Goal: Browse casually: Explore the website without a specific task or goal

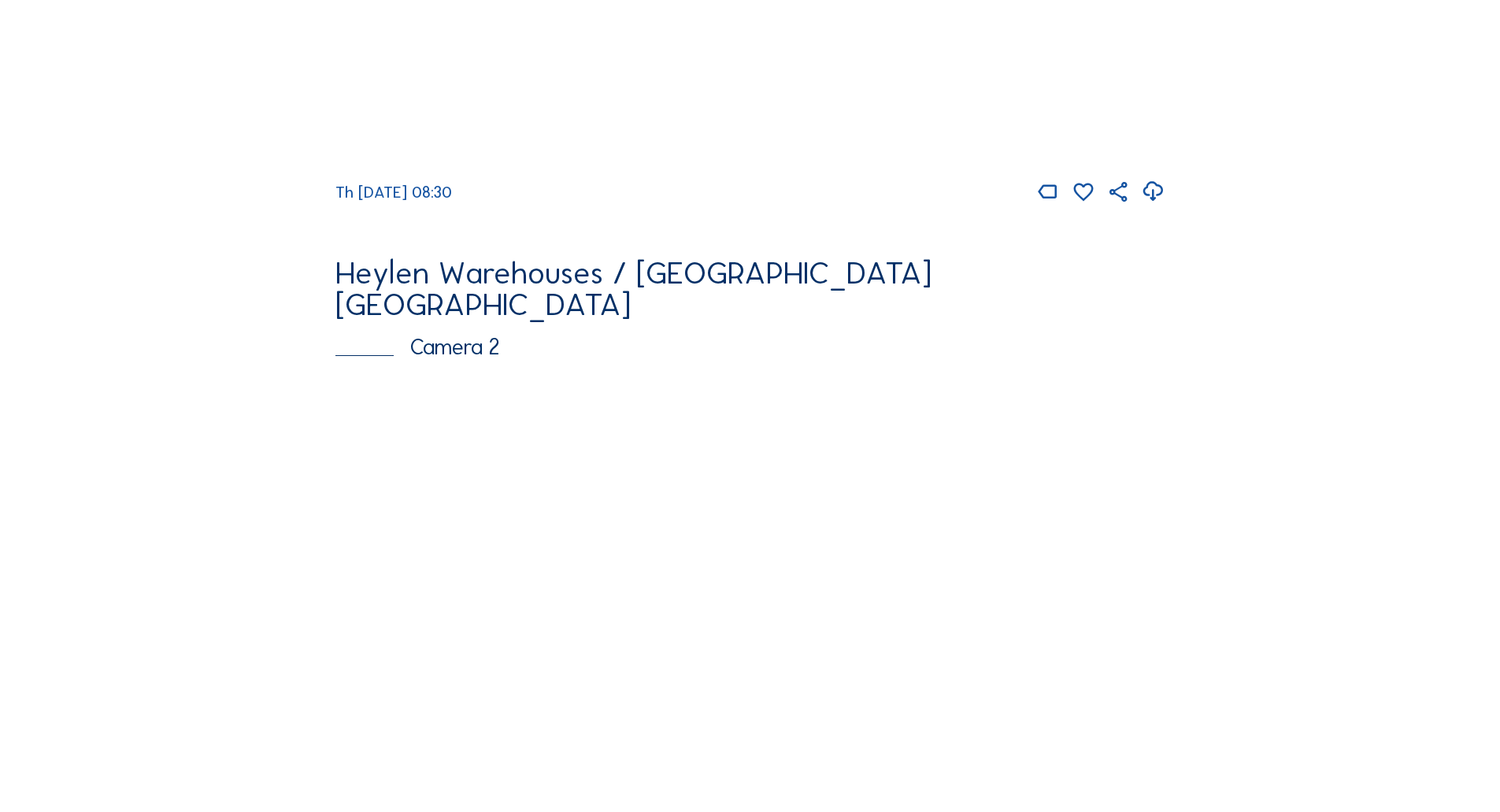
scroll to position [630, 0]
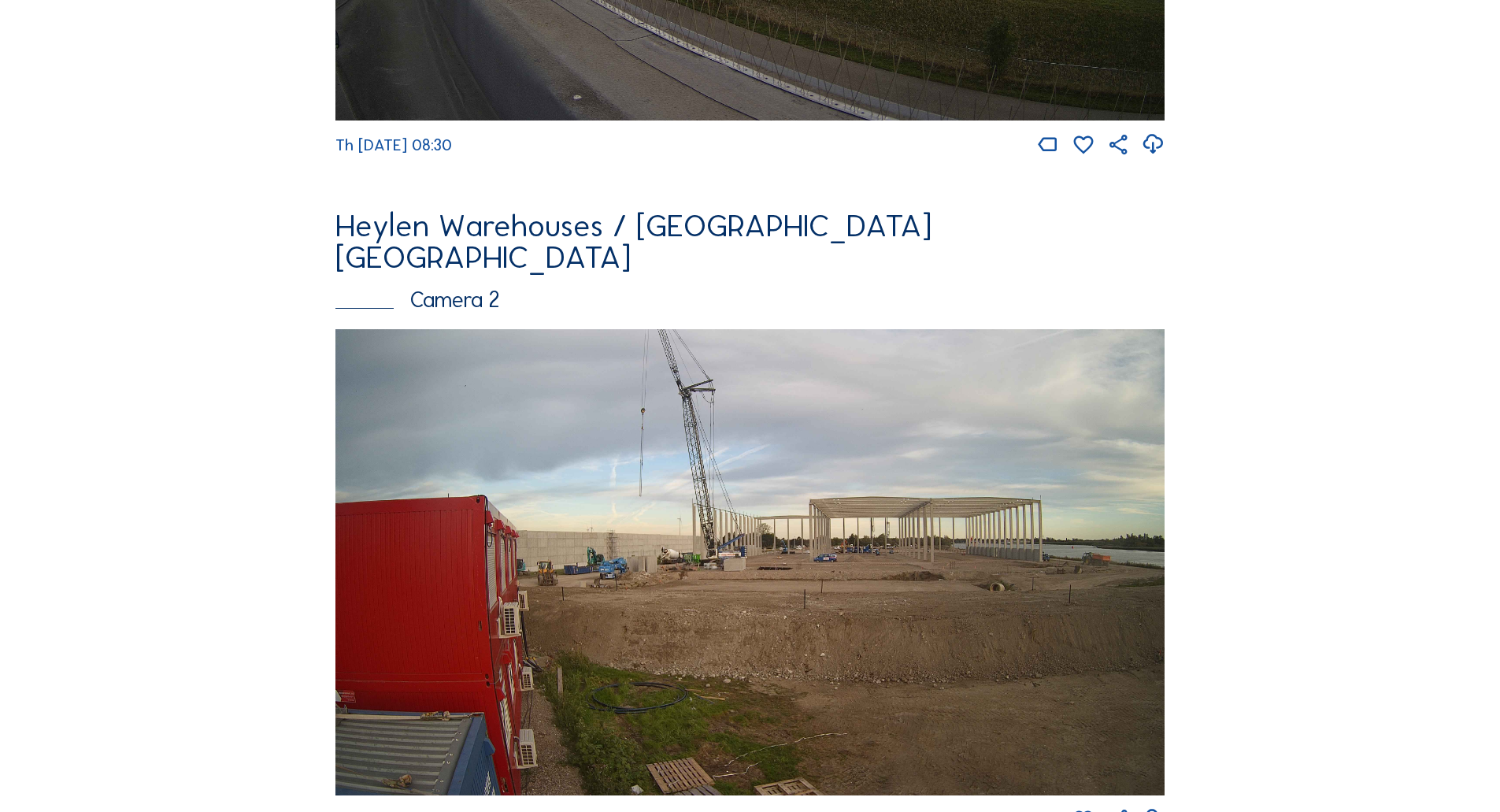
click at [727, 411] on img at bounding box center [750, 563] width 829 height 467
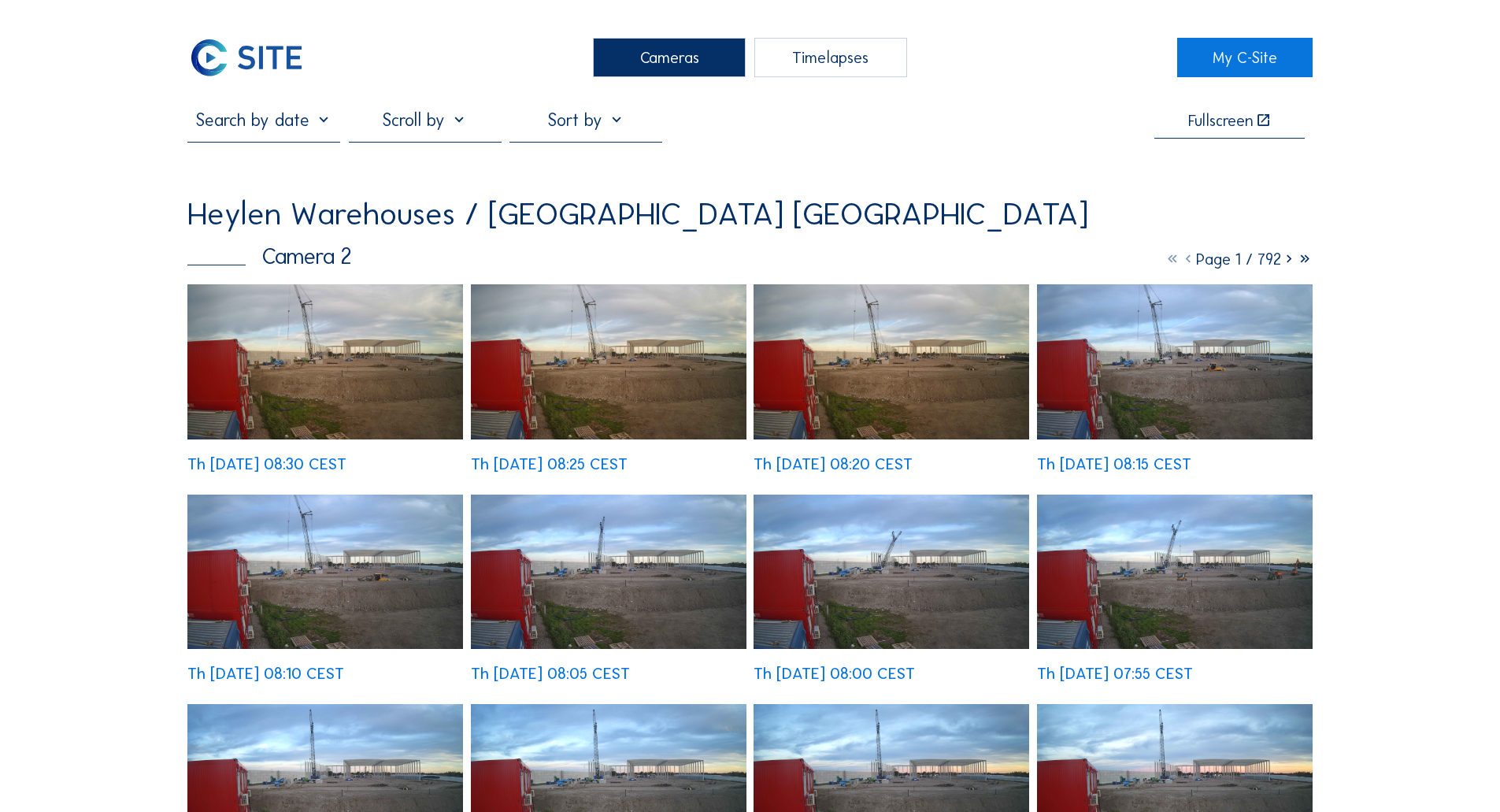
click at [380, 398] on img at bounding box center [325, 361] width 275 height 155
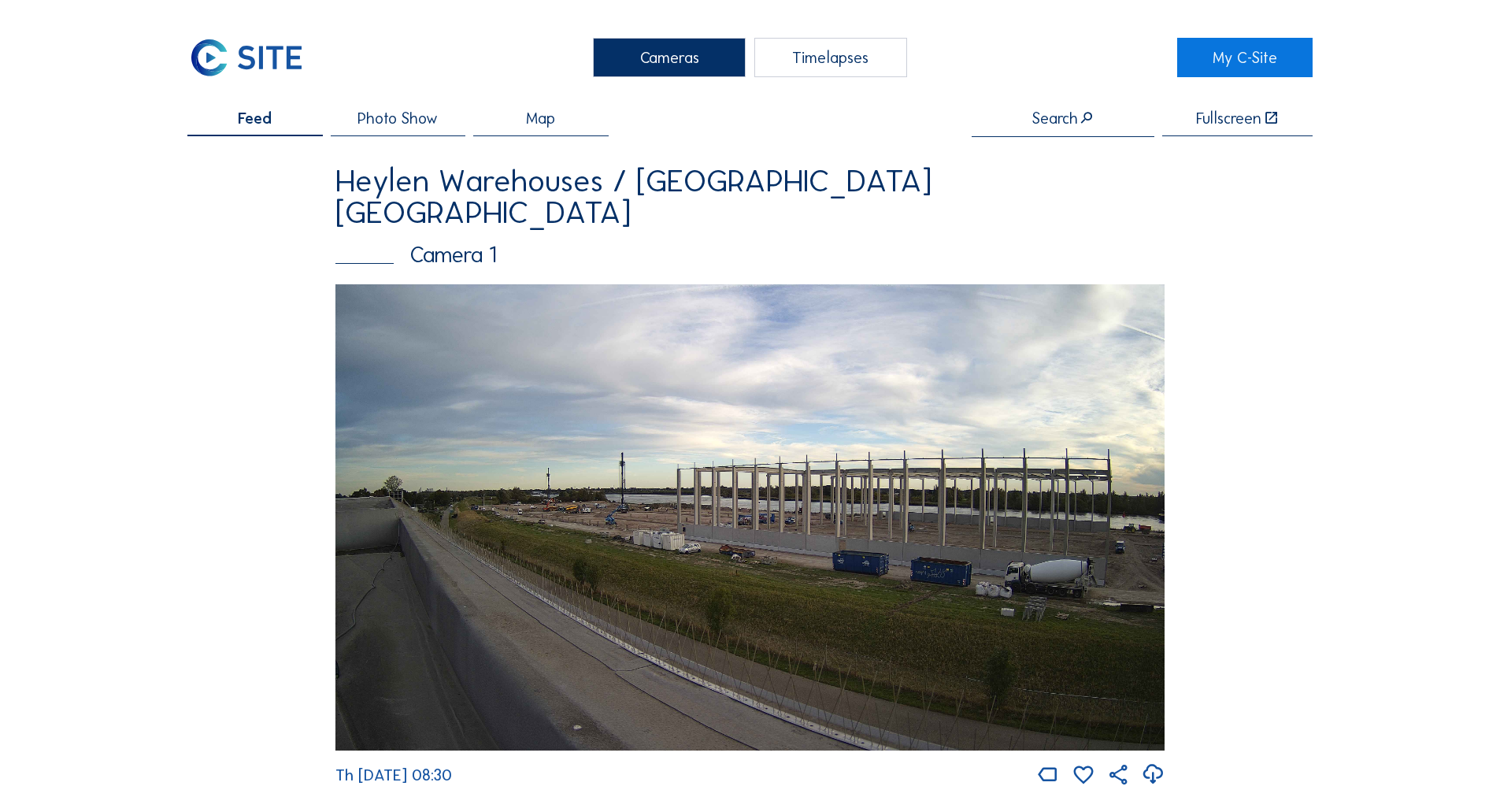
click at [708, 419] on img at bounding box center [750, 517] width 829 height 467
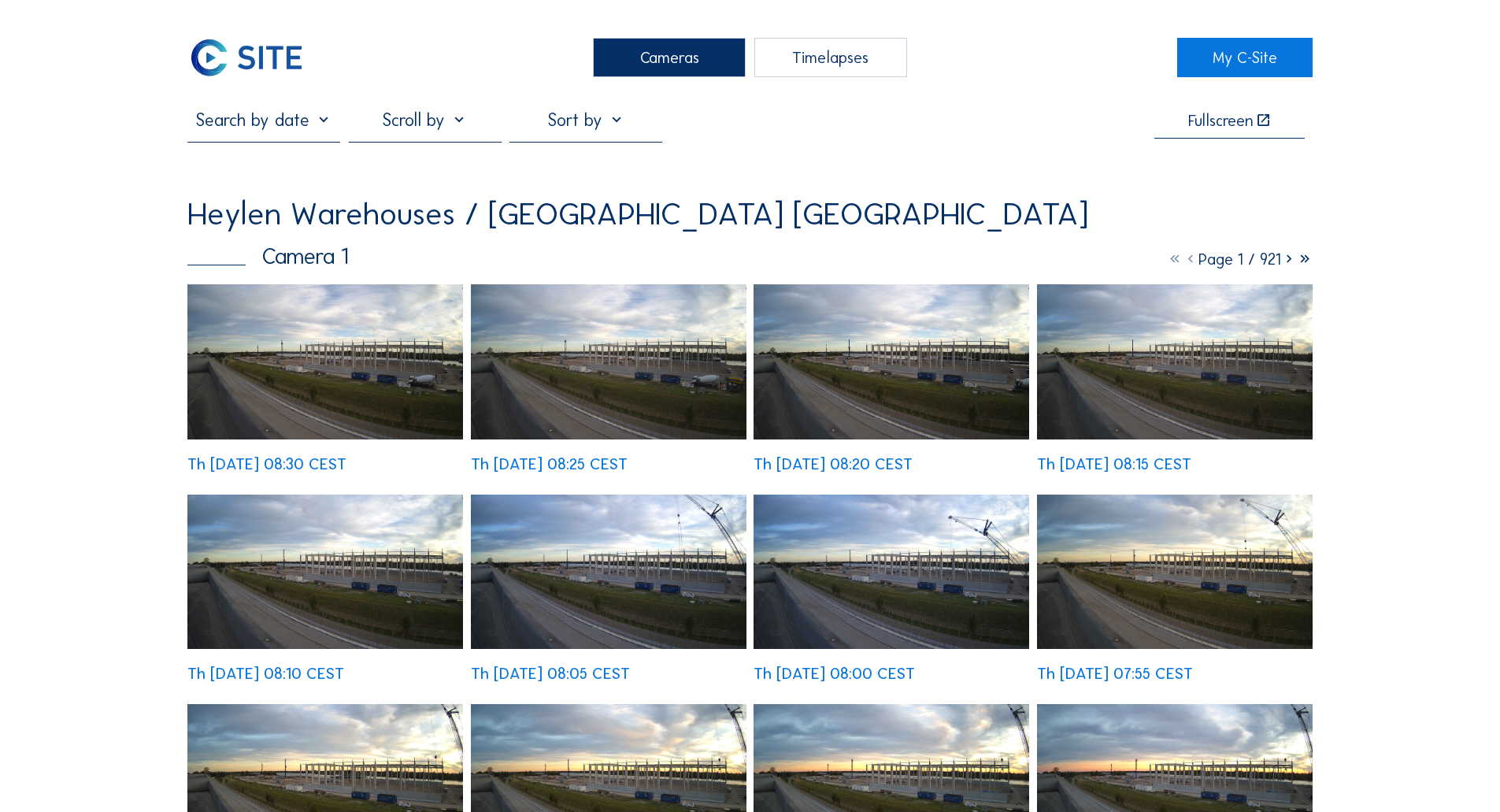
click at [337, 373] on img at bounding box center [325, 361] width 275 height 155
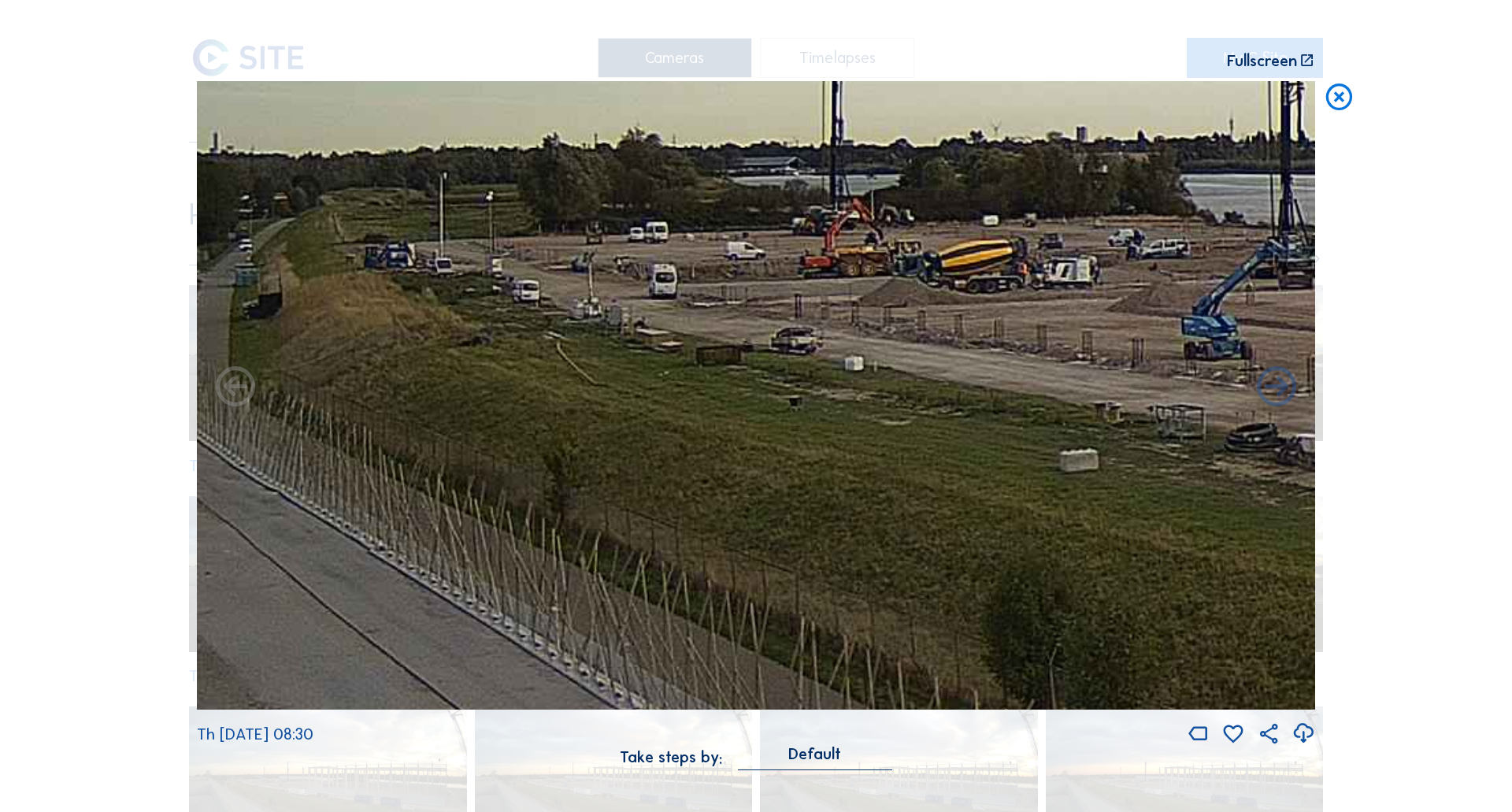
drag, startPoint x: 484, startPoint y: 408, endPoint x: 982, endPoint y: 241, distance: 525.3
click at [982, 241] on img at bounding box center [756, 396] width 1118 height 629
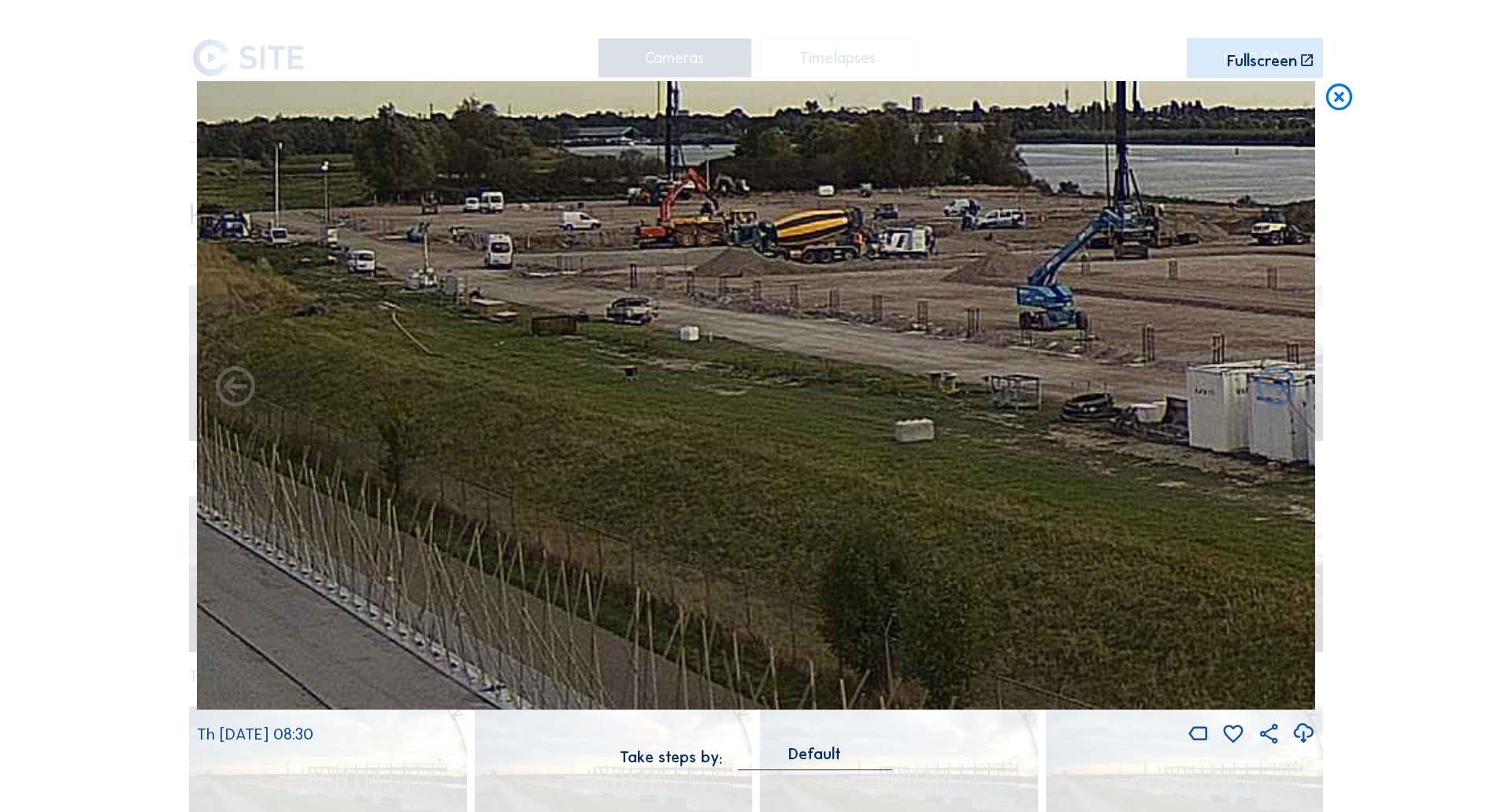
drag, startPoint x: 1000, startPoint y: 344, endPoint x: 642, endPoint y: 269, distance: 365.8
click at [661, 270] on img at bounding box center [756, 396] width 1118 height 629
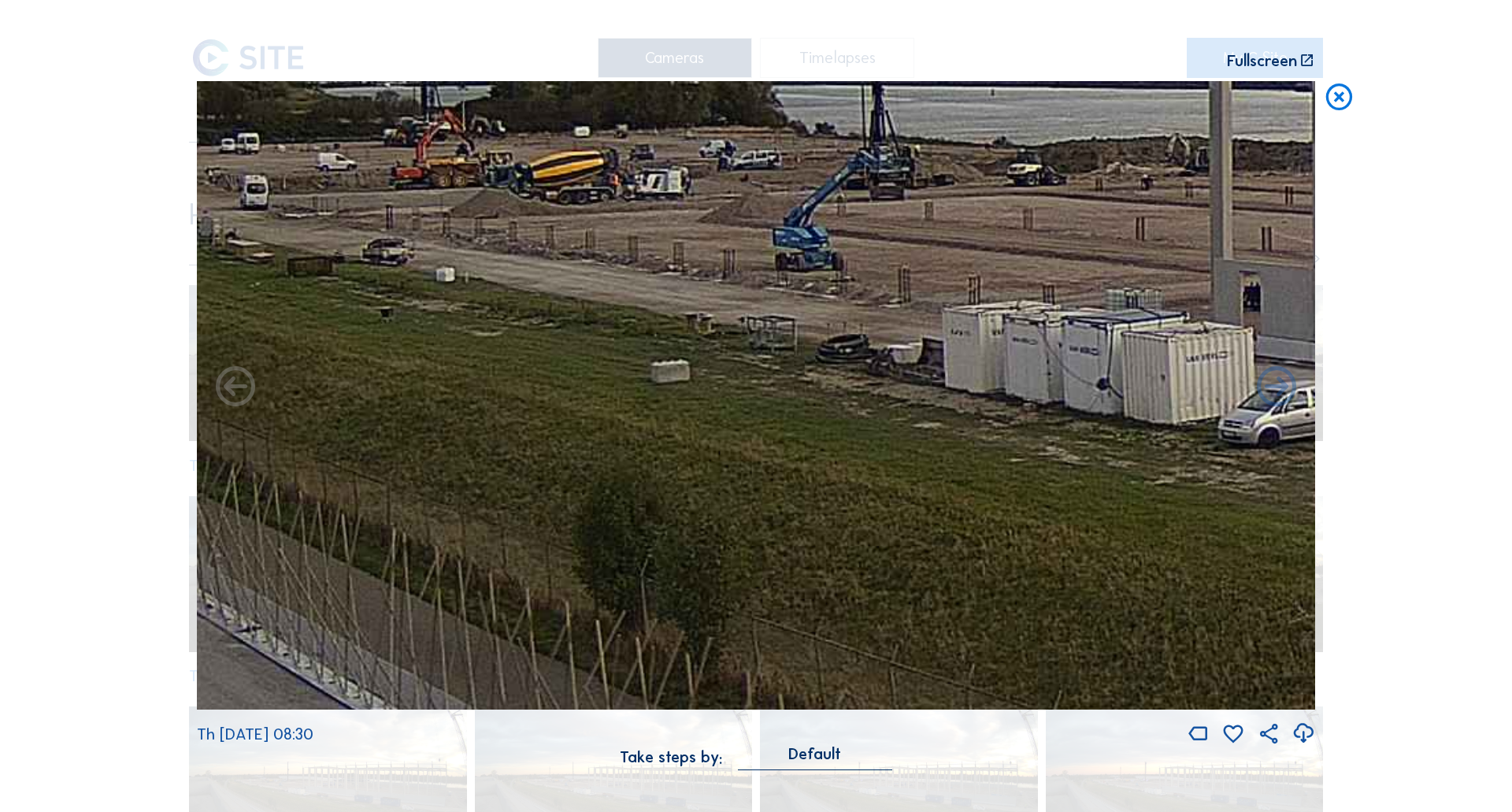
drag, startPoint x: 962, startPoint y: 365, endPoint x: 674, endPoint y: 289, distance: 297.9
click at [687, 289] on img at bounding box center [756, 396] width 1118 height 629
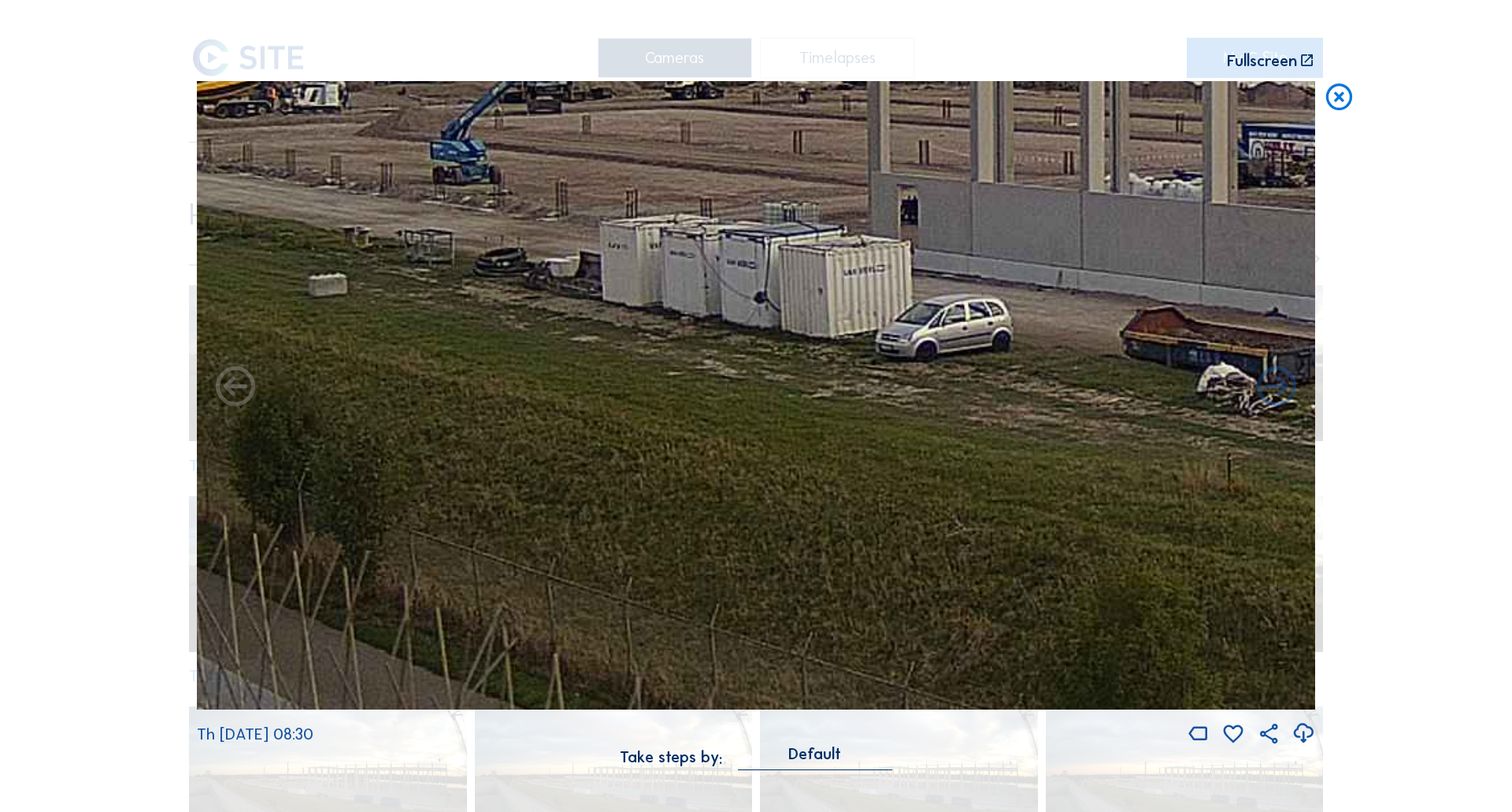
drag, startPoint x: 949, startPoint y: 349, endPoint x: 506, endPoint y: 270, distance: 450.0
click at [506, 270] on img at bounding box center [756, 396] width 1118 height 629
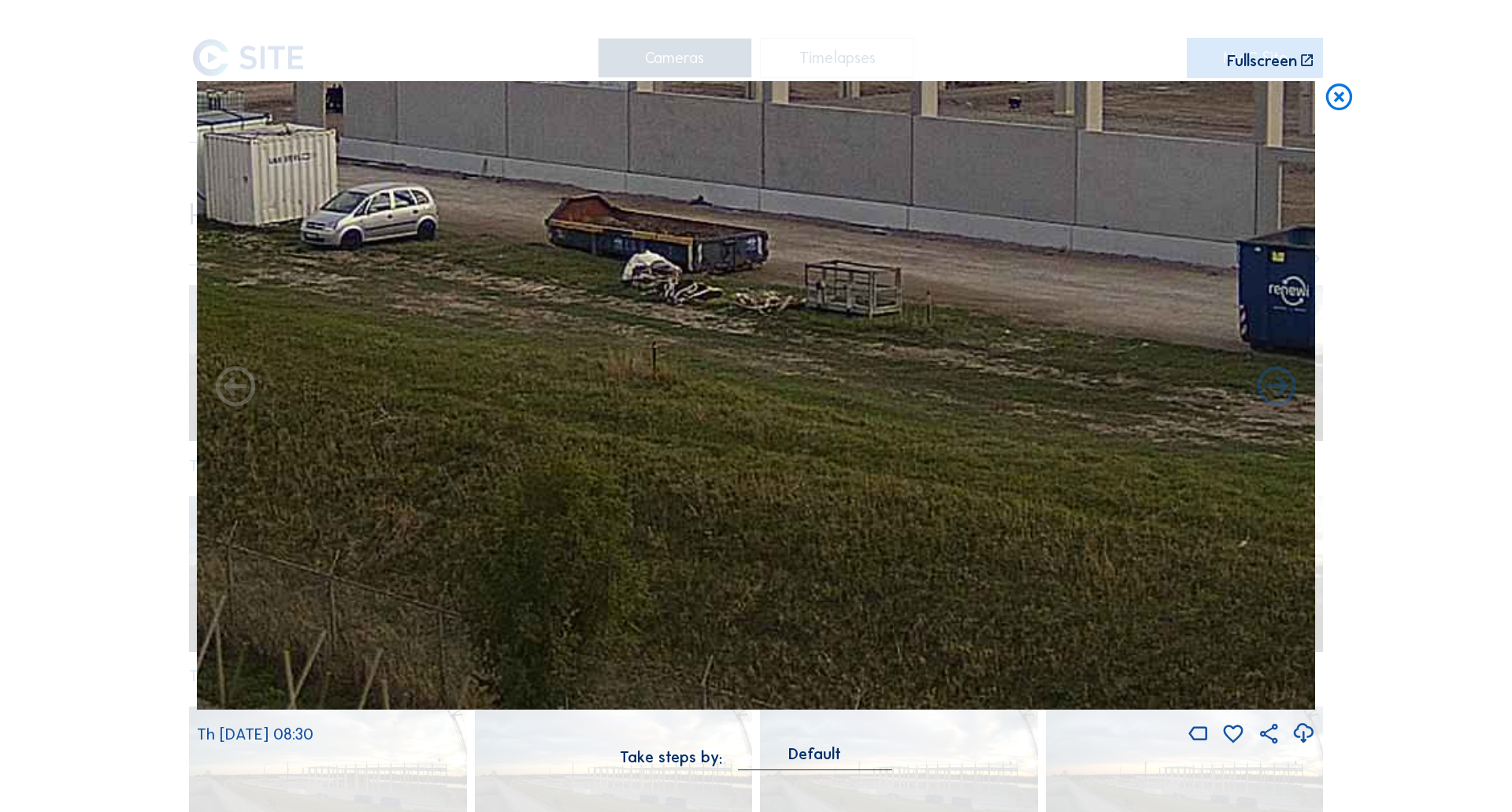
drag, startPoint x: 899, startPoint y: 365, endPoint x: 498, endPoint y: 303, distance: 405.8
click at [513, 304] on img at bounding box center [756, 396] width 1118 height 629
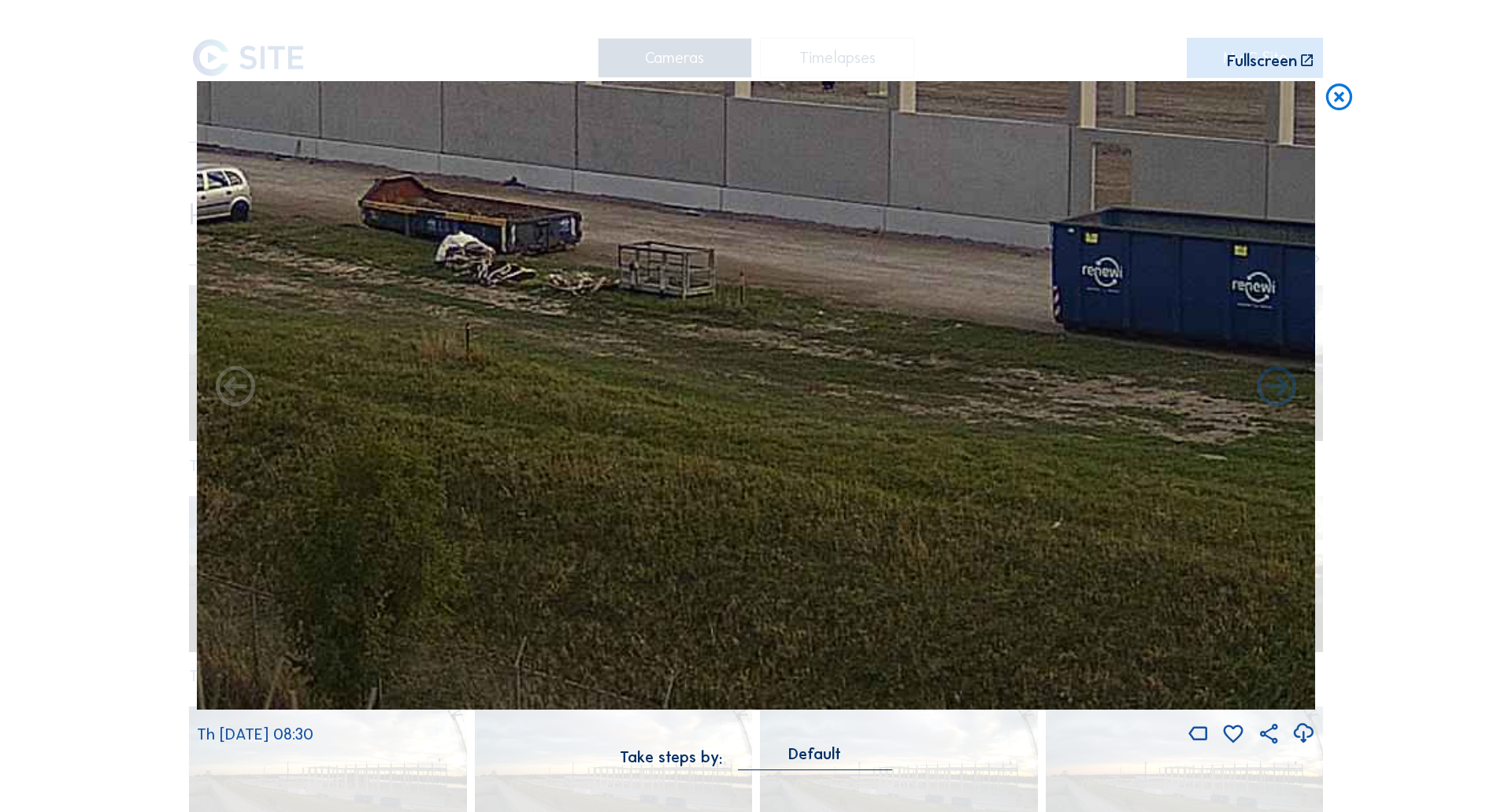
drag, startPoint x: 739, startPoint y: 323, endPoint x: 517, endPoint y: 296, distance: 223.6
click at [525, 296] on img at bounding box center [756, 396] width 1118 height 629
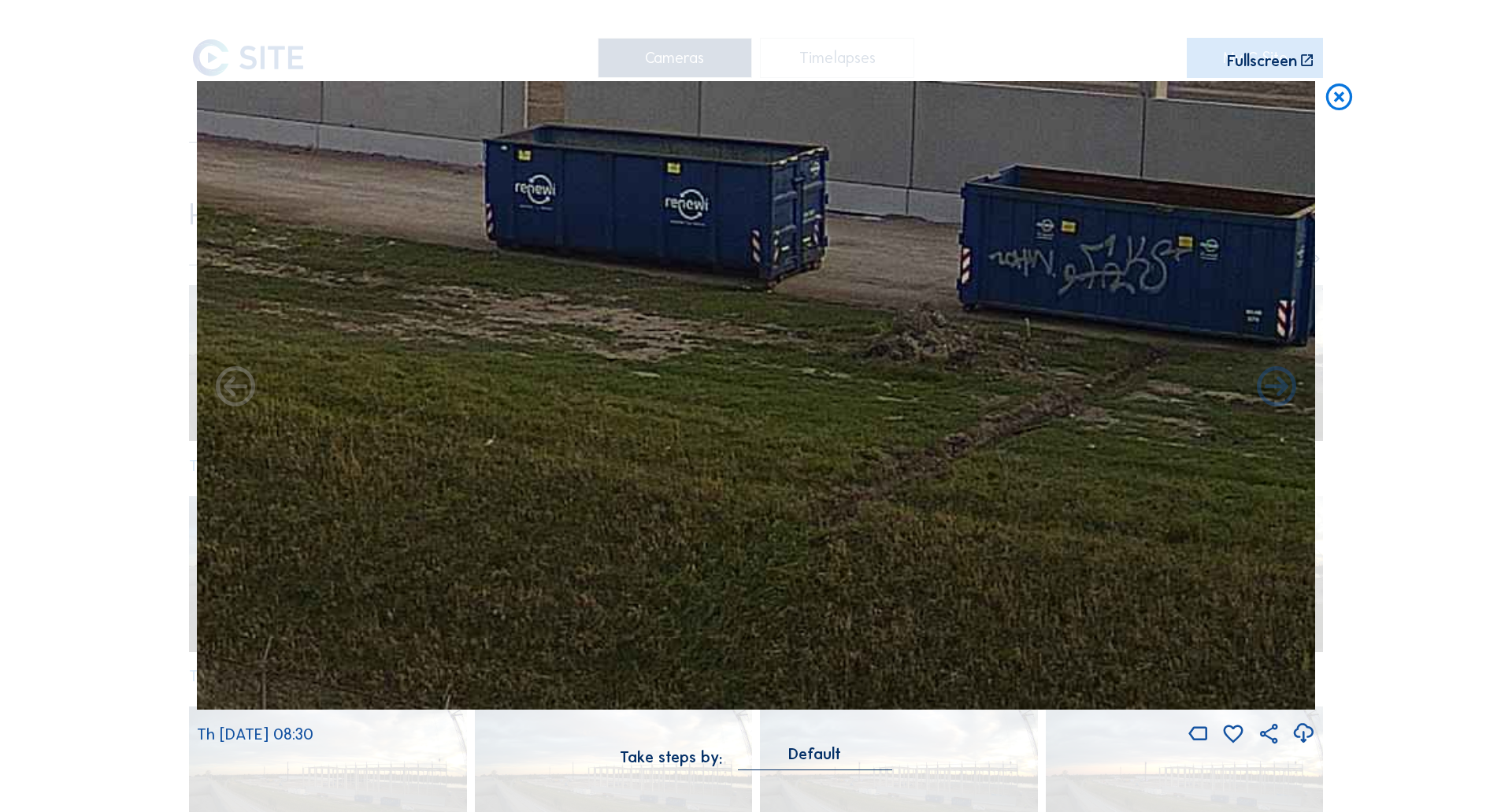
drag, startPoint x: 971, startPoint y: 338, endPoint x: 485, endPoint y: 270, distance: 490.7
click at [487, 270] on img at bounding box center [756, 396] width 1118 height 629
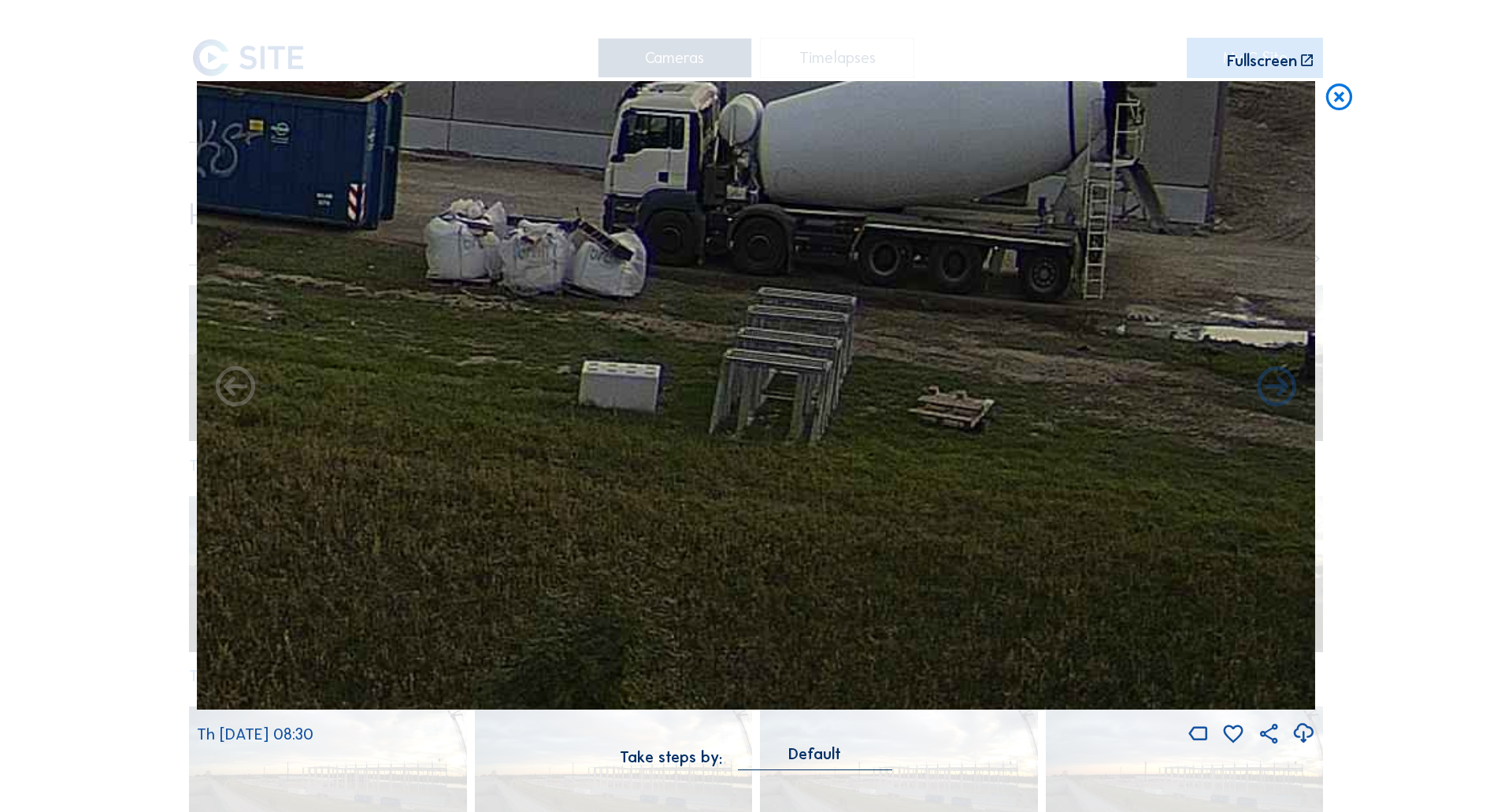
drag, startPoint x: 1032, startPoint y: 326, endPoint x: 485, endPoint y: 270, distance: 549.9
click at [485, 270] on img at bounding box center [756, 396] width 1118 height 629
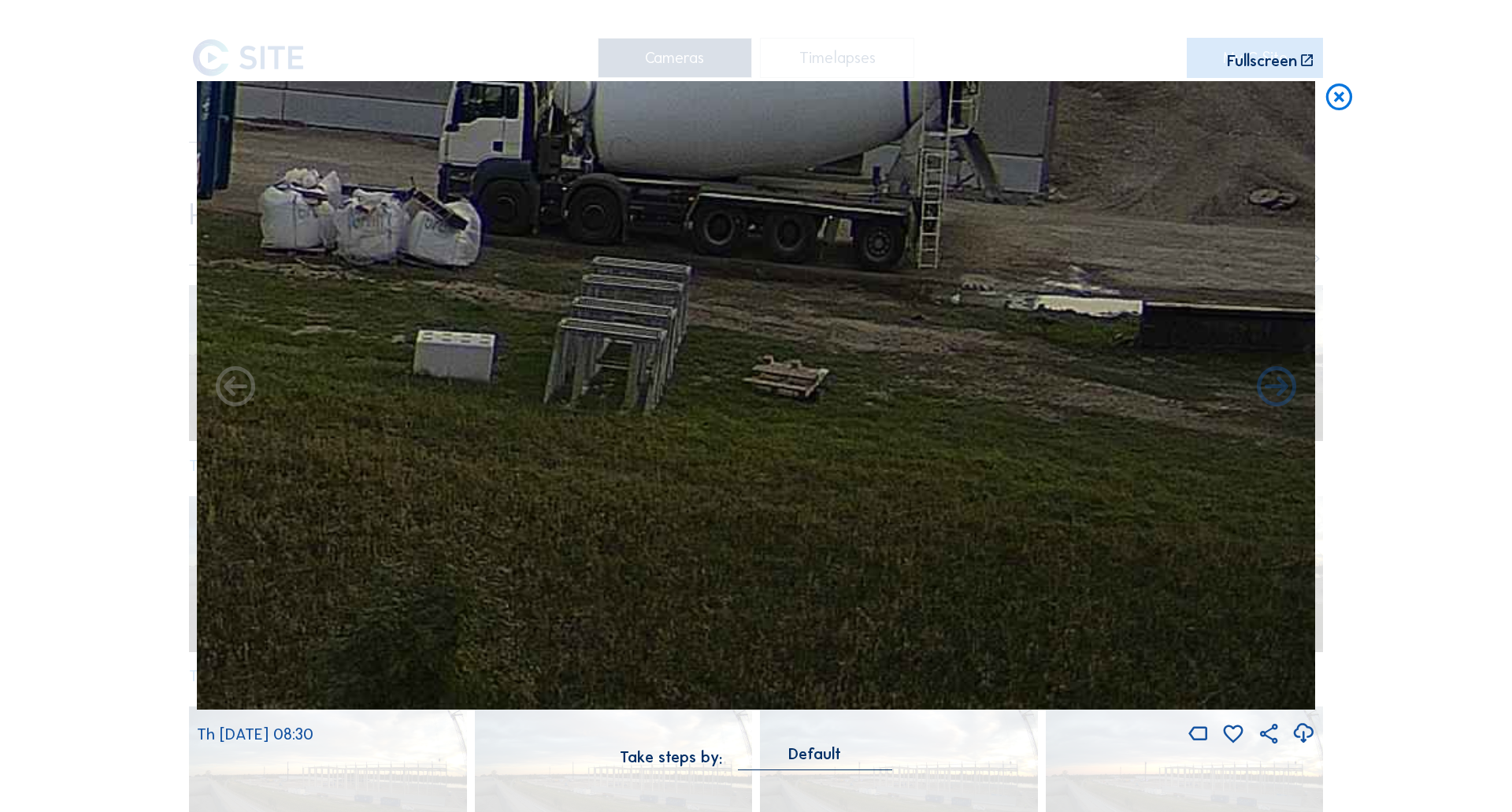
drag, startPoint x: 674, startPoint y: 322, endPoint x: 649, endPoint y: 319, distance: 25.2
click at [649, 319] on img at bounding box center [756, 396] width 1118 height 629
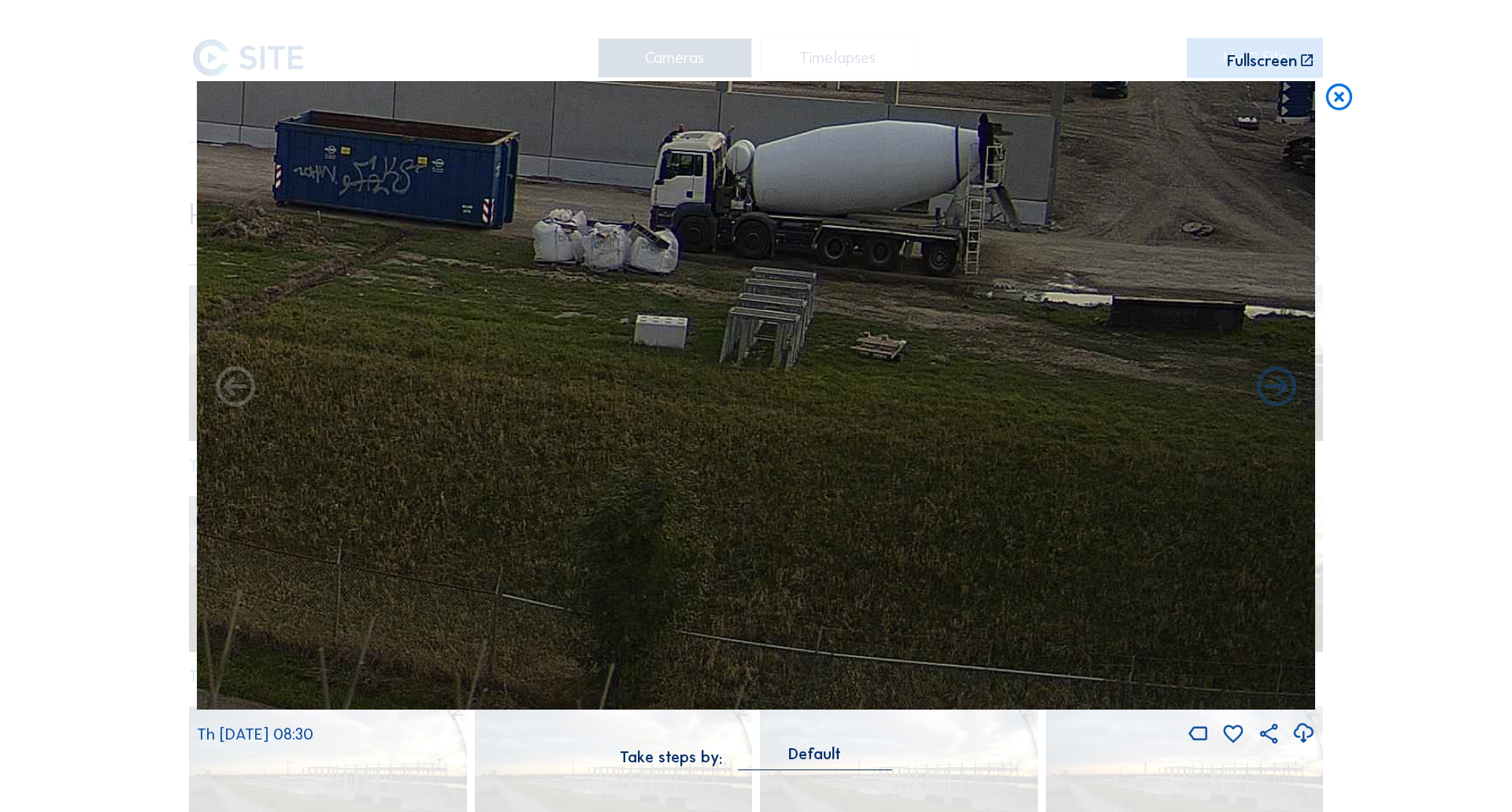
drag, startPoint x: 942, startPoint y: 343, endPoint x: 398, endPoint y: 273, distance: 548.5
click at [436, 275] on img at bounding box center [756, 396] width 1118 height 629
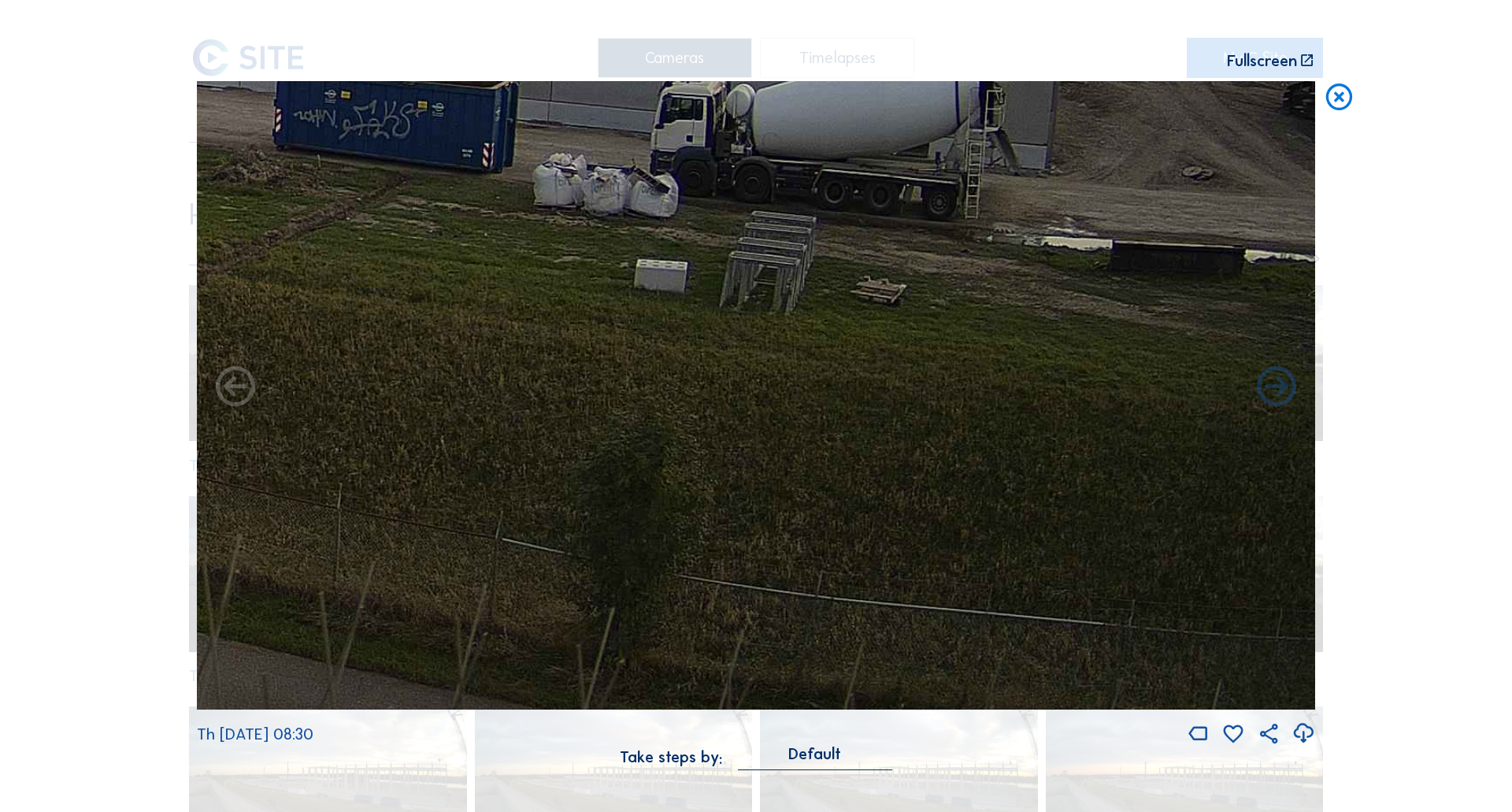
drag, startPoint x: 949, startPoint y: 375, endPoint x: 917, endPoint y: 307, distance: 75.2
click at [917, 307] on img at bounding box center [756, 396] width 1118 height 629
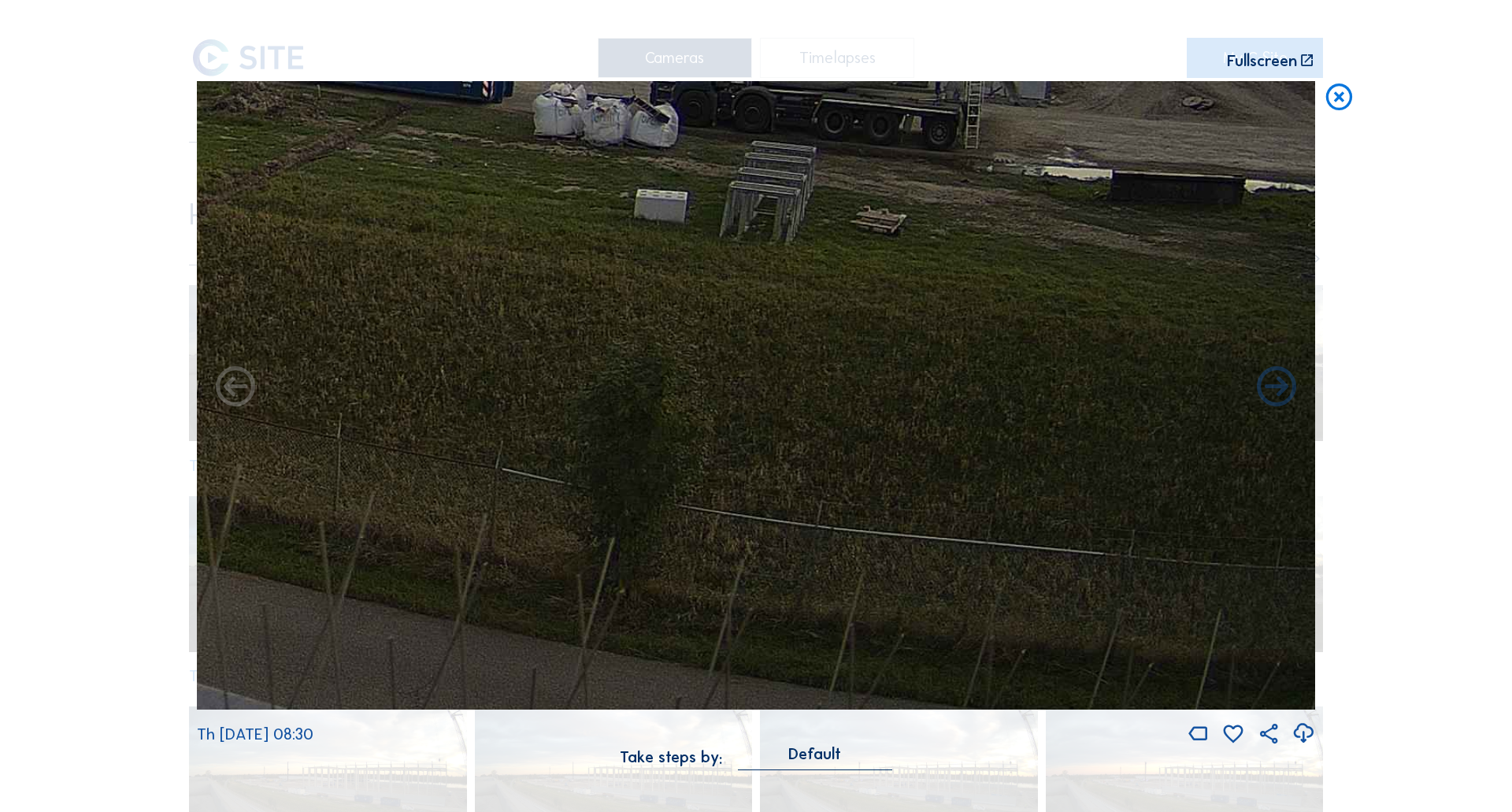
drag, startPoint x: 1006, startPoint y: 347, endPoint x: 775, endPoint y: 348, distance: 231.0
click at [775, 348] on img at bounding box center [756, 396] width 1118 height 629
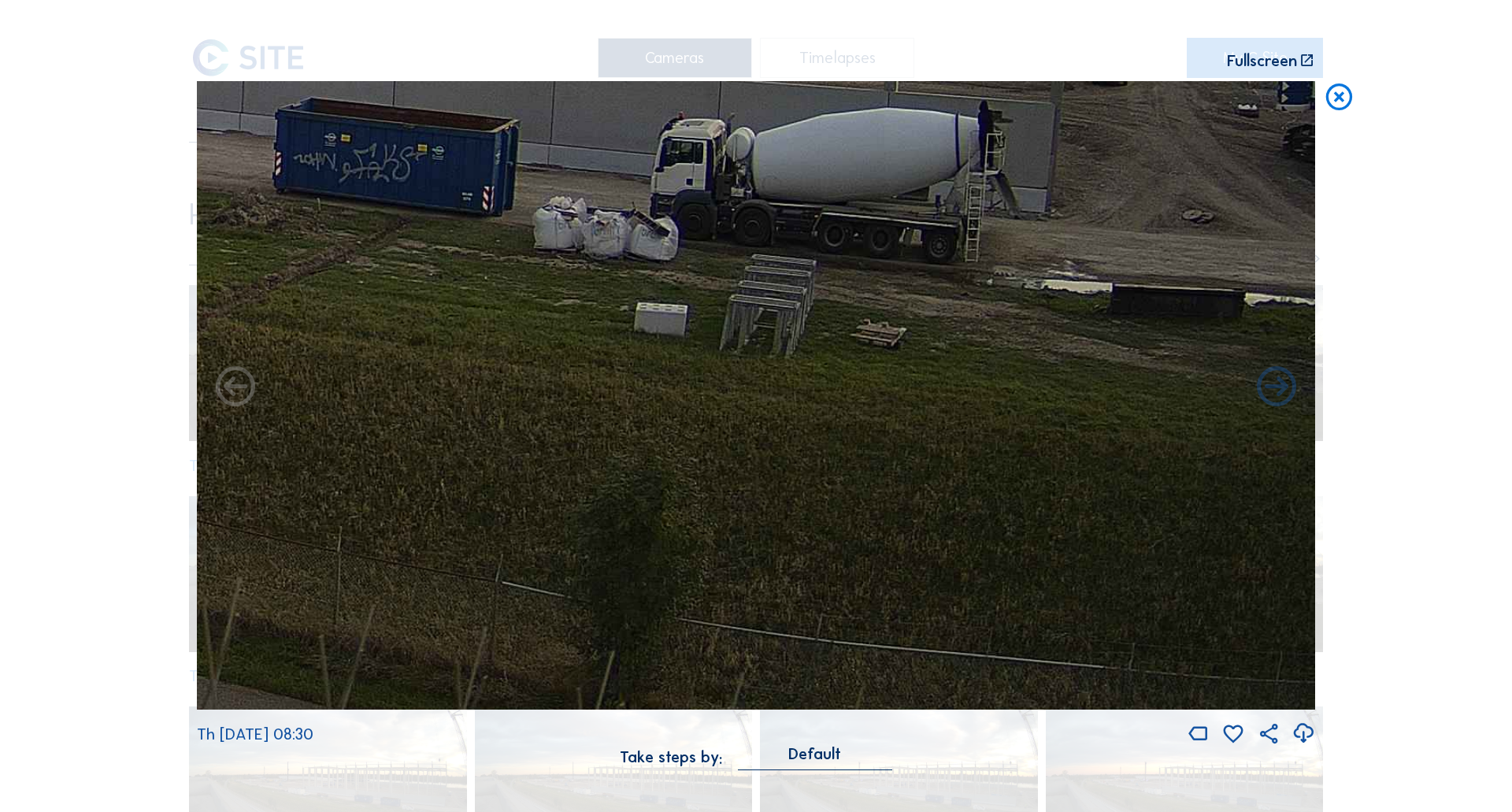
drag, startPoint x: 754, startPoint y: 351, endPoint x: 748, endPoint y: 422, distance: 71.3
click at [748, 422] on img at bounding box center [756, 396] width 1118 height 629
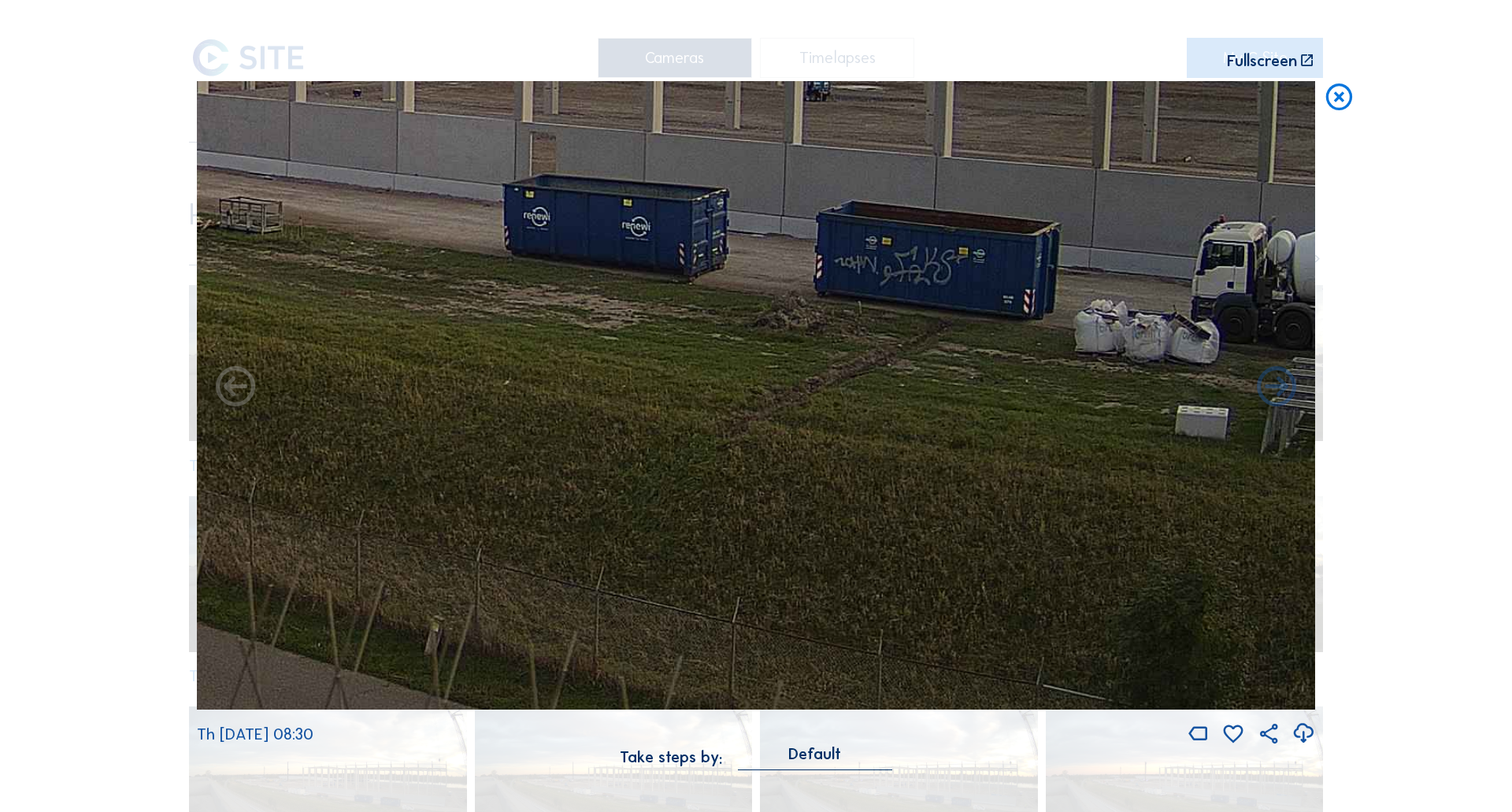
drag, startPoint x: 601, startPoint y: 371, endPoint x: 1171, endPoint y: 405, distance: 571.0
click at [1188, 405] on img at bounding box center [756, 396] width 1118 height 629
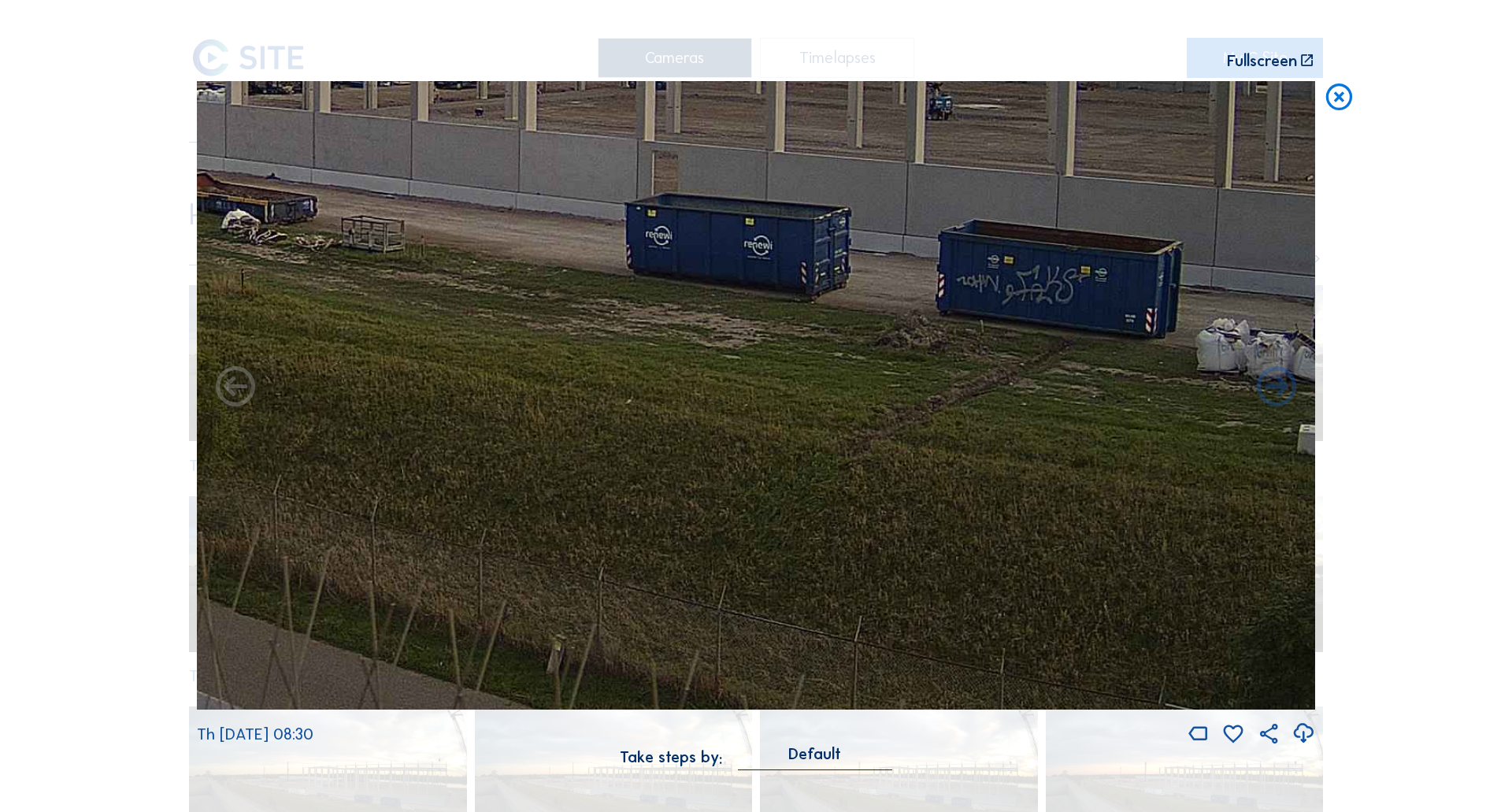
drag, startPoint x: 711, startPoint y: 364, endPoint x: 747, endPoint y: 372, distance: 36.9
click at [747, 372] on img at bounding box center [756, 396] width 1118 height 629
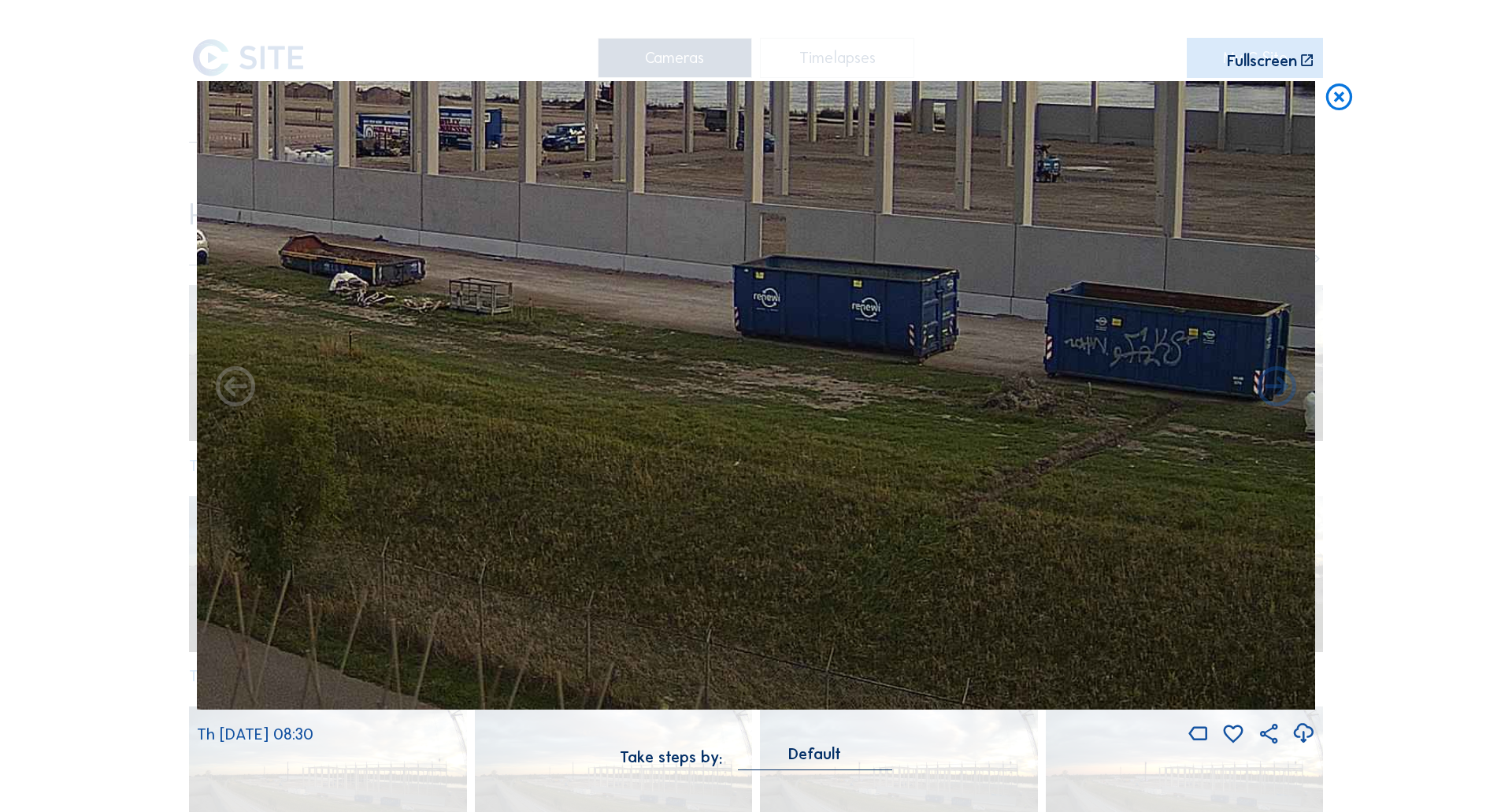
drag, startPoint x: 665, startPoint y: 335, endPoint x: 767, endPoint y: 381, distance: 111.9
click at [767, 381] on img at bounding box center [756, 396] width 1118 height 629
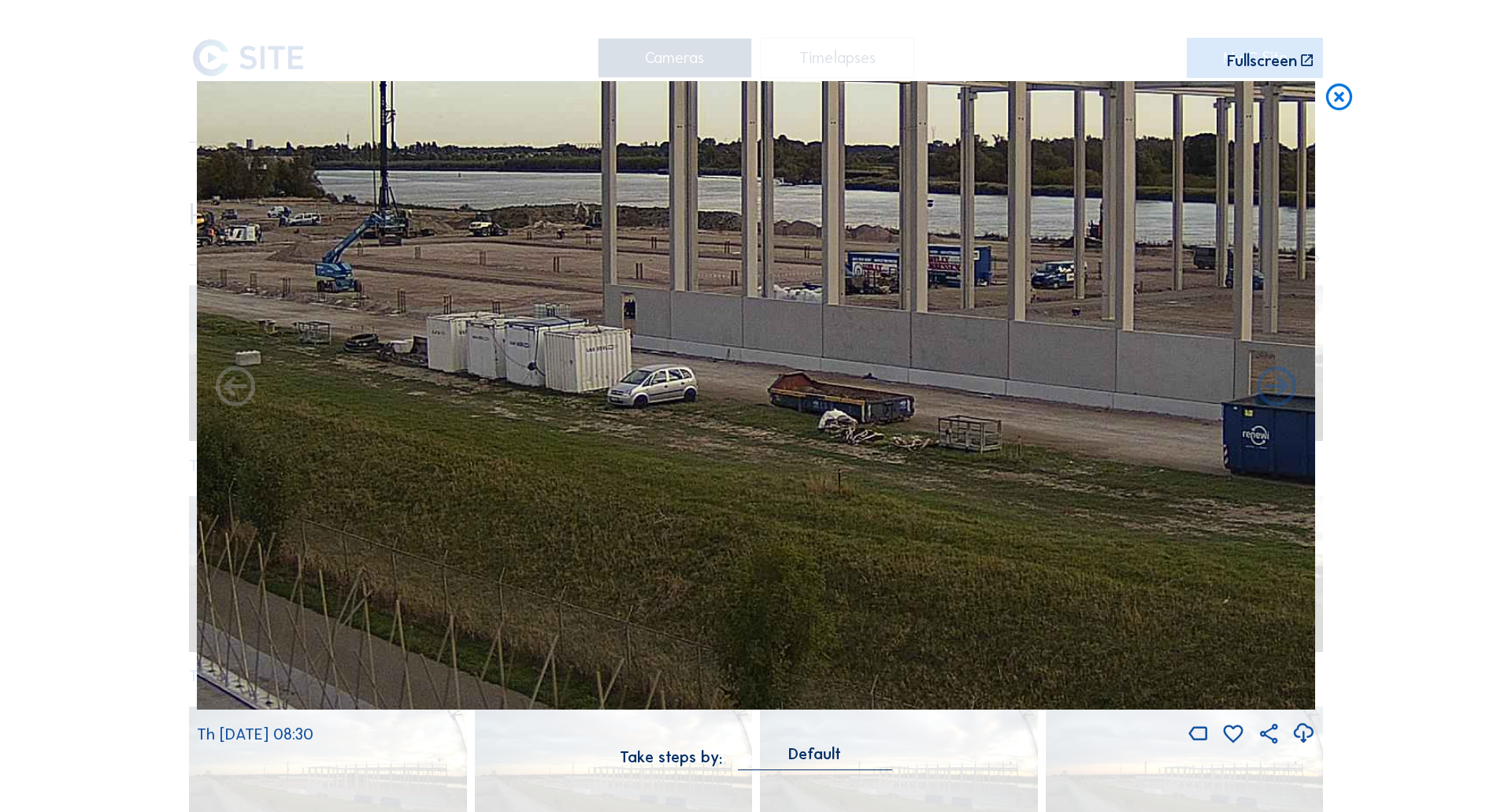
drag, startPoint x: 576, startPoint y: 359, endPoint x: 1039, endPoint y: 480, distance: 478.5
click at [1038, 480] on img at bounding box center [756, 396] width 1118 height 629
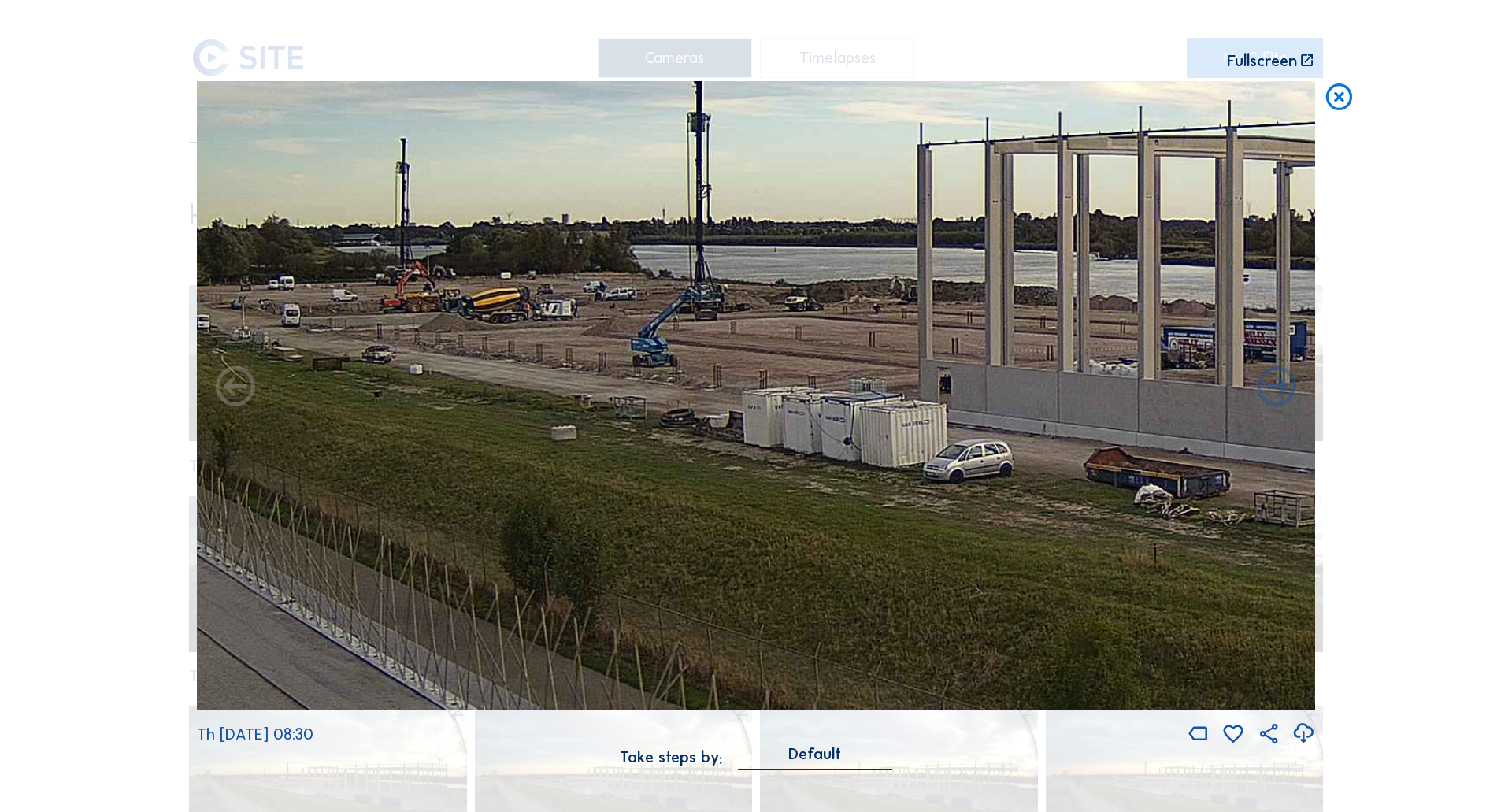
drag, startPoint x: 742, startPoint y: 416, endPoint x: 1085, endPoint y: 496, distance: 352.2
click at [1085, 496] on img at bounding box center [756, 396] width 1118 height 629
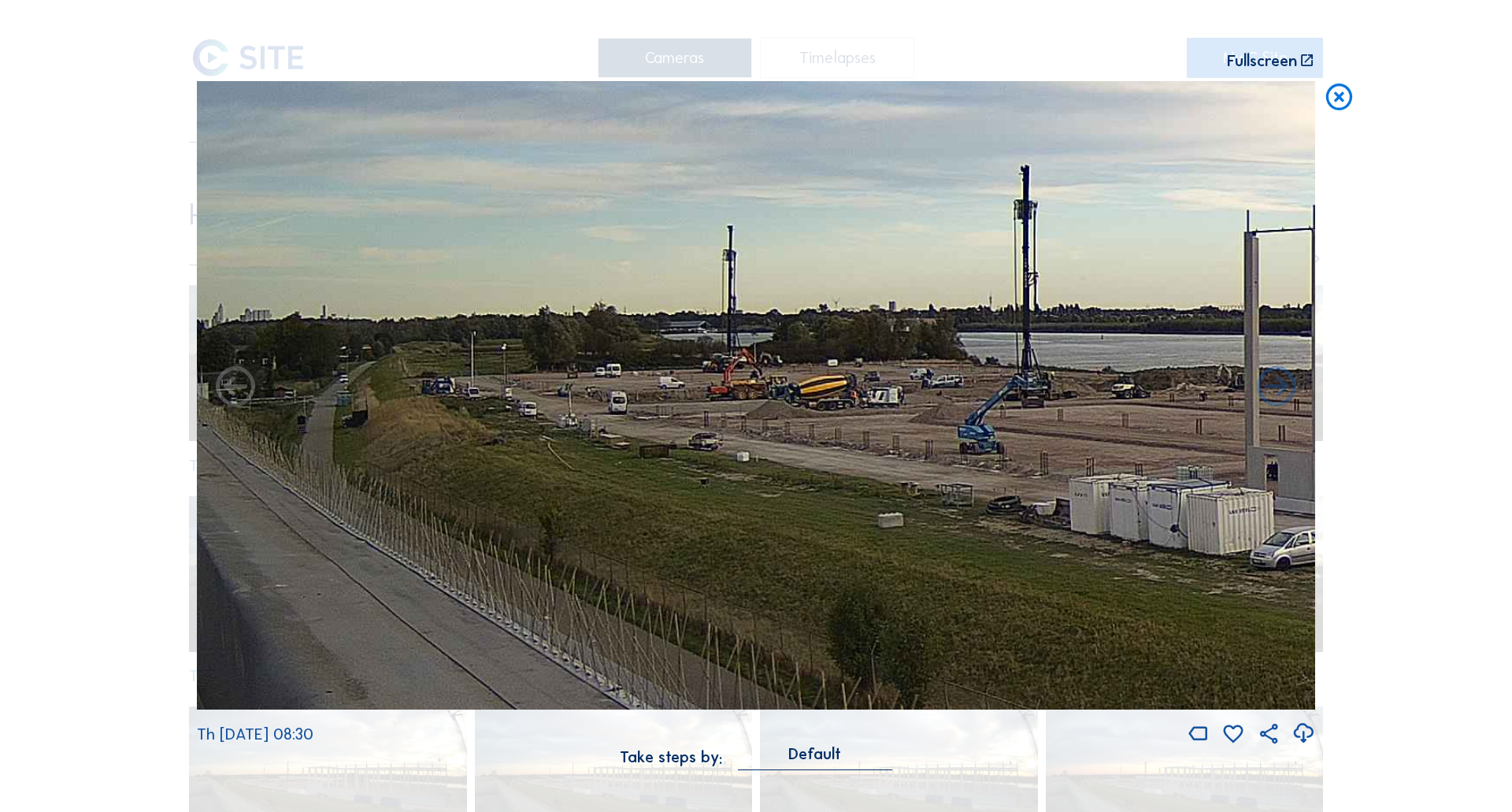
drag, startPoint x: 763, startPoint y: 413, endPoint x: 1042, endPoint y: 492, distance: 290.0
click at [1042, 492] on img at bounding box center [756, 396] width 1118 height 629
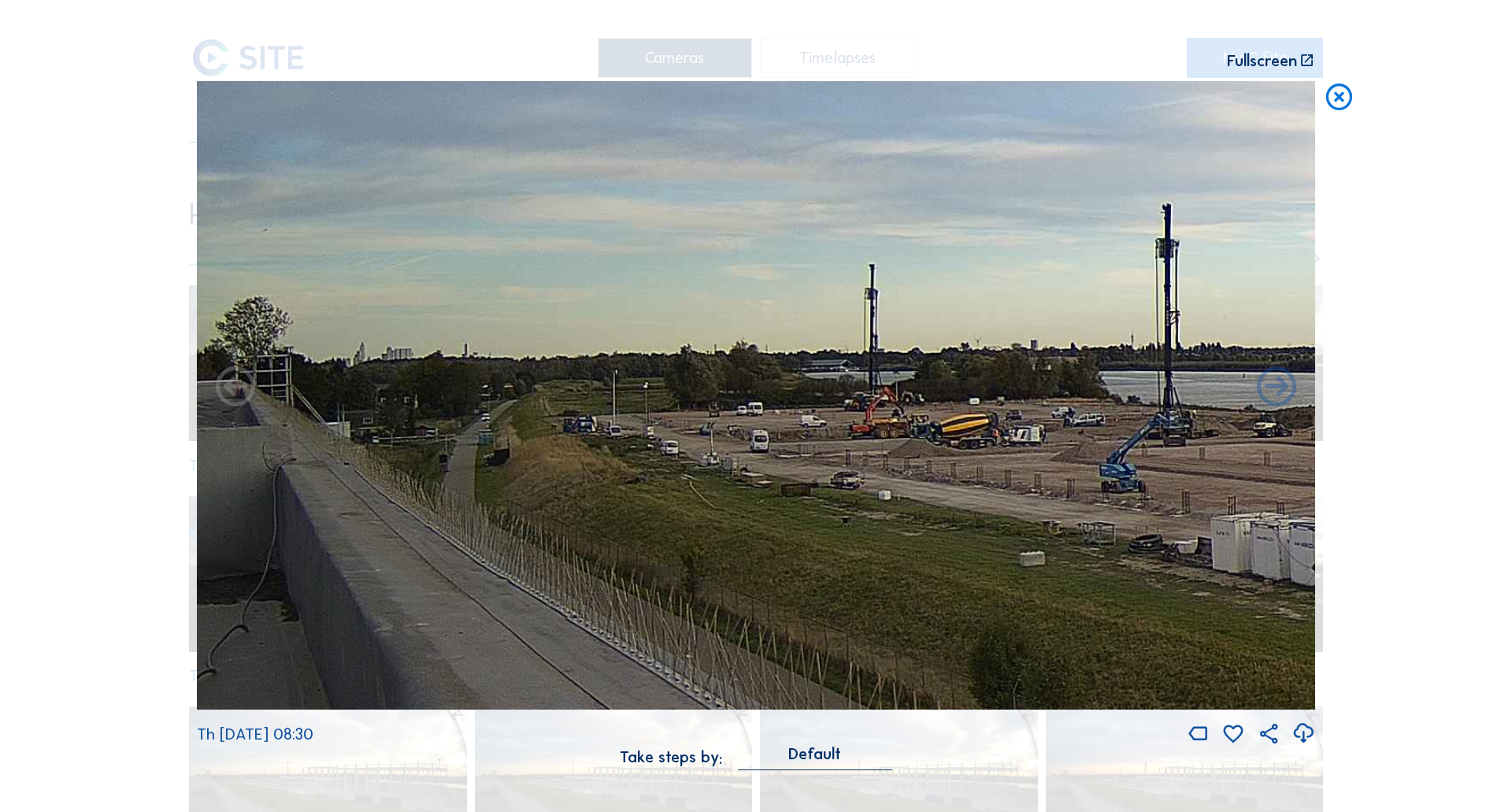
drag, startPoint x: 851, startPoint y: 501, endPoint x: 985, endPoint y: 534, distance: 138.0
click at [985, 534] on img at bounding box center [756, 396] width 1118 height 629
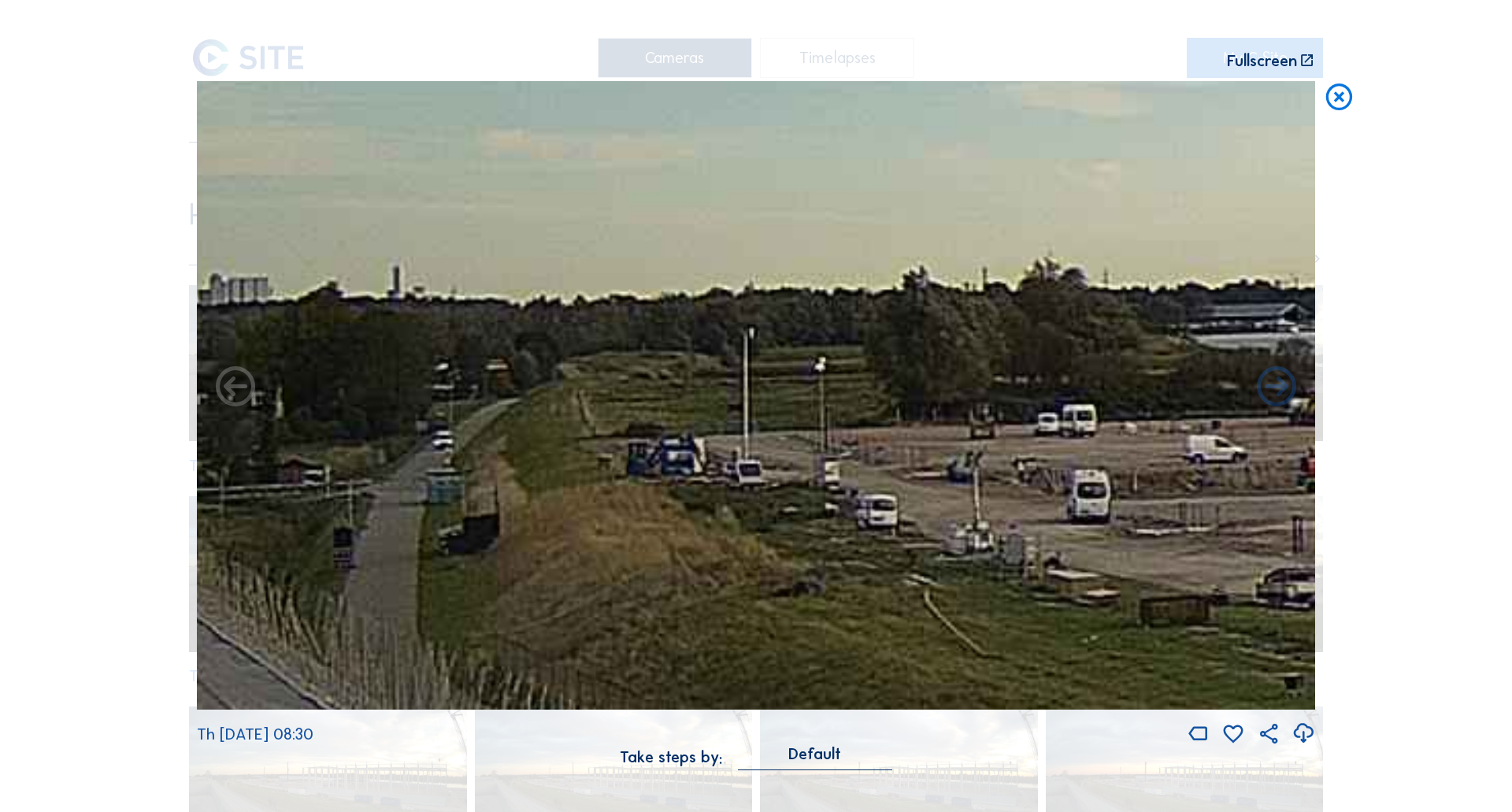
drag, startPoint x: 737, startPoint y: 464, endPoint x: 932, endPoint y: 538, distance: 208.6
click at [971, 558] on img at bounding box center [756, 396] width 1118 height 629
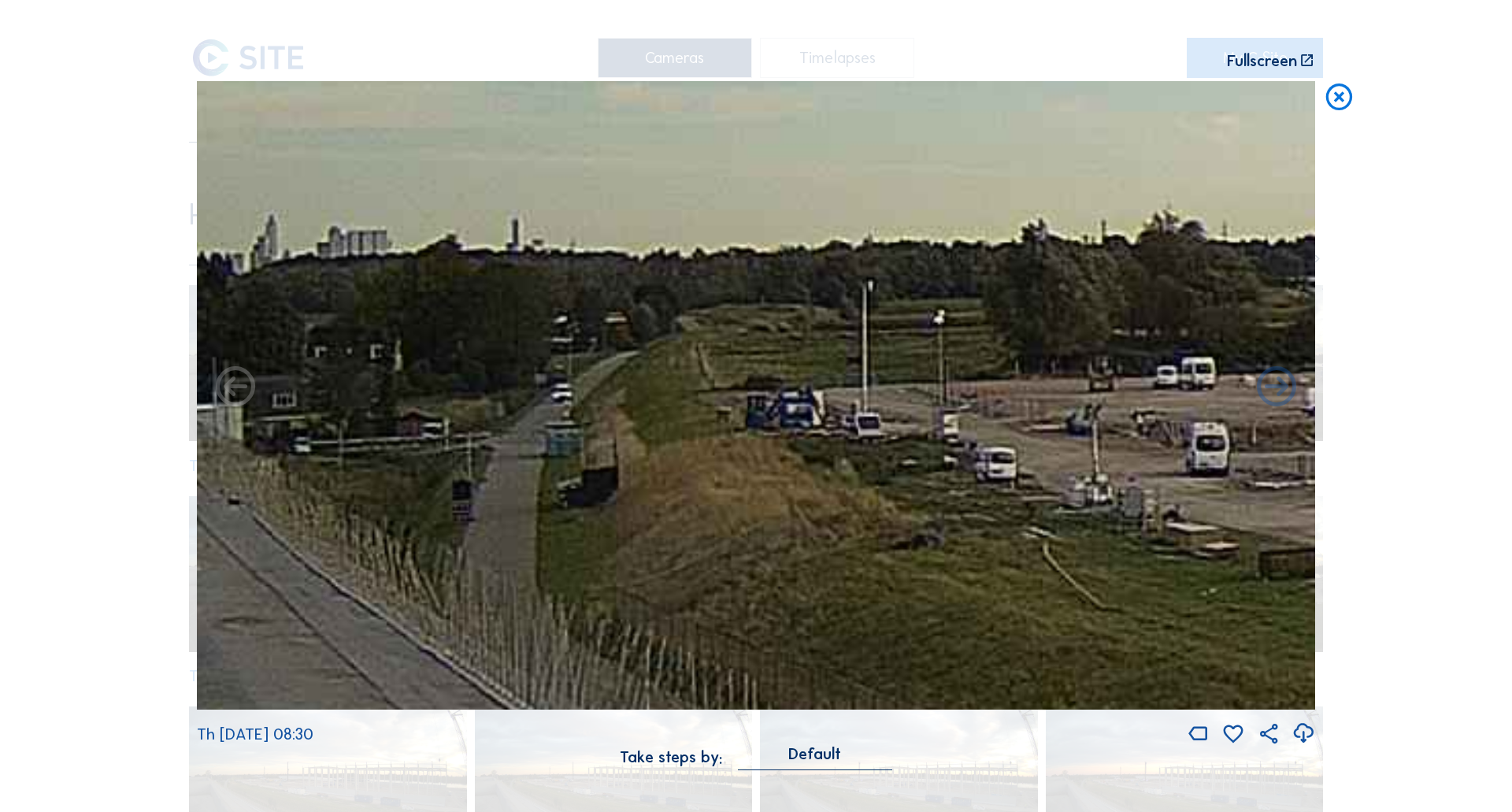
drag, startPoint x: 700, startPoint y: 476, endPoint x: 823, endPoint y: 419, distance: 135.6
click at [823, 419] on img at bounding box center [756, 396] width 1118 height 629
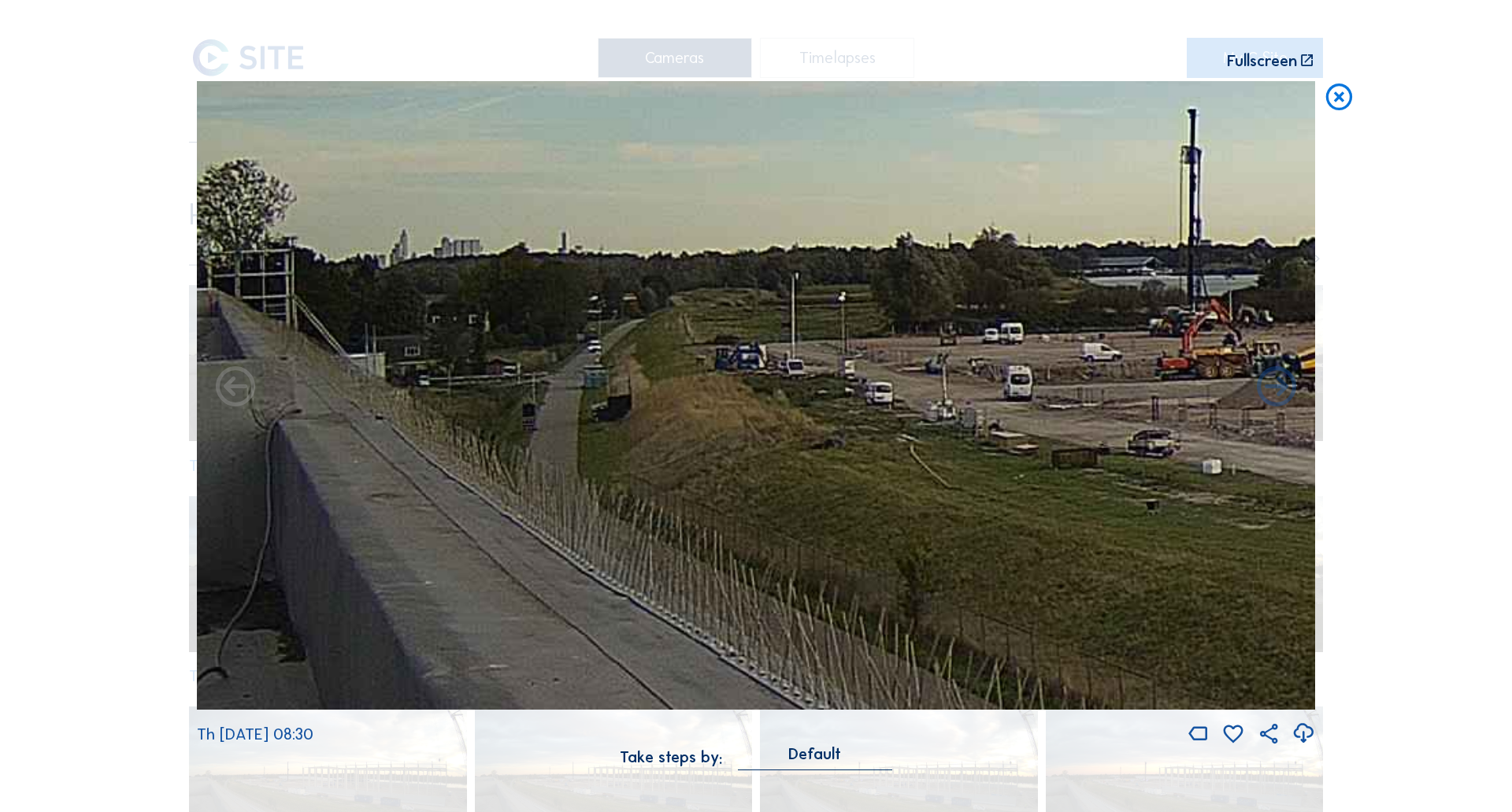
drag, startPoint x: 793, startPoint y: 390, endPoint x: 778, endPoint y: 380, distance: 18.0
click at [779, 381] on img at bounding box center [756, 396] width 1118 height 629
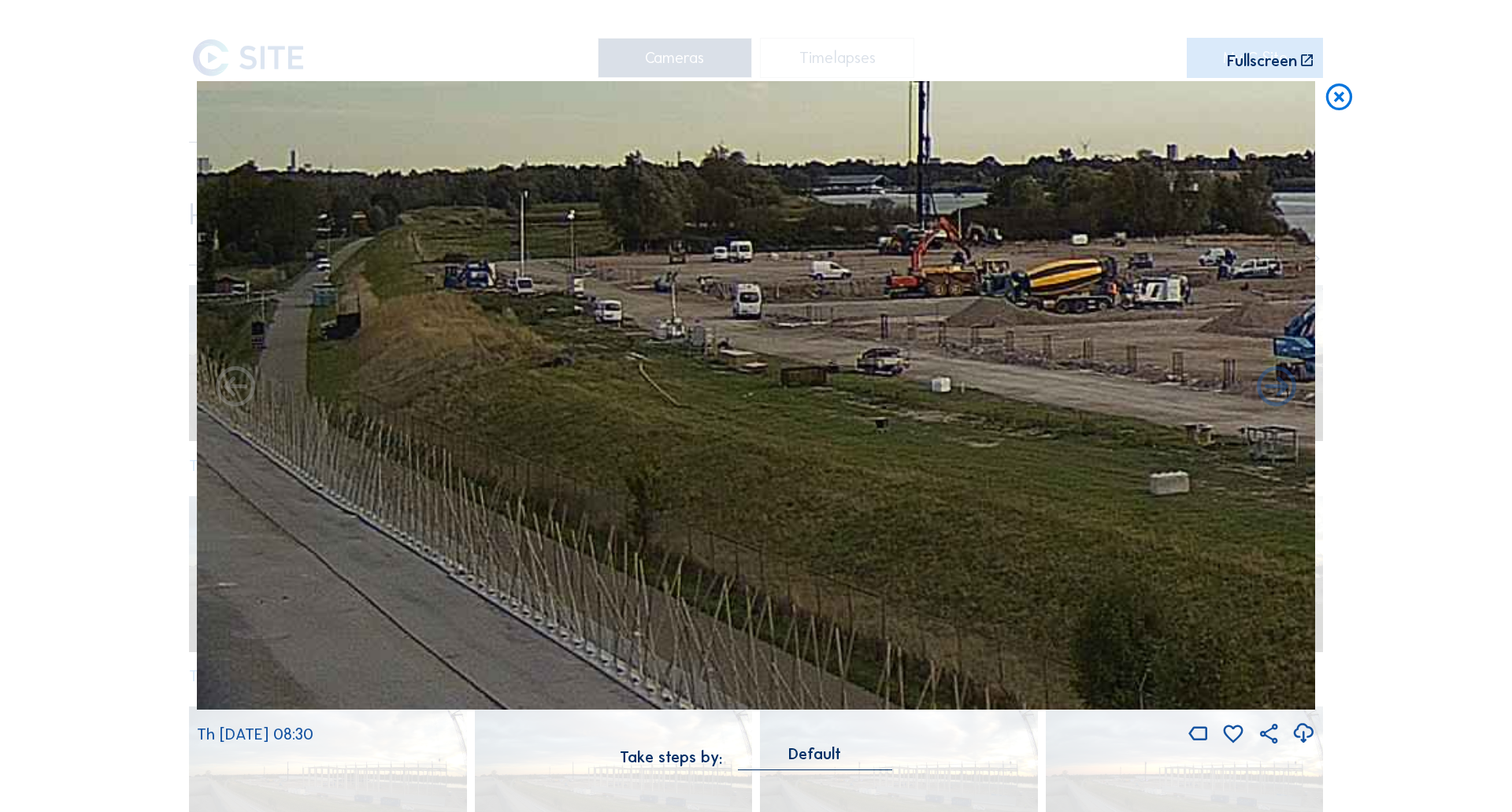
drag, startPoint x: 974, startPoint y: 432, endPoint x: 707, endPoint y: 375, distance: 273.0
click at [698, 359] on img at bounding box center [756, 396] width 1118 height 629
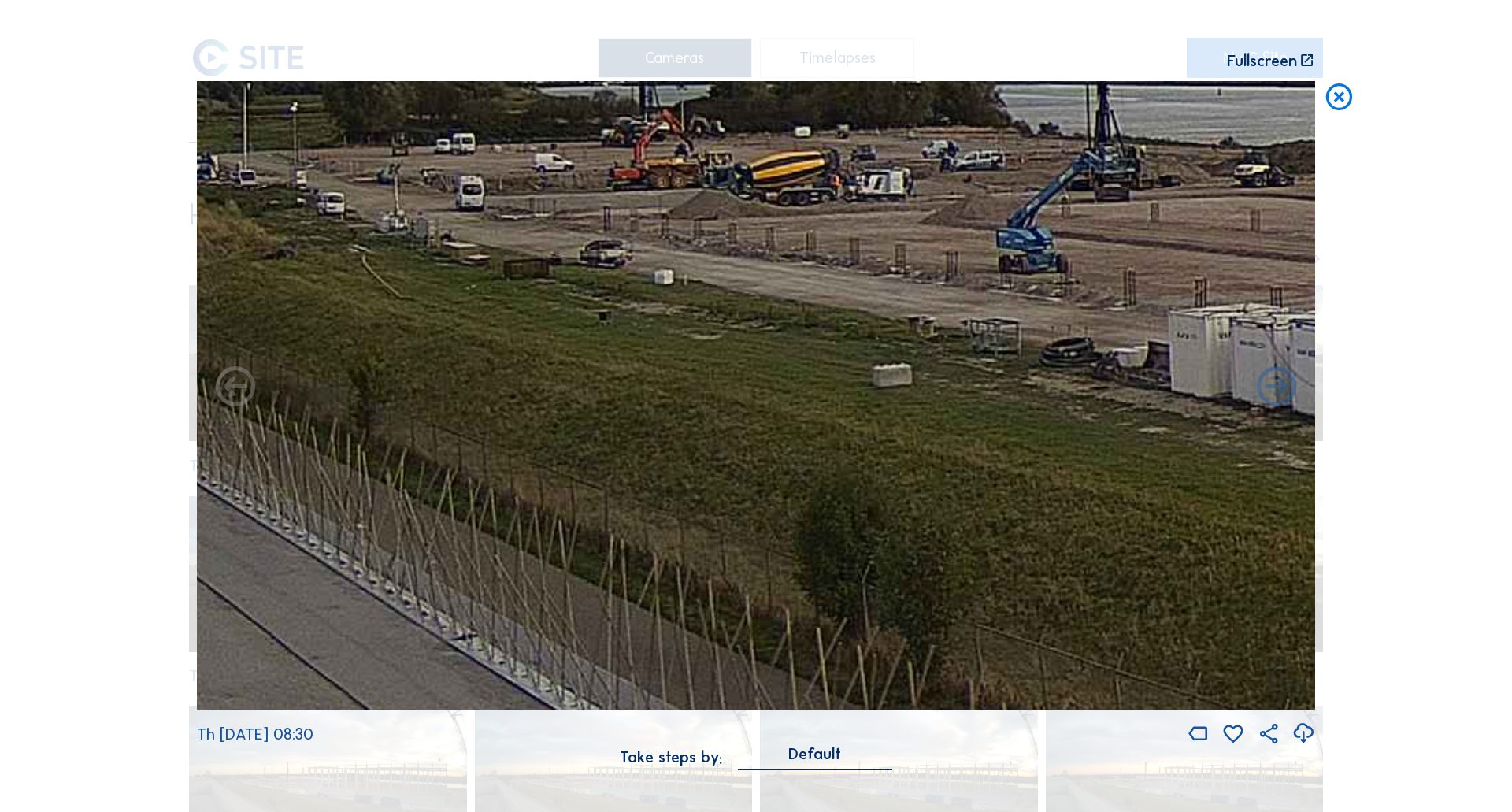
drag, startPoint x: 890, startPoint y: 440, endPoint x: 613, endPoint y: 340, distance: 294.5
click at [602, 330] on img at bounding box center [756, 396] width 1118 height 629
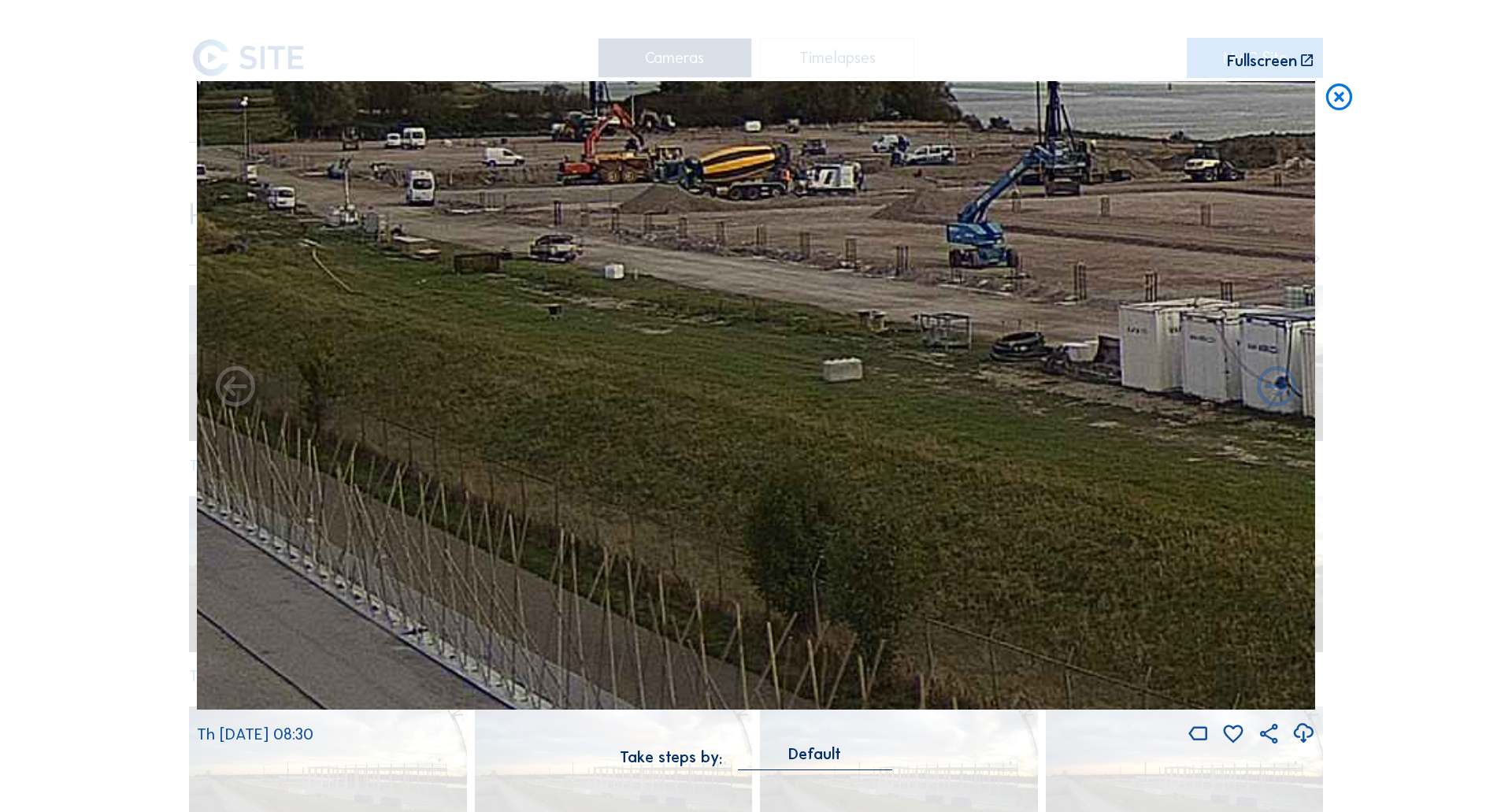
drag, startPoint x: 902, startPoint y: 405, endPoint x: 437, endPoint y: 362, distance: 467.0
click at [474, 366] on img at bounding box center [756, 396] width 1118 height 629
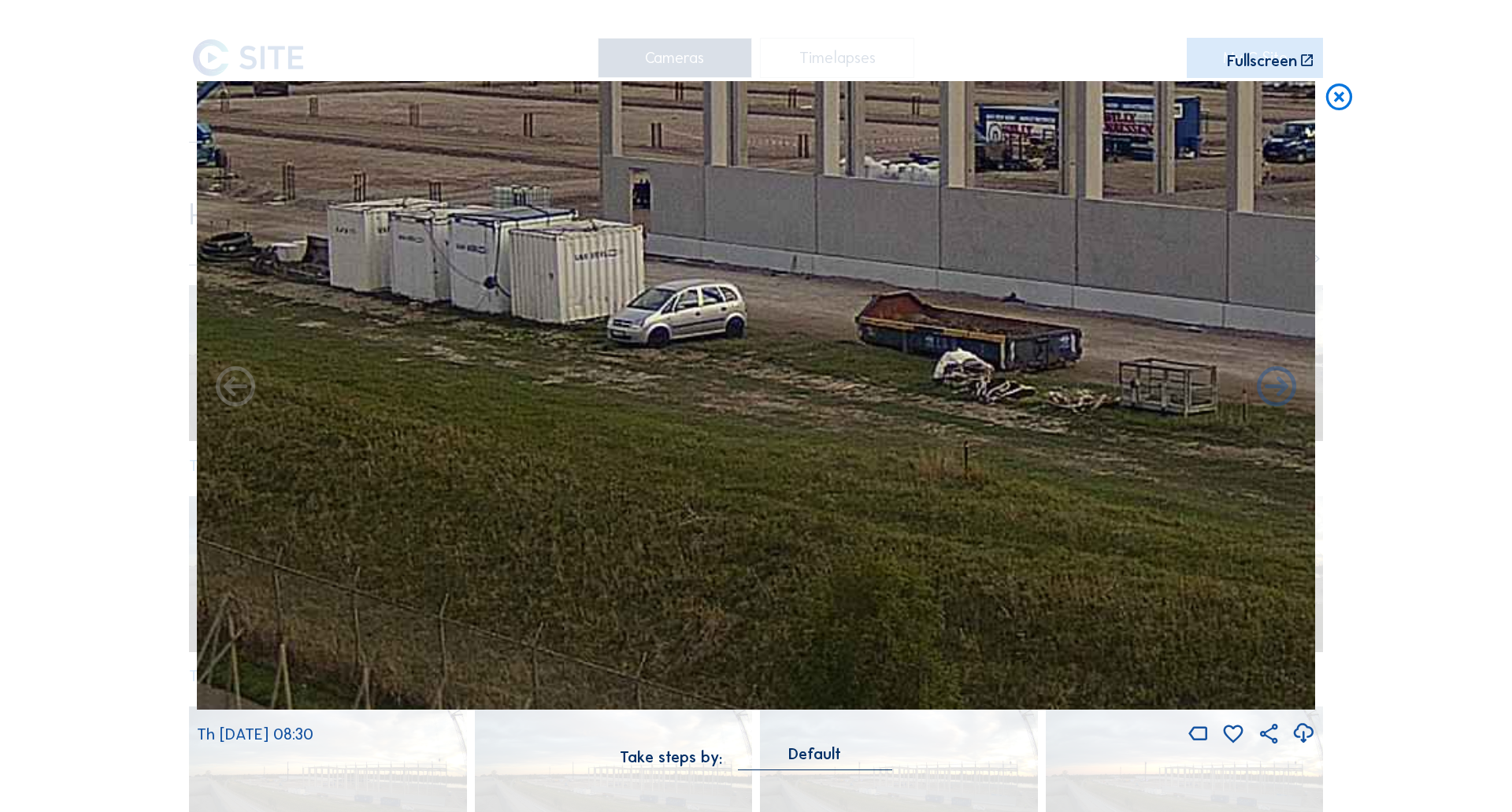
drag, startPoint x: 1030, startPoint y: 458, endPoint x: 591, endPoint y: 392, distance: 443.9
click at [581, 392] on img at bounding box center [756, 396] width 1118 height 629
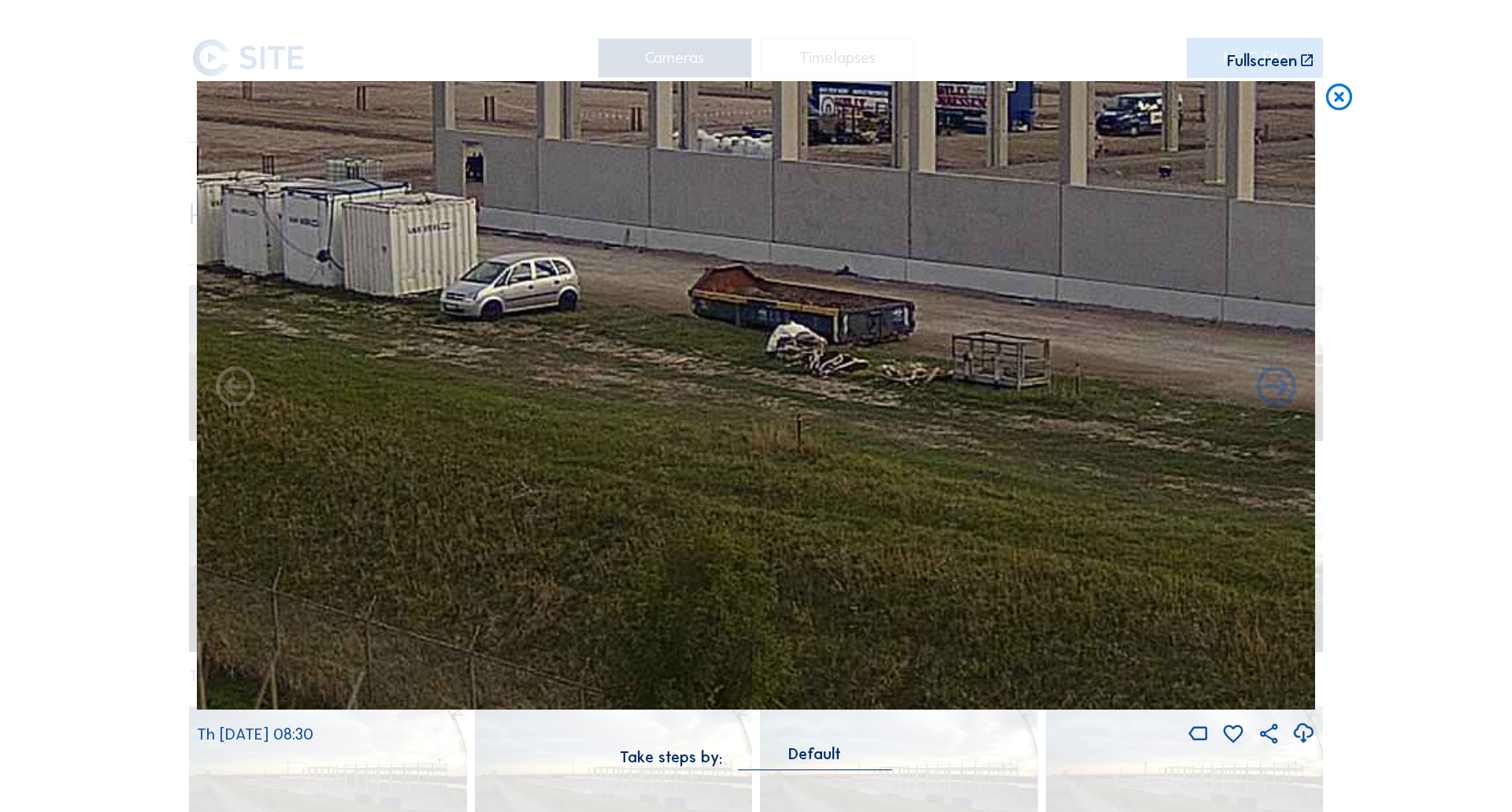
drag, startPoint x: 968, startPoint y: 425, endPoint x: 502, endPoint y: 340, distance: 473.7
click at [502, 340] on img at bounding box center [756, 396] width 1118 height 629
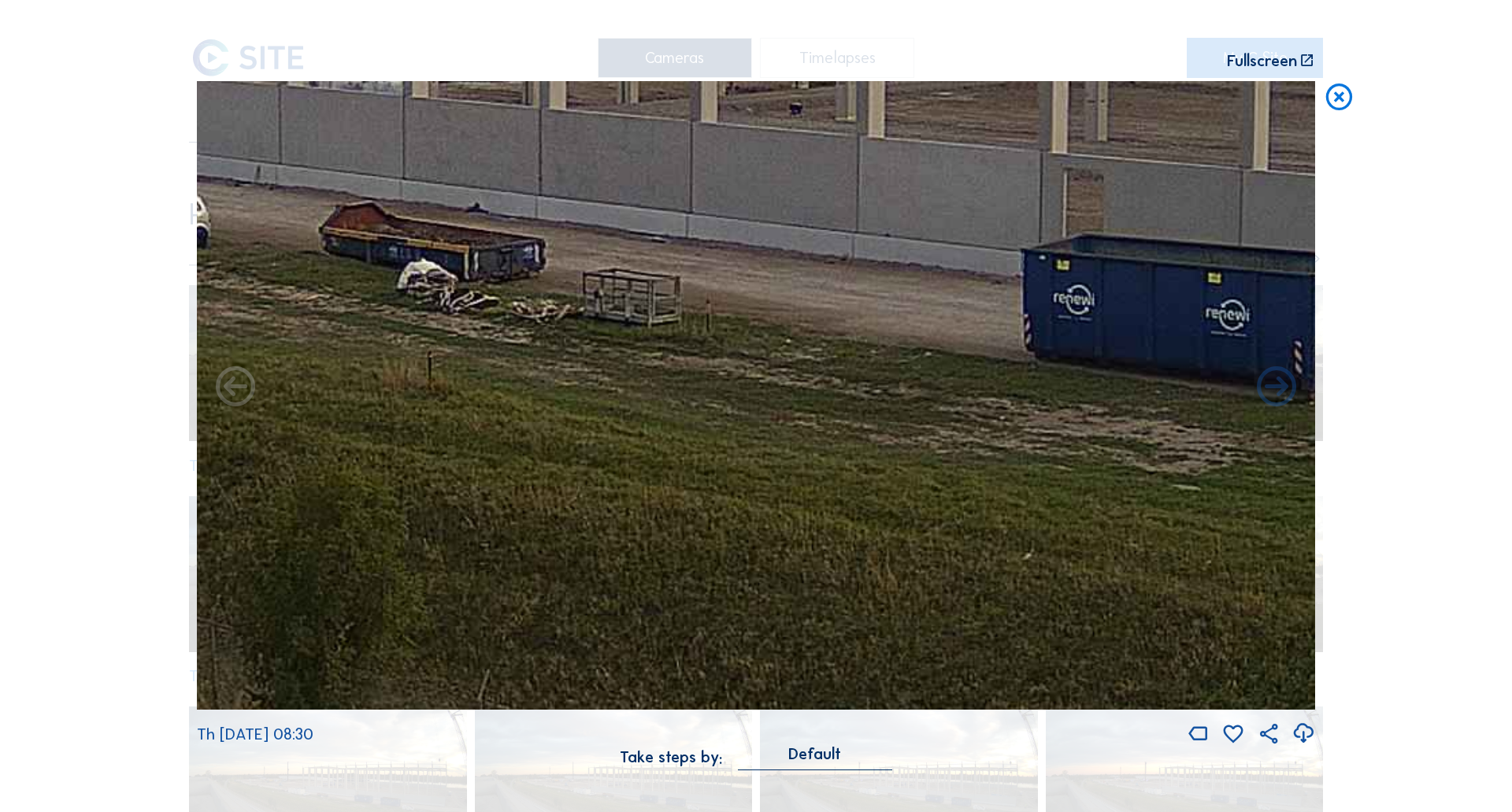
drag, startPoint x: 939, startPoint y: 373, endPoint x: 363, endPoint y: 311, distance: 579.3
click at [411, 315] on img at bounding box center [756, 396] width 1118 height 629
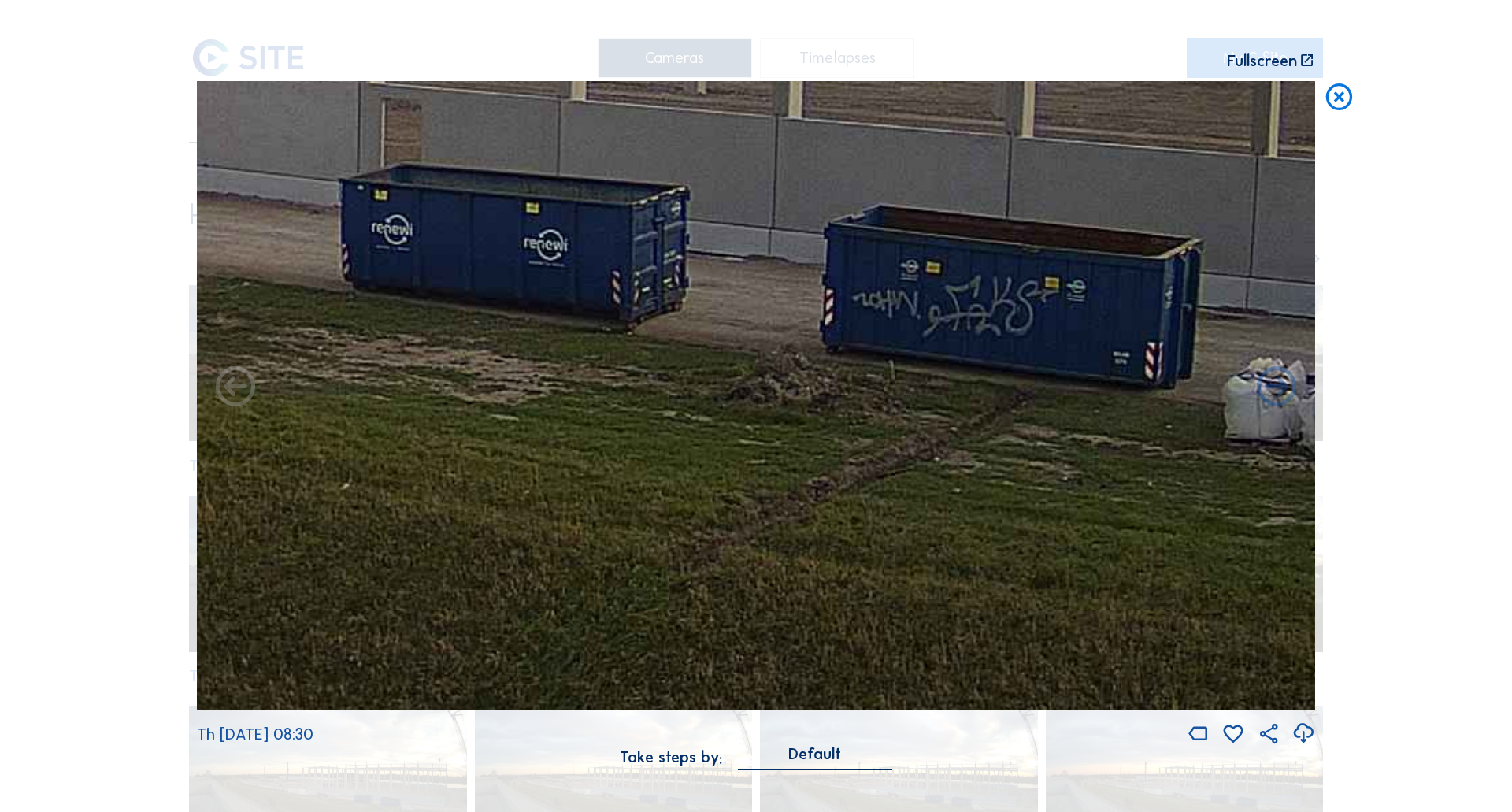
drag, startPoint x: 911, startPoint y: 364, endPoint x: 751, endPoint y: 351, distance: 160.5
click at [751, 351] on img at bounding box center [756, 396] width 1118 height 629
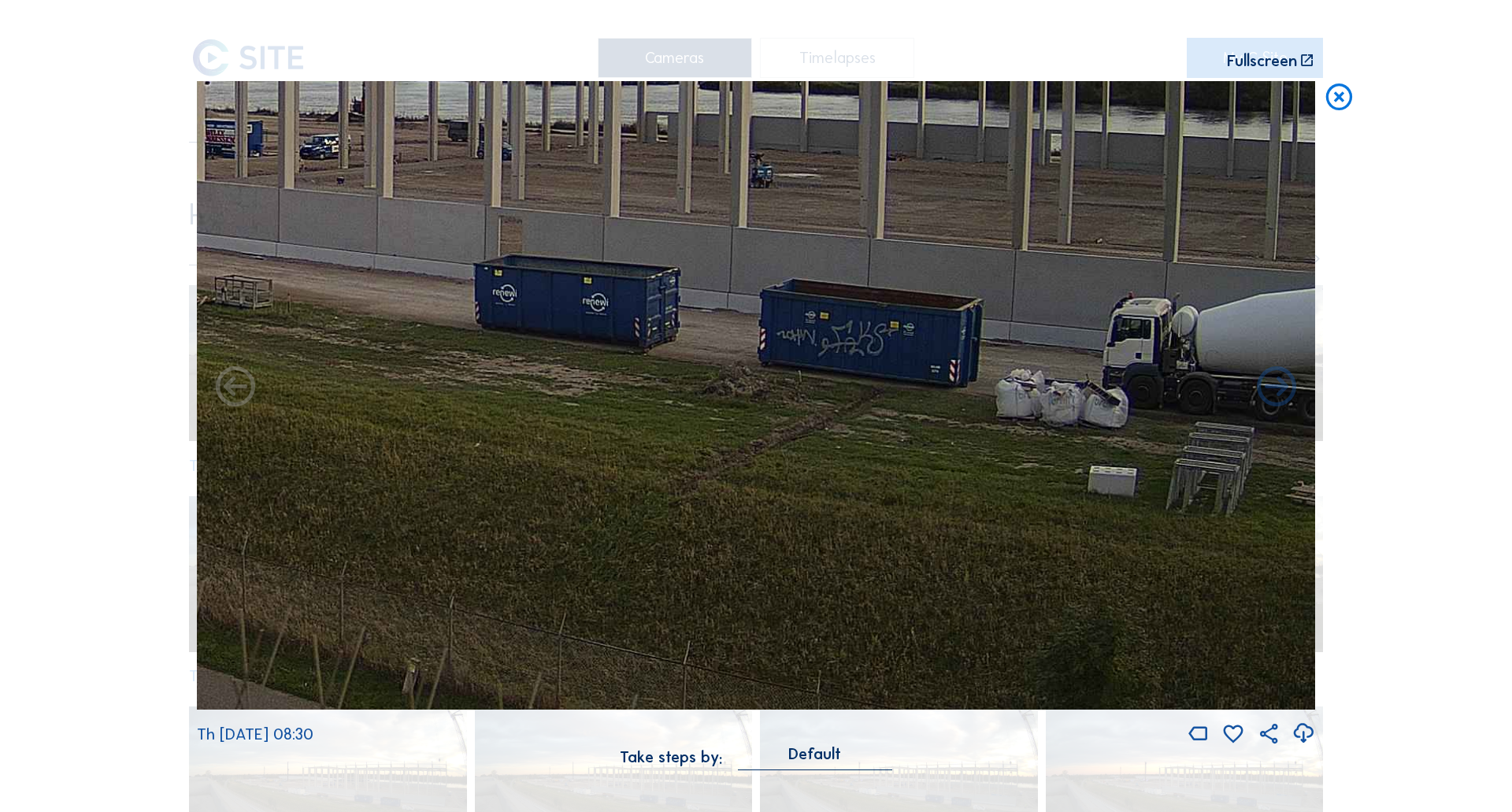
drag
click at [657, 418] on img at bounding box center [756, 396] width 1118 height 629
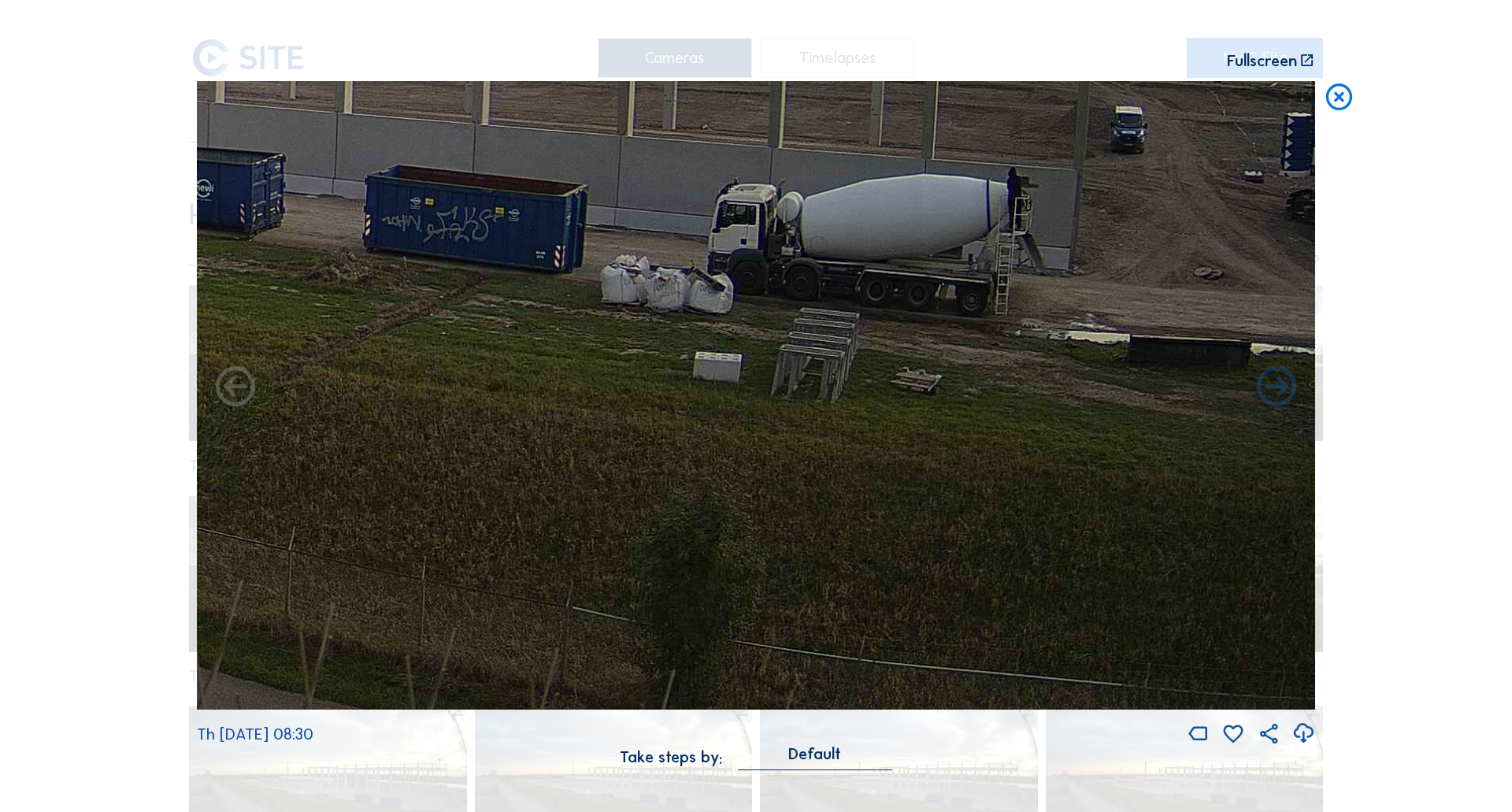
click at [503, 340] on img at bounding box center [756, 396] width 1118 height 629
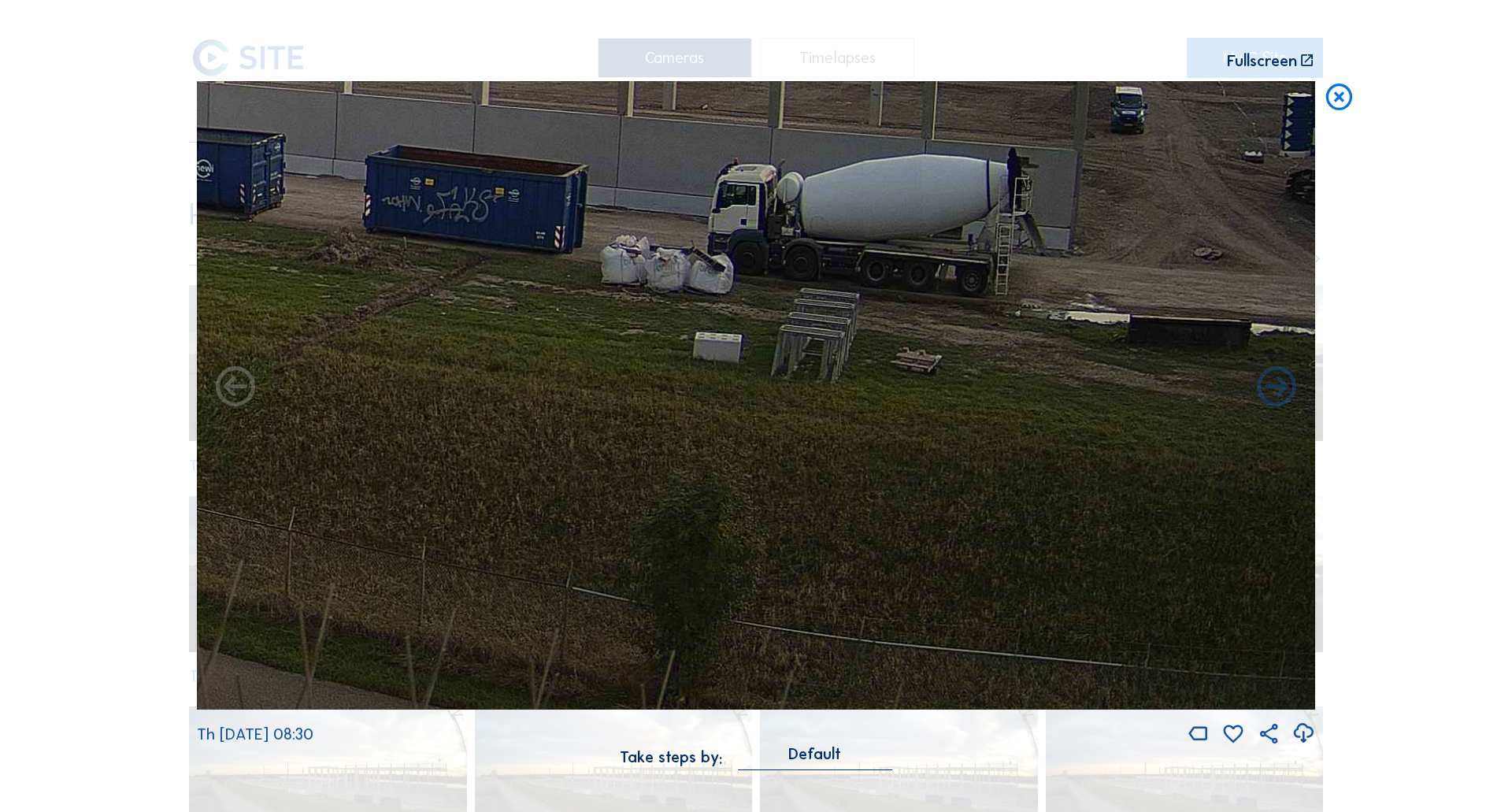
click at [795, 378] on img at bounding box center [756, 396] width 1118 height 629
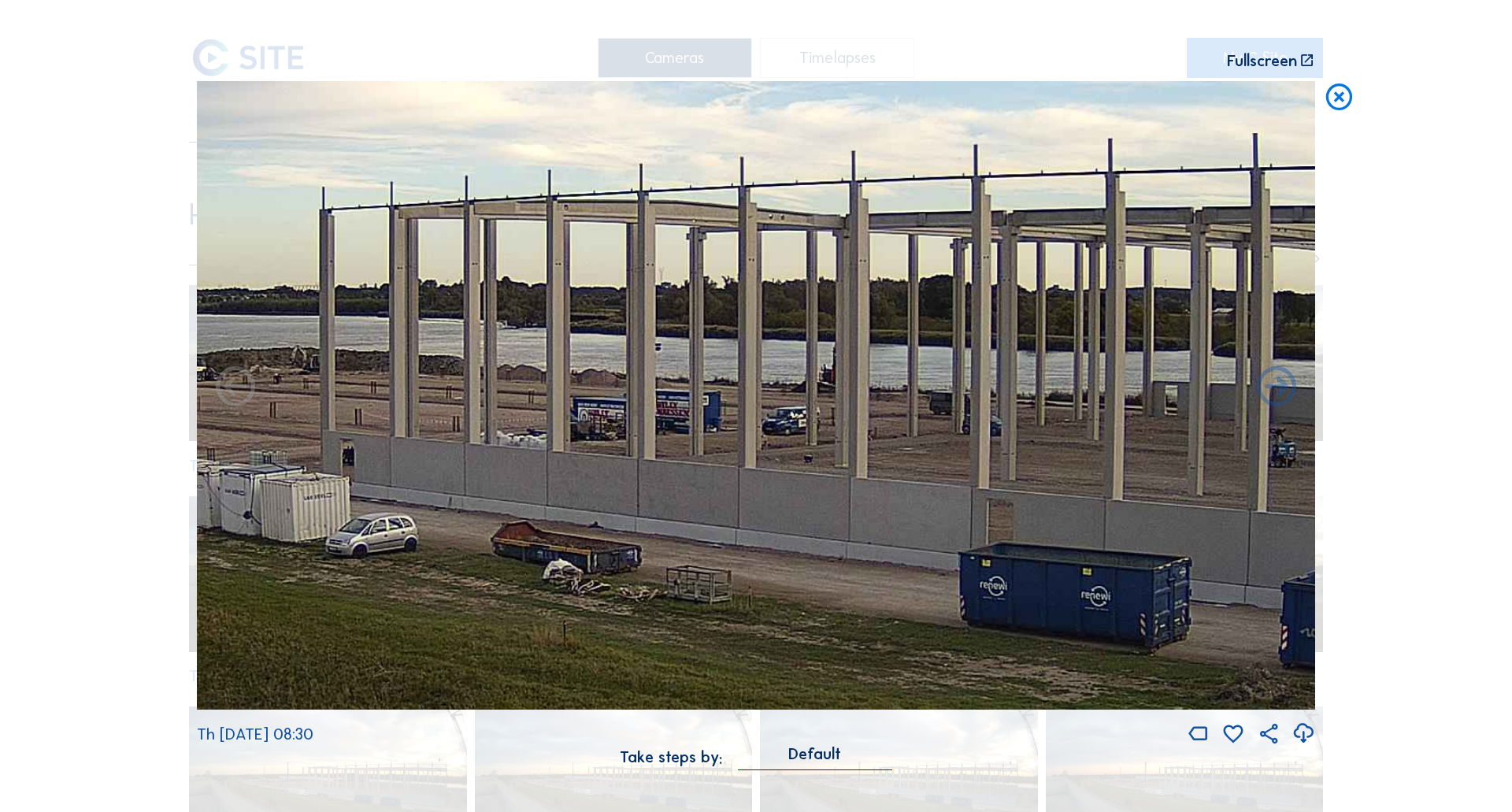
click at [1070, 391] on img at bounding box center [756, 396] width 1118 height 629
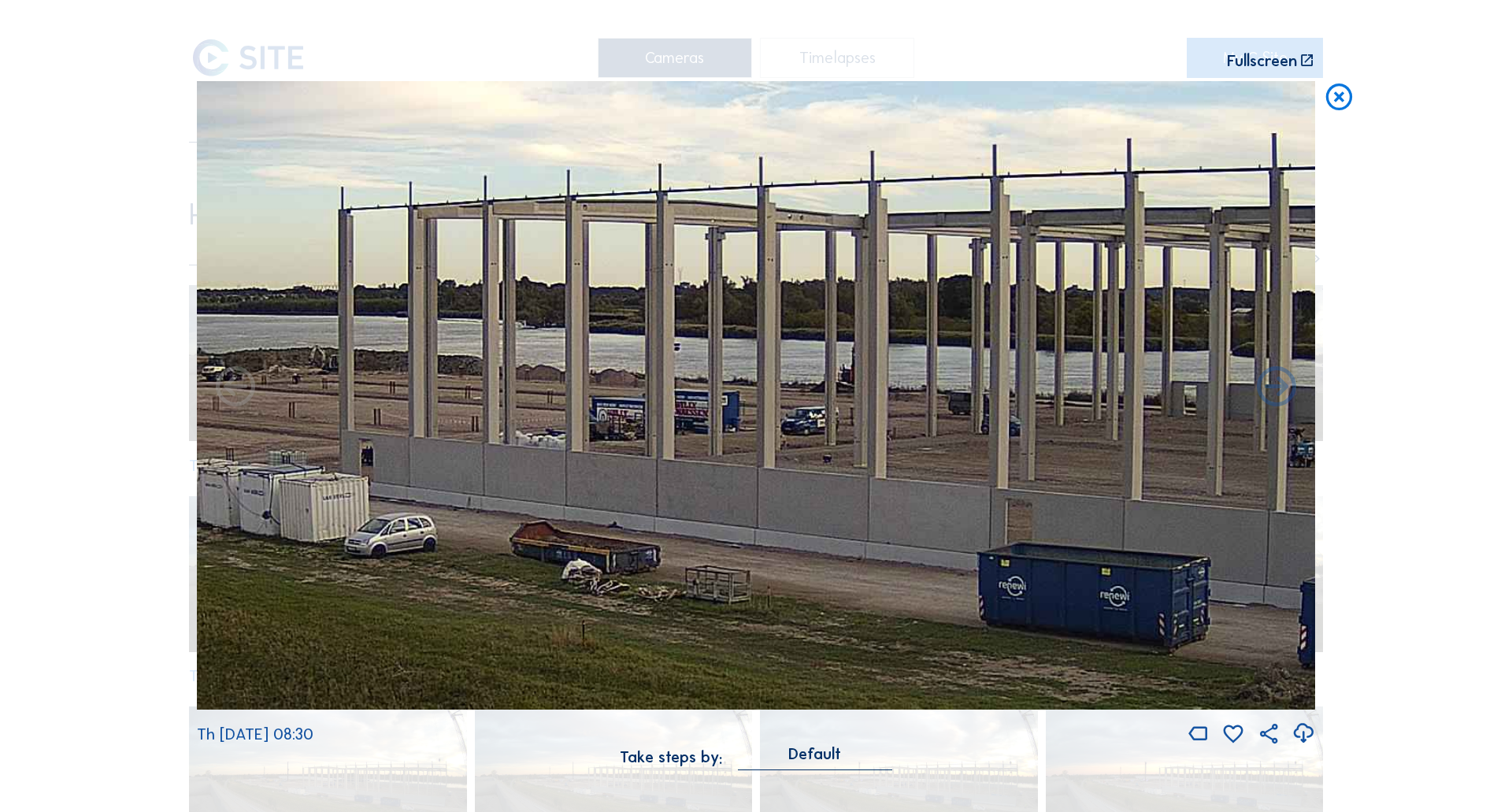
click at [835, 372] on img at bounding box center [756, 396] width 1118 height 629
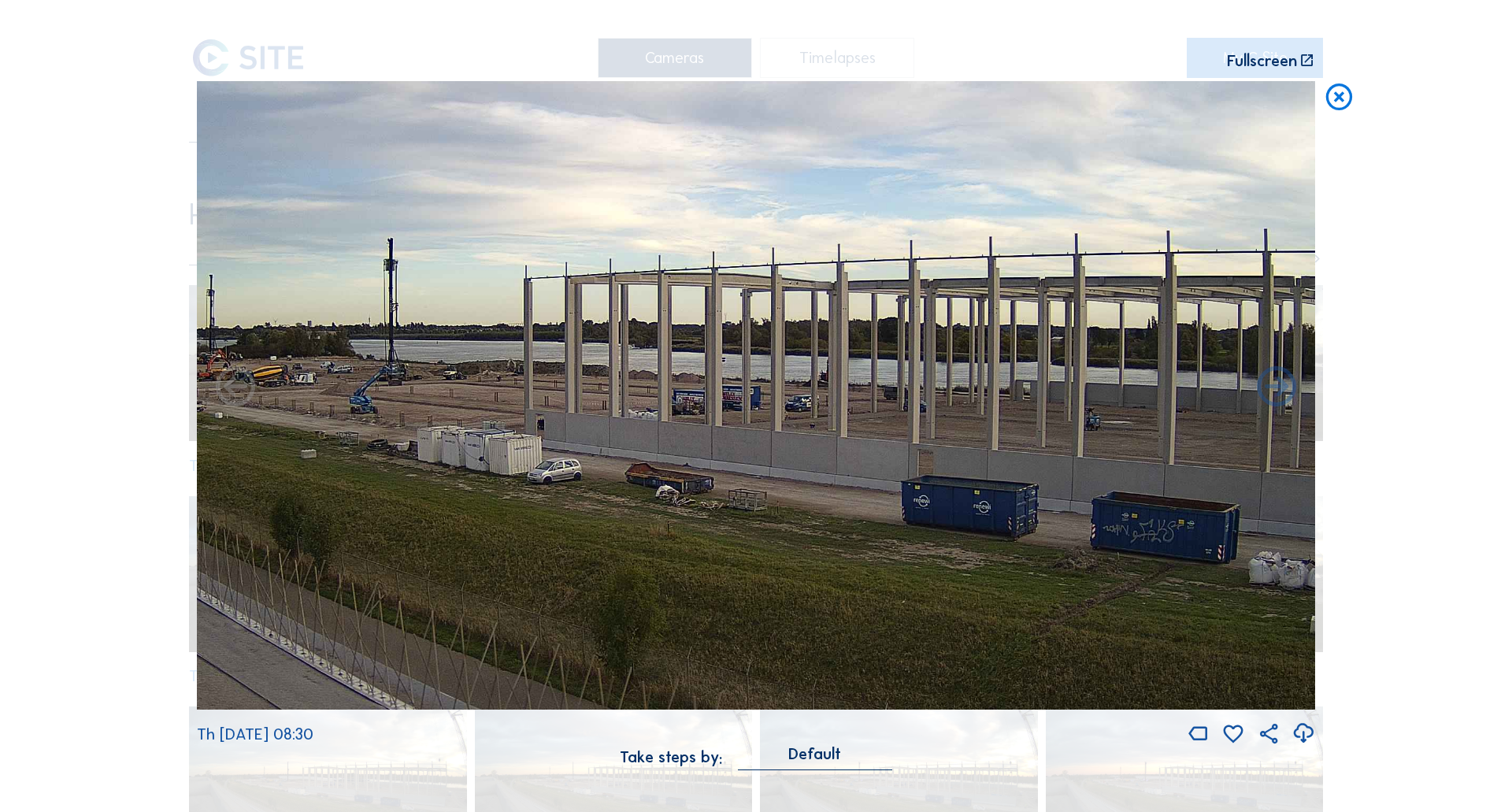
click at [570, 436] on img at bounding box center [756, 396] width 1118 height 629
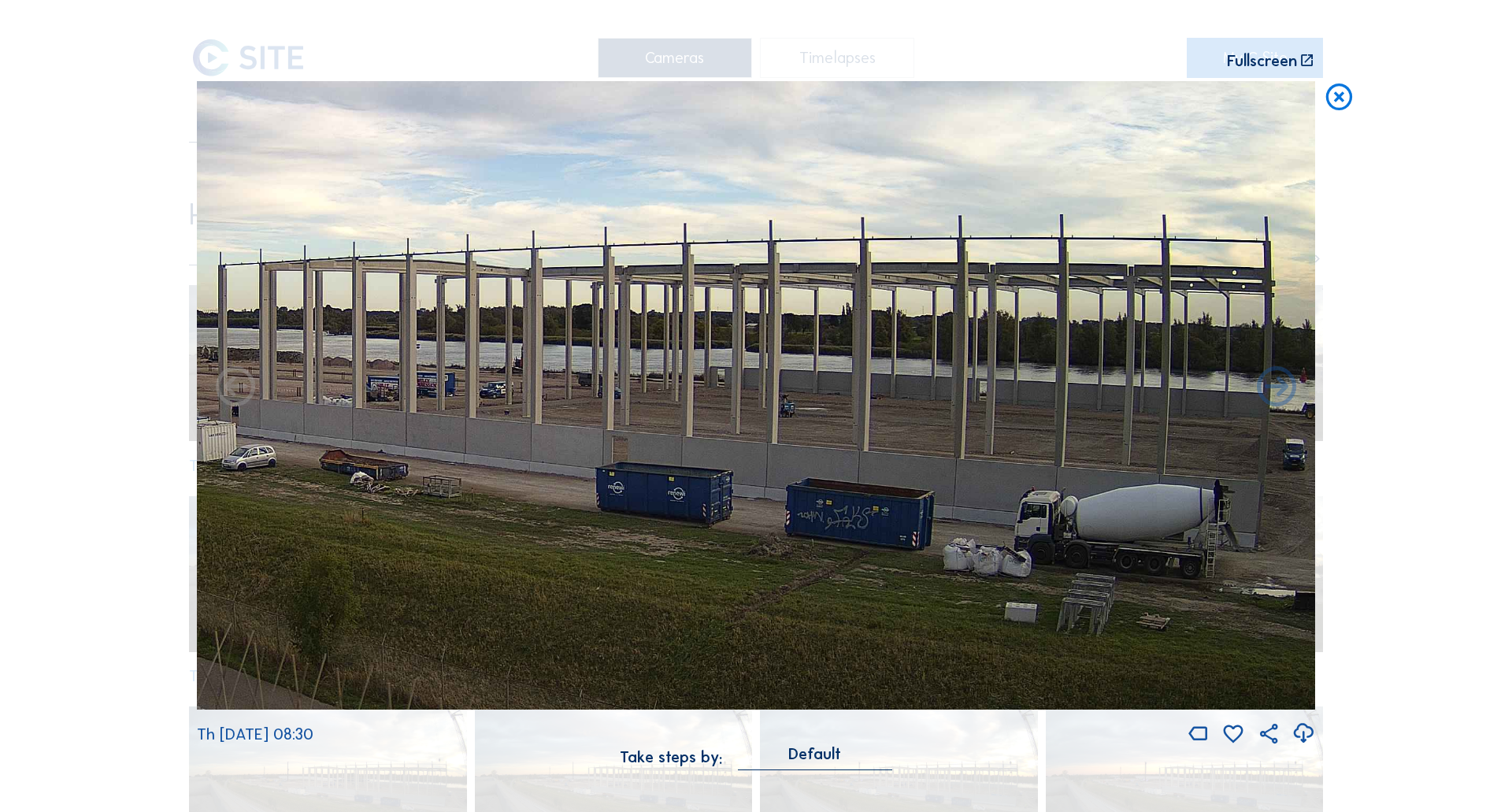
click at [809, 434] on img at bounding box center [756, 396] width 1118 height 629
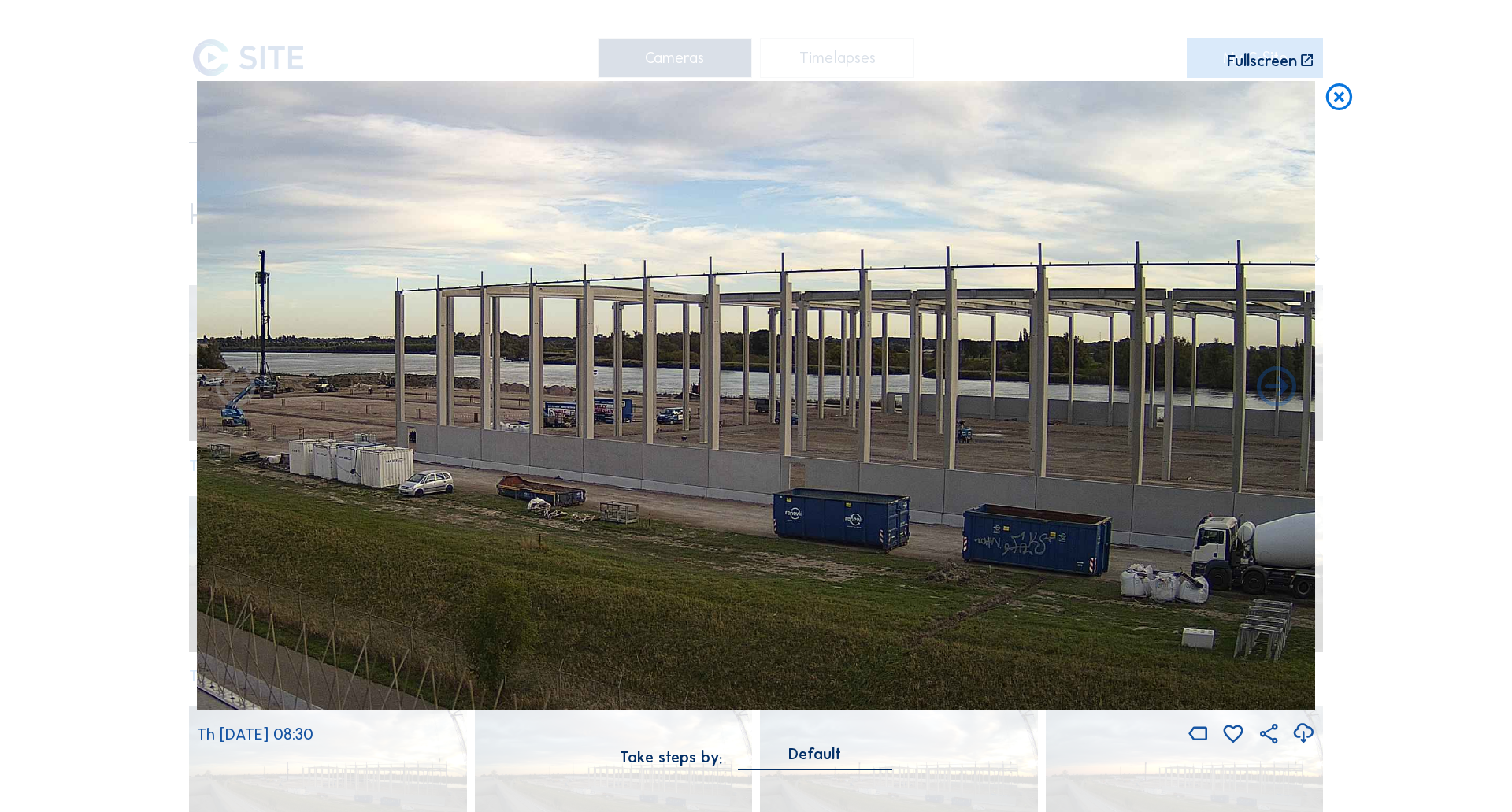
click at [1077, 444] on img at bounding box center [756, 396] width 1118 height 629
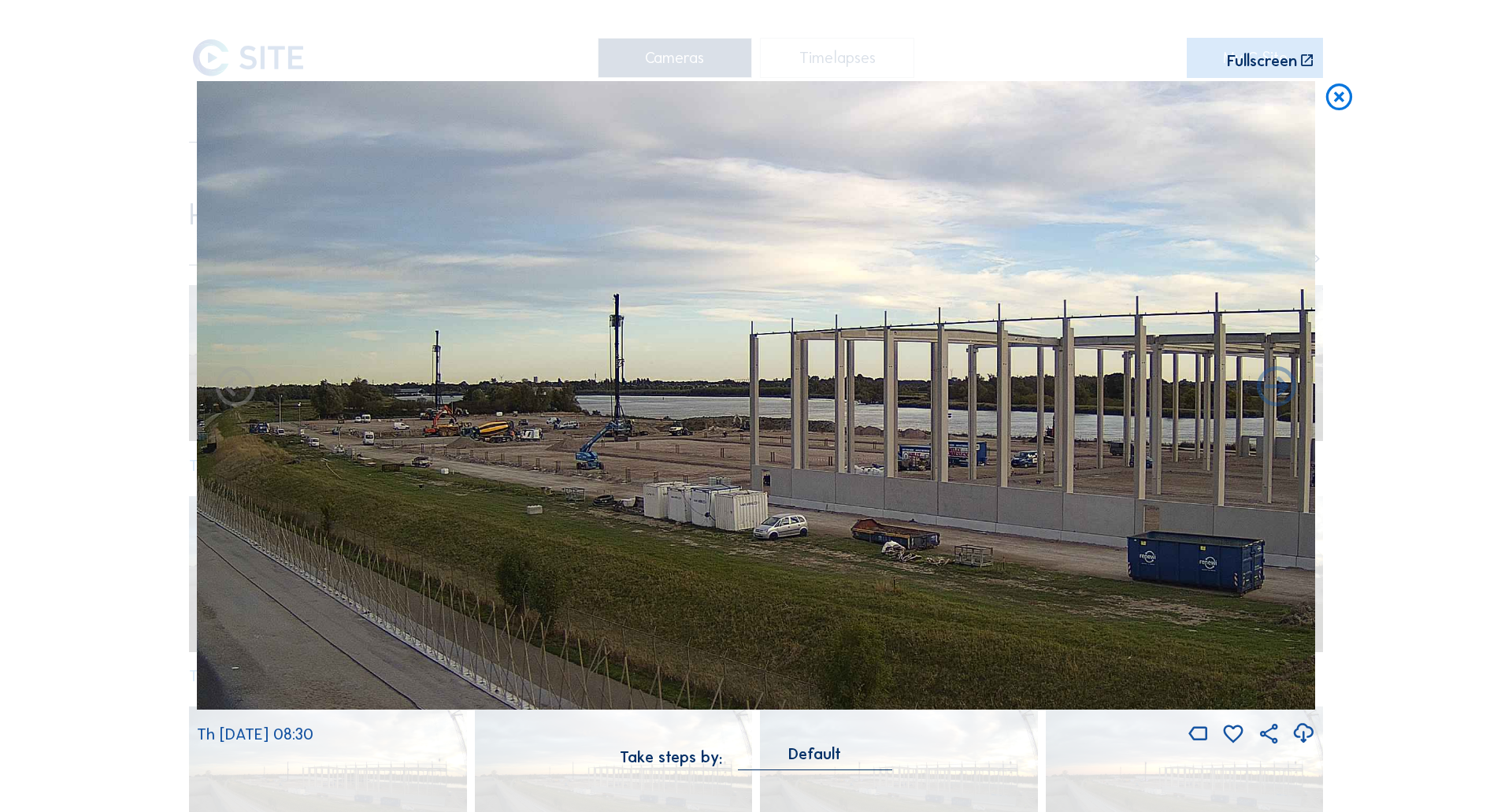
click at [901, 443] on img at bounding box center [756, 396] width 1118 height 629
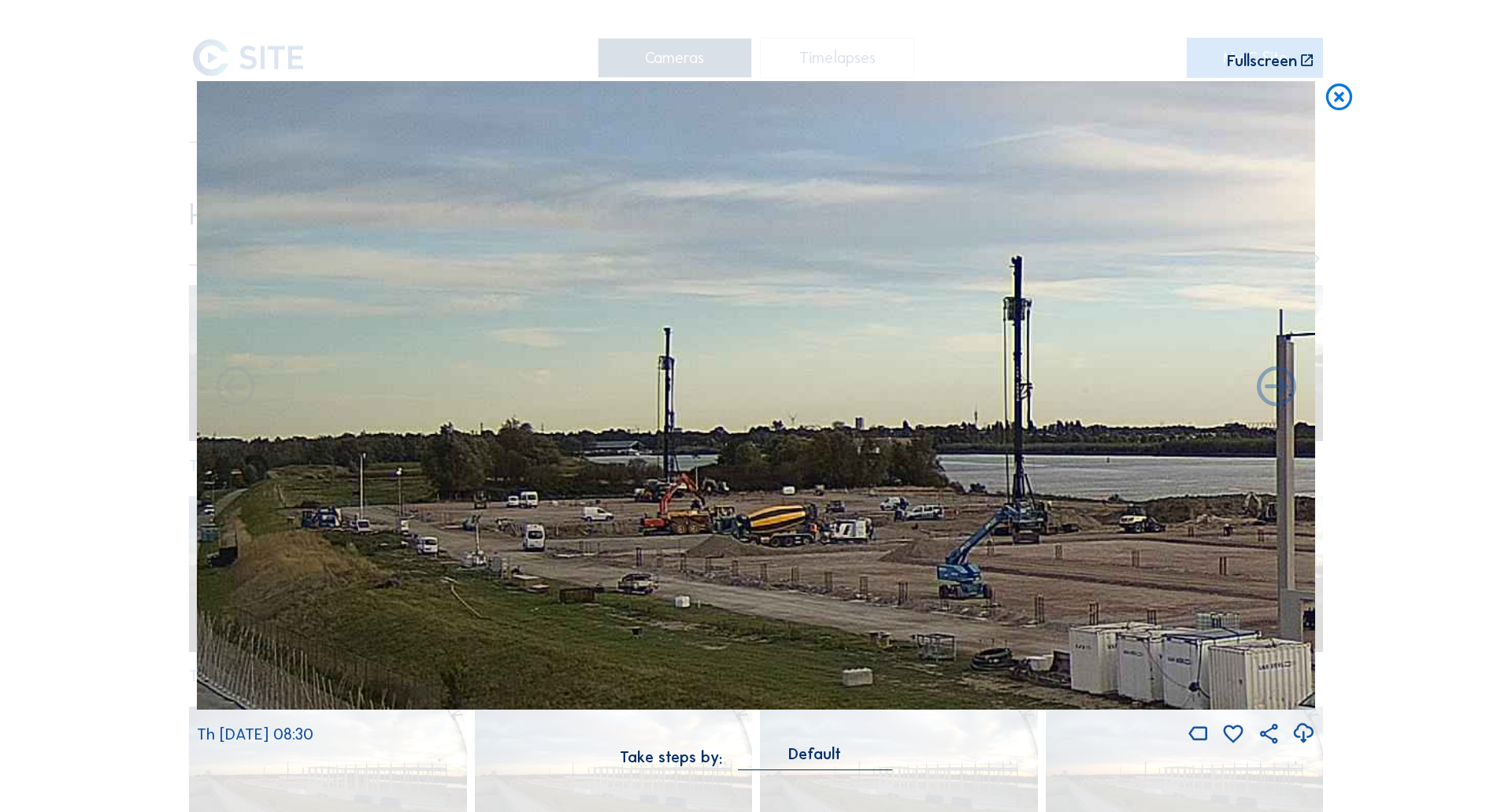
click at [698, 491] on img at bounding box center [756, 396] width 1118 height 629
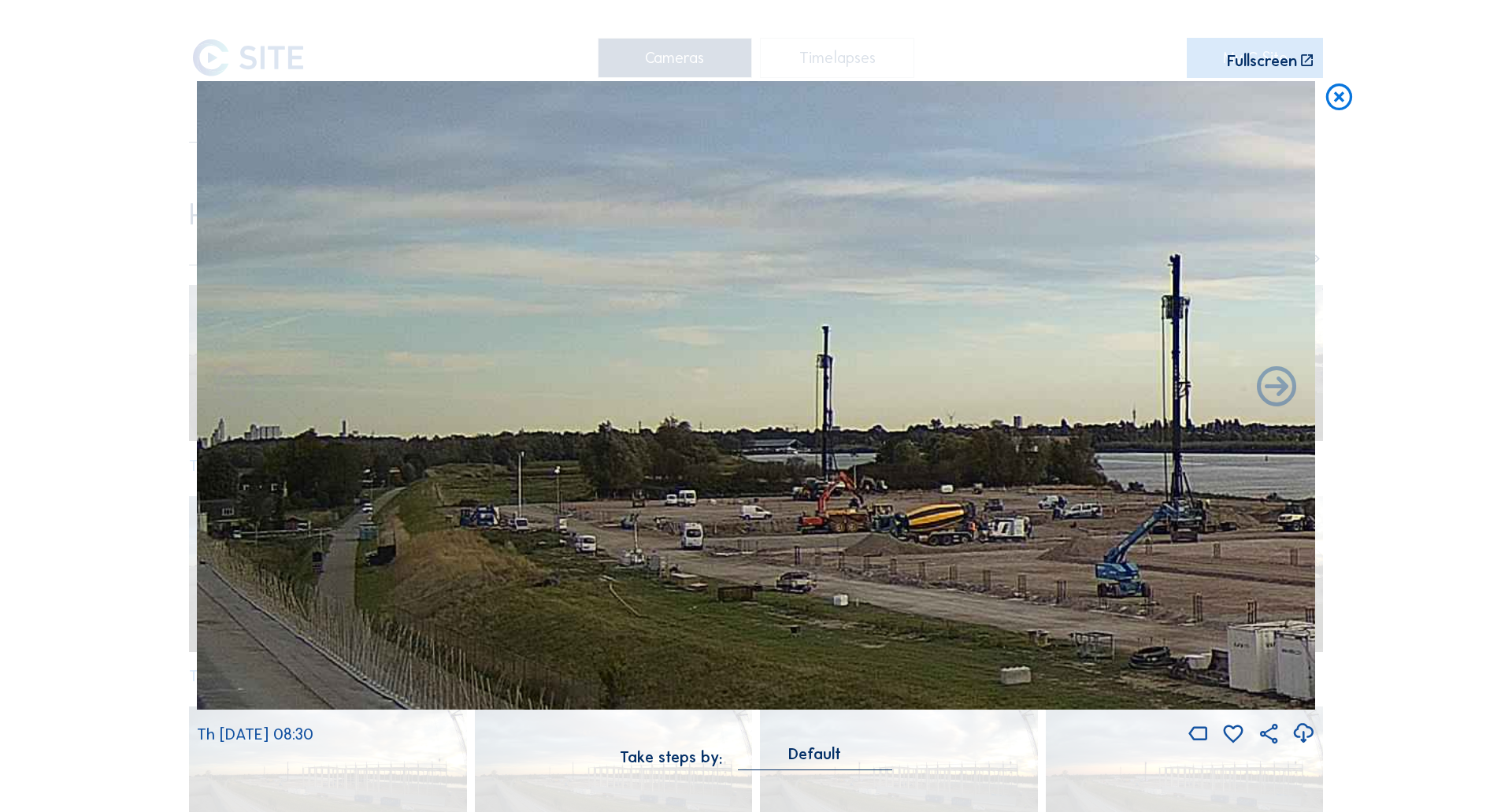
click at [824, 474] on img at bounding box center [756, 396] width 1118 height 629
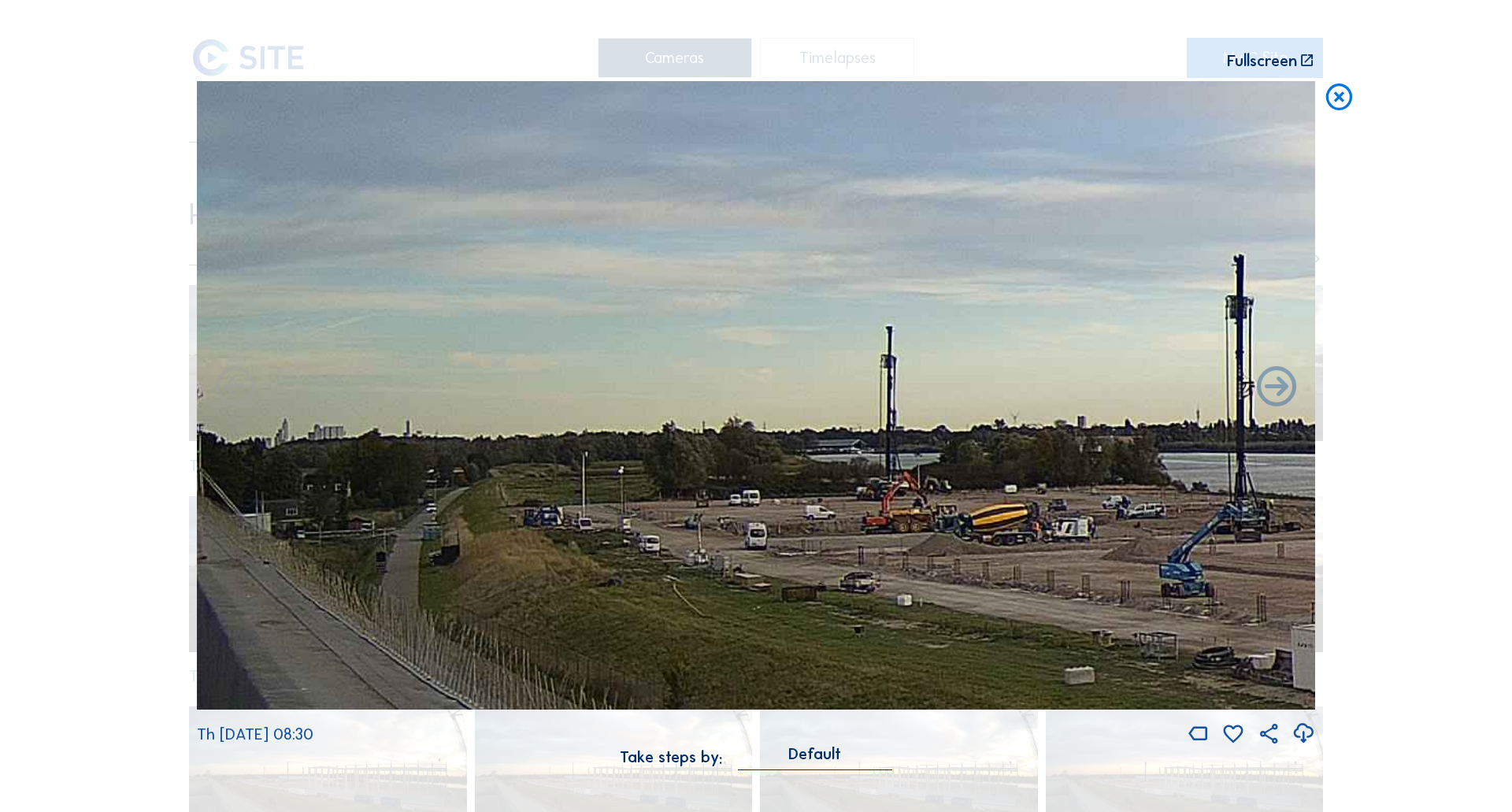
click at [1338, 96] on icon at bounding box center [1339, 97] width 31 height 33
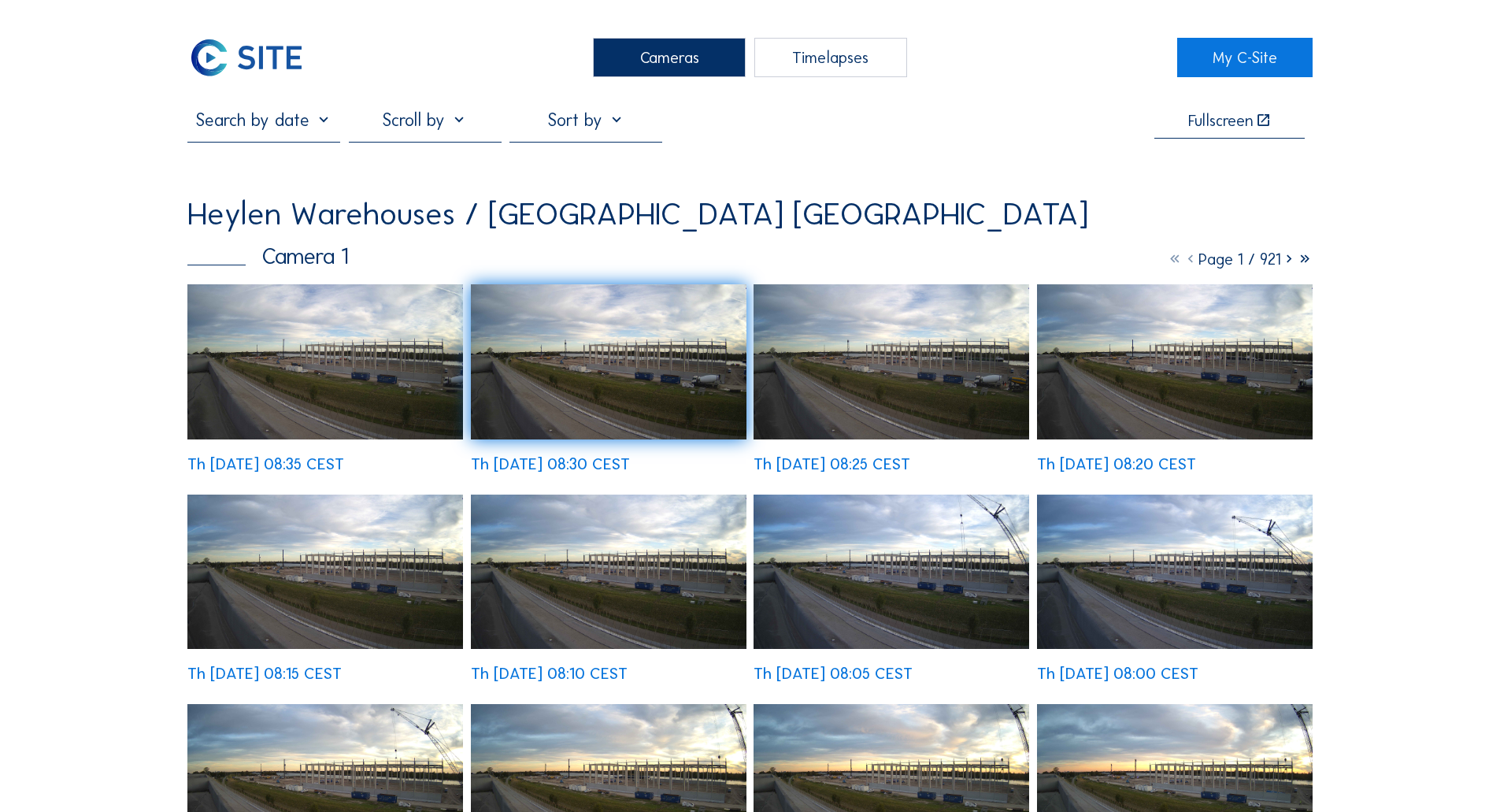
click at [356, 373] on img at bounding box center [325, 361] width 275 height 155
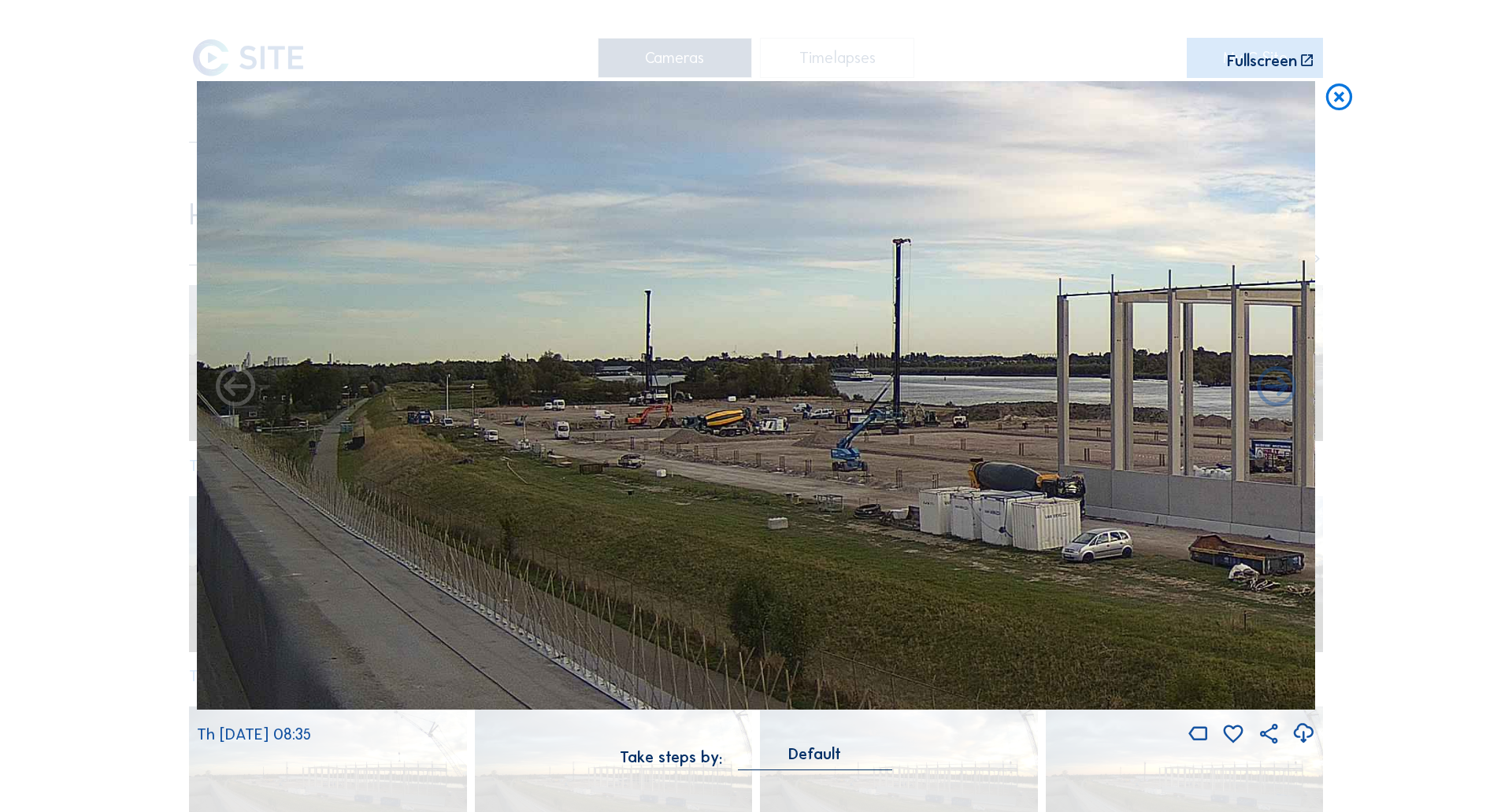
drag, startPoint x: 425, startPoint y: 352, endPoint x: 897, endPoint y: 381, distance: 472.9
click at [897, 381] on img at bounding box center [756, 396] width 1118 height 629
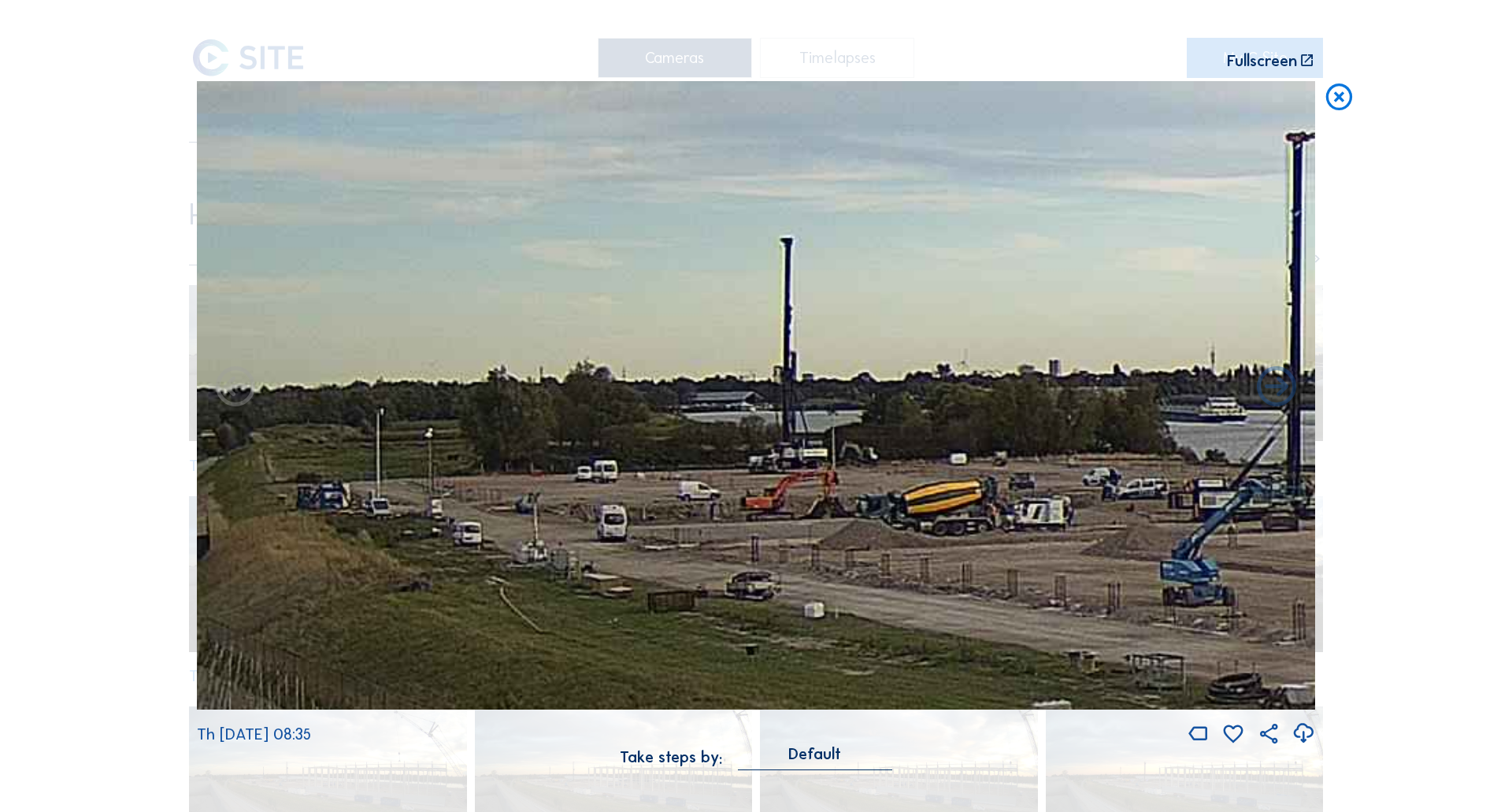
drag, startPoint x: 536, startPoint y: 406, endPoint x: 542, endPoint y: 449, distance: 43.4
click at [542, 449] on img at bounding box center [756, 396] width 1118 height 629
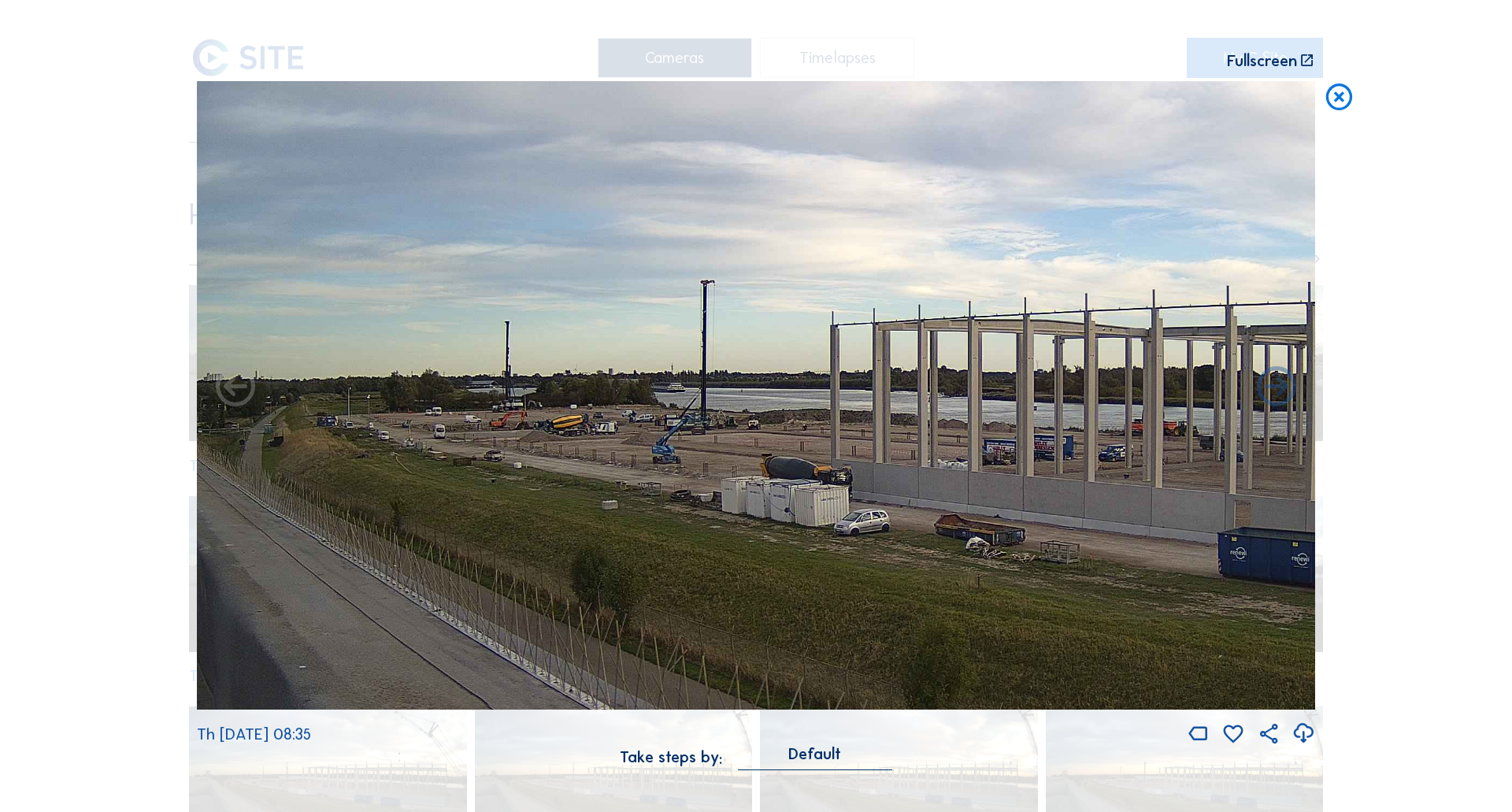
drag, startPoint x: 875, startPoint y: 493, endPoint x: 601, endPoint y: 412, distance: 285.7
click at [649, 421] on img at bounding box center [756, 396] width 1118 height 629
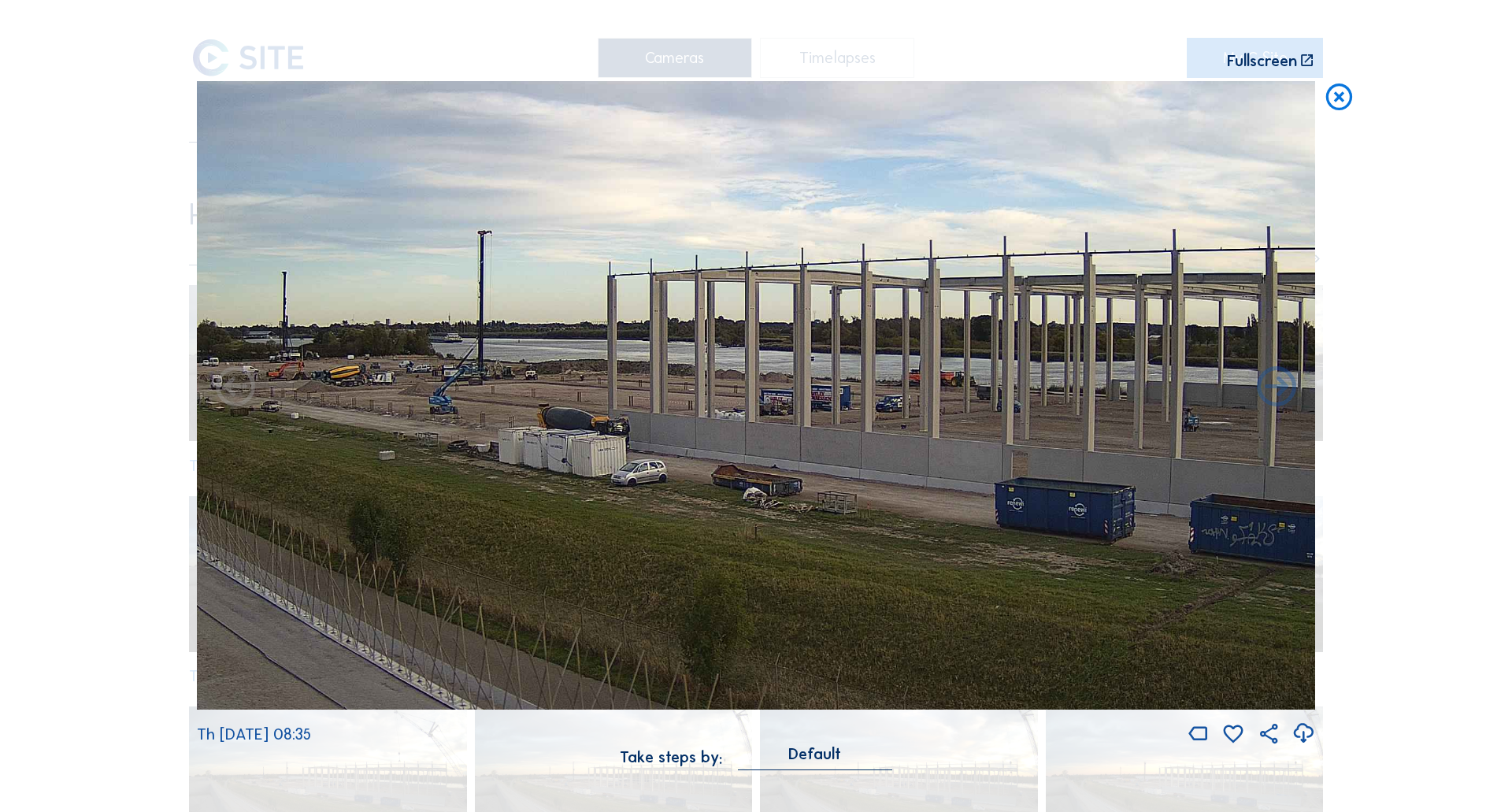
drag, startPoint x: 916, startPoint y: 443, endPoint x: 592, endPoint y: 398, distance: 327.1
click at [626, 402] on img at bounding box center [756, 396] width 1118 height 629
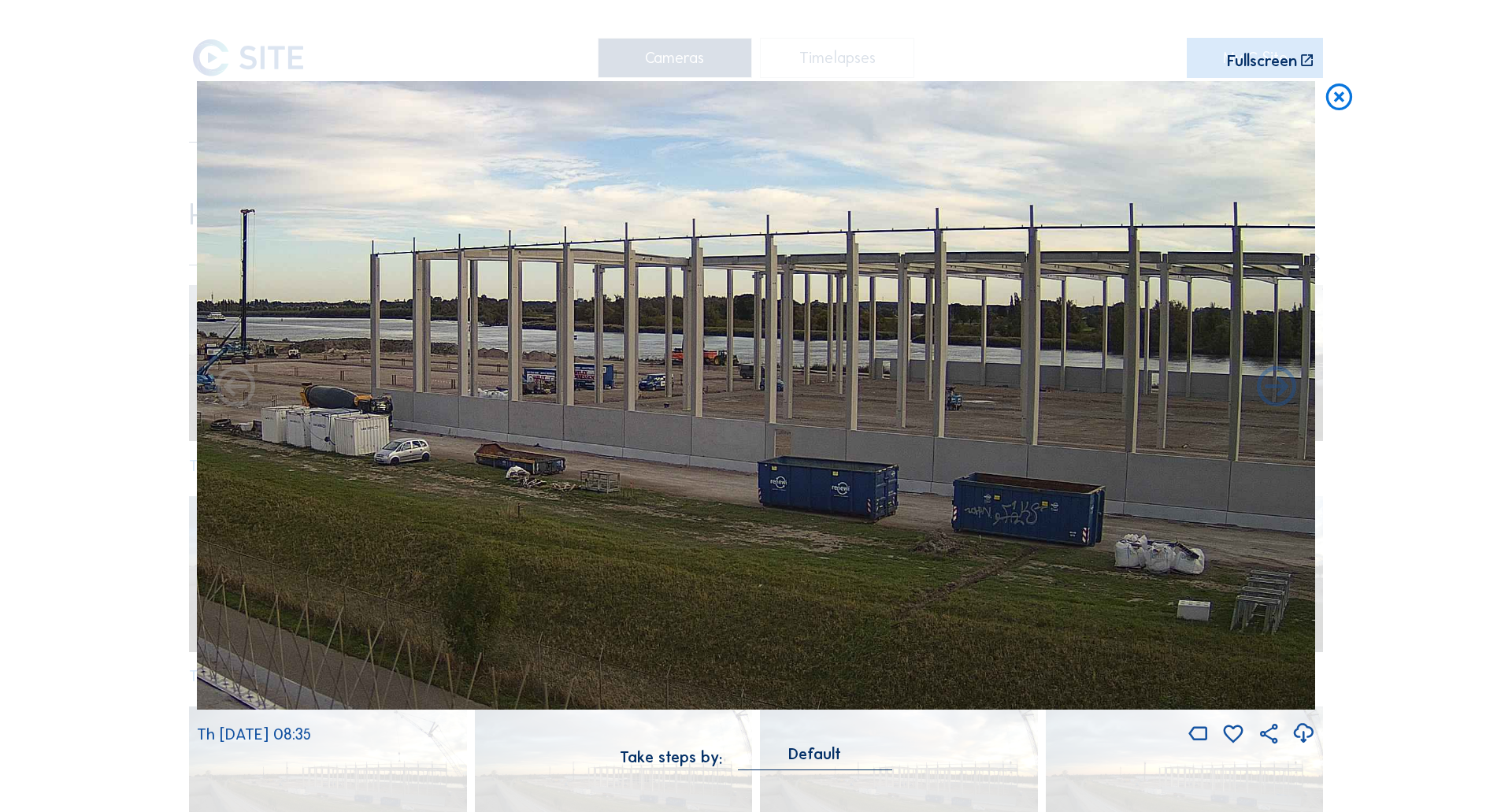
drag, startPoint x: 914, startPoint y: 415, endPoint x: 743, endPoint y: 414, distance: 171.0
click at [778, 414] on img at bounding box center [756, 396] width 1118 height 629
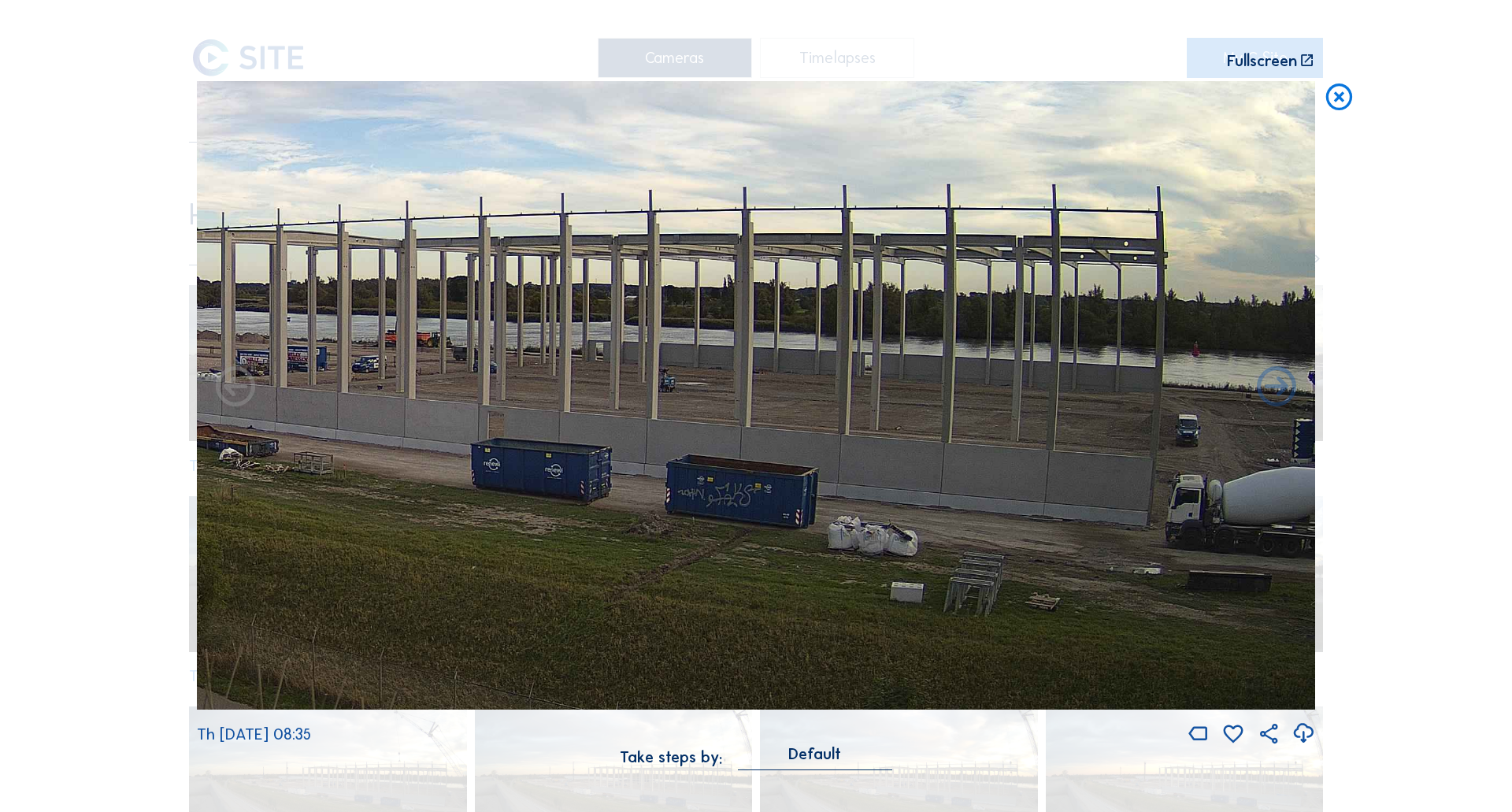
drag, startPoint x: 1104, startPoint y: 431, endPoint x: 610, endPoint y: 412, distance: 494.4
click at [562, 414] on img at bounding box center [756, 396] width 1118 height 629
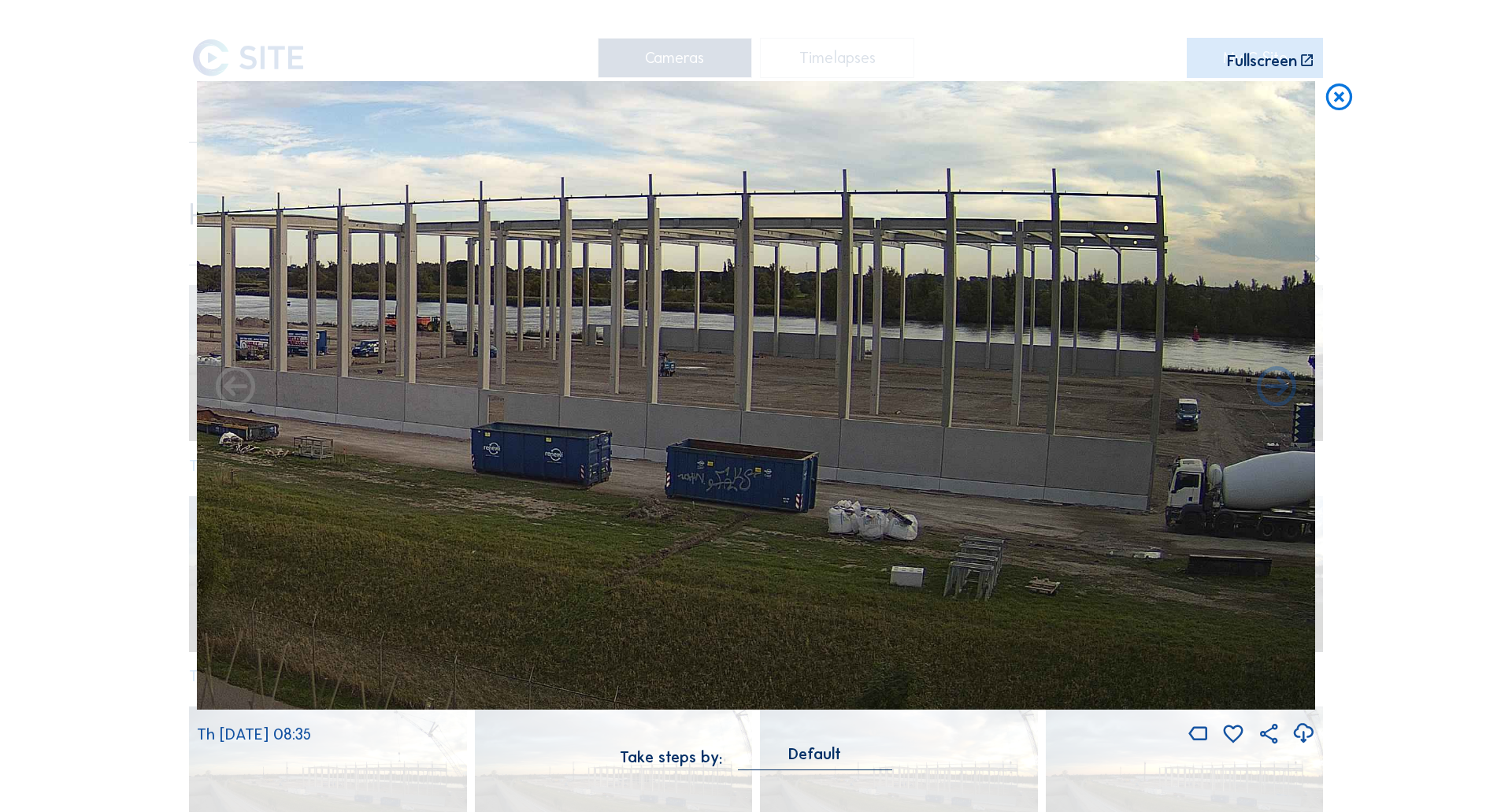
drag, startPoint x: 932, startPoint y: 418, endPoint x: 889, endPoint y: 382, distance: 56.1
click at [889, 382] on img at bounding box center [756, 396] width 1118 height 629
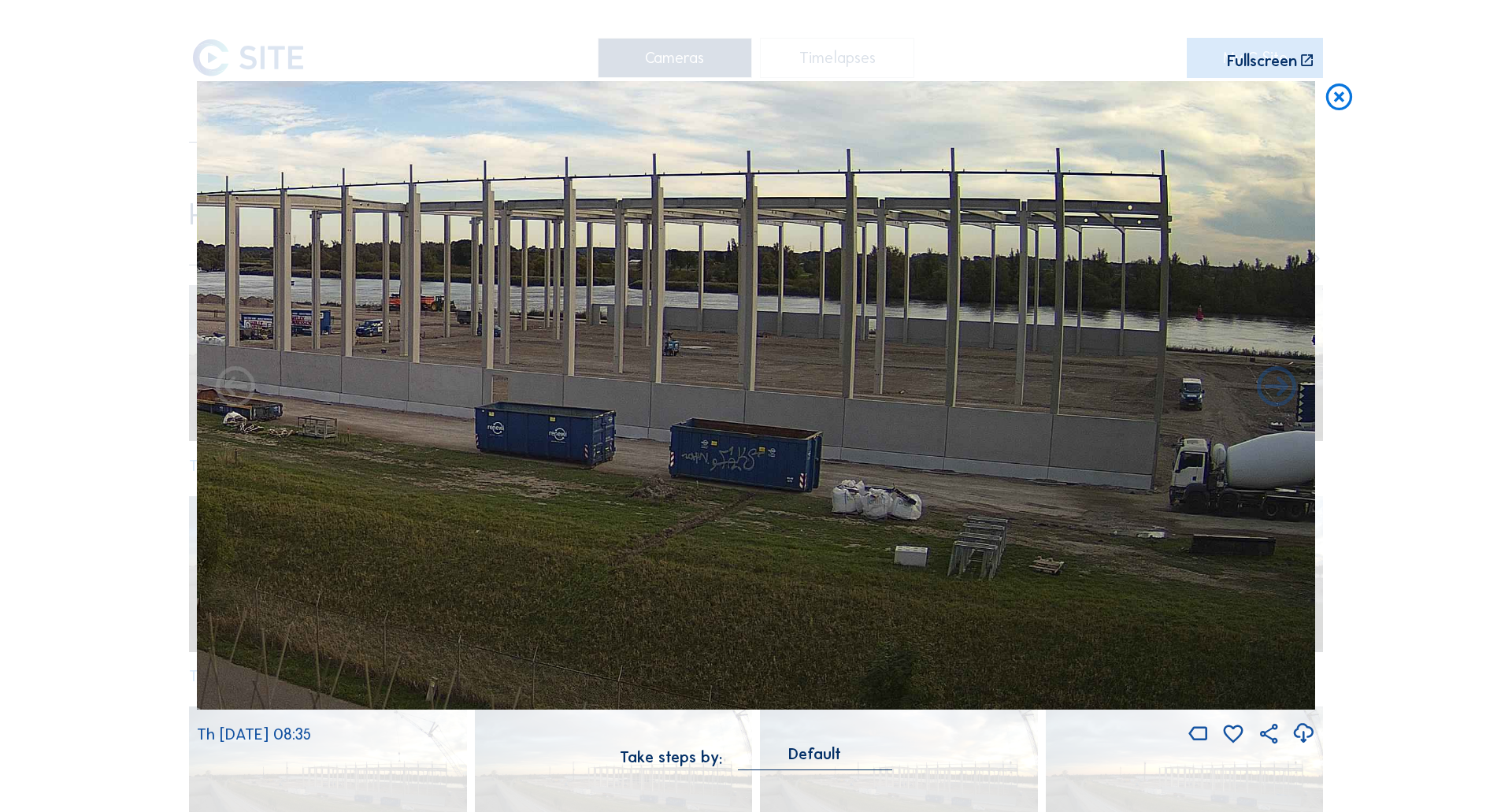
drag, startPoint x: 737, startPoint y: 383, endPoint x: 1194, endPoint y: 370, distance: 457.2
click at [1137, 373] on img at bounding box center [756, 396] width 1118 height 629
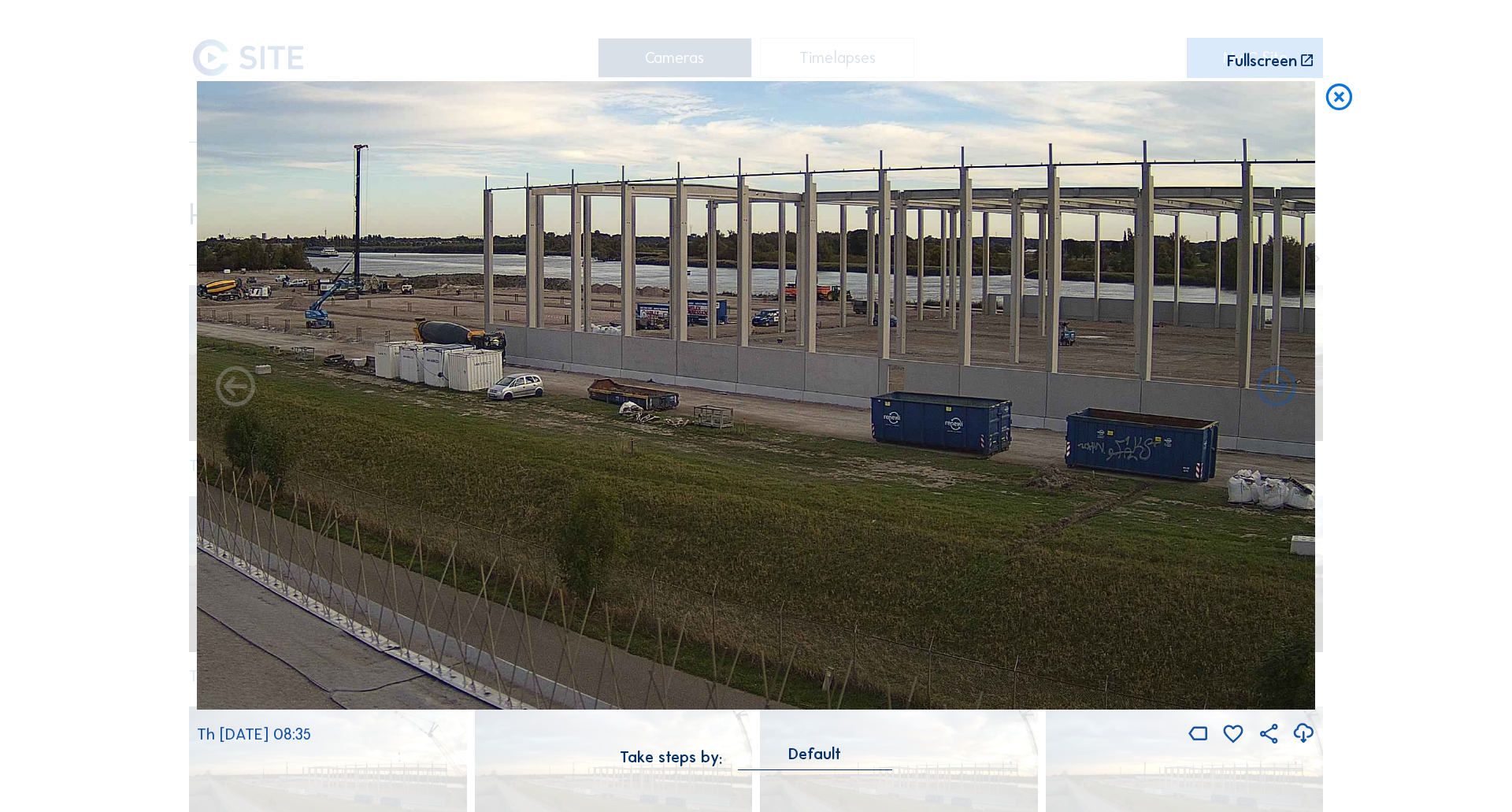
drag, startPoint x: 672, startPoint y: 365, endPoint x: 1148, endPoint y: 408, distance: 477.9
click at [1147, 408] on img at bounding box center [756, 396] width 1118 height 629
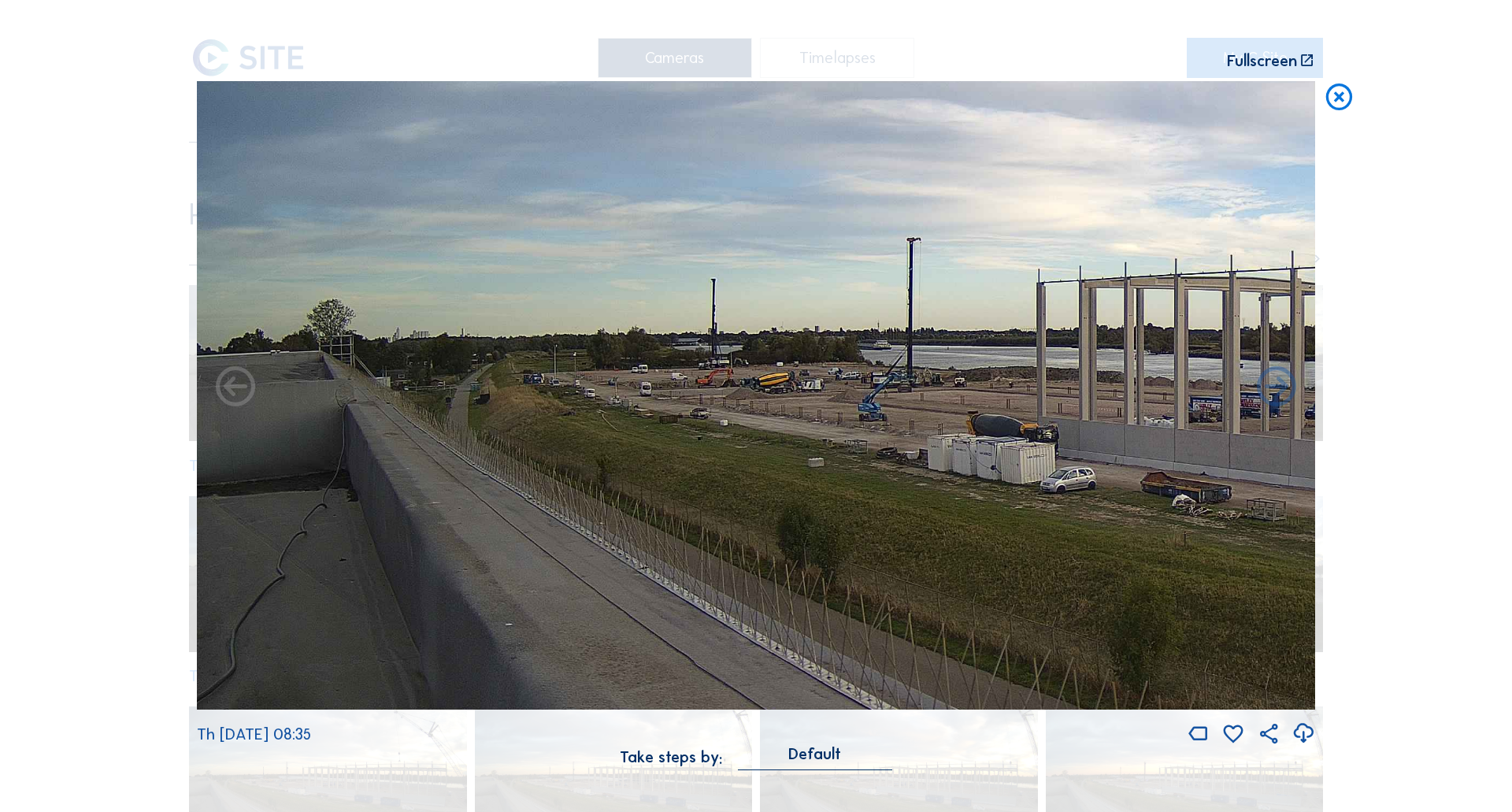
drag, startPoint x: 711, startPoint y: 350, endPoint x: 788, endPoint y: 400, distance: 91.8
click at [788, 400] on img at bounding box center [756, 396] width 1118 height 629
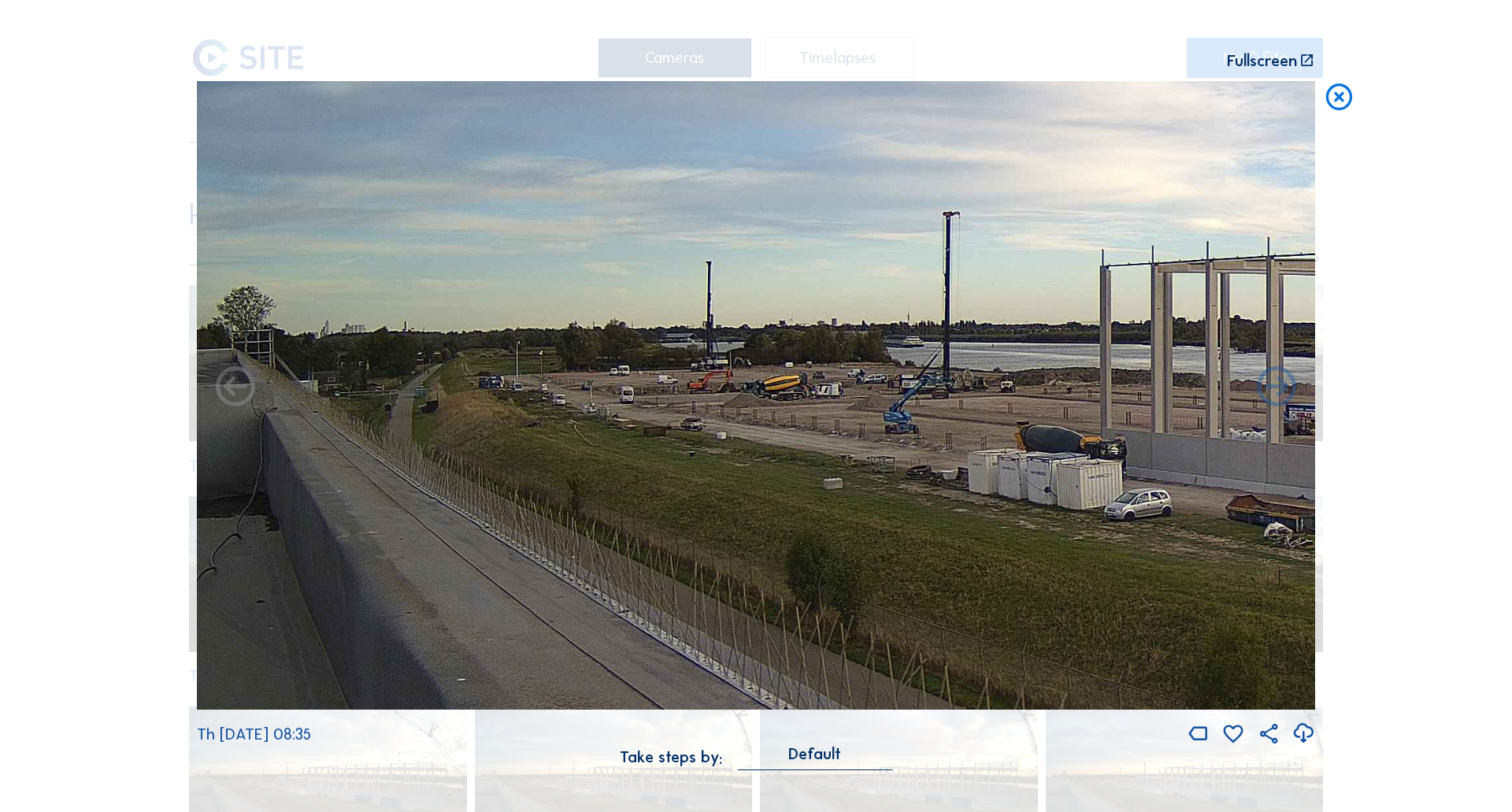
click at [1335, 99] on icon at bounding box center [1339, 97] width 31 height 33
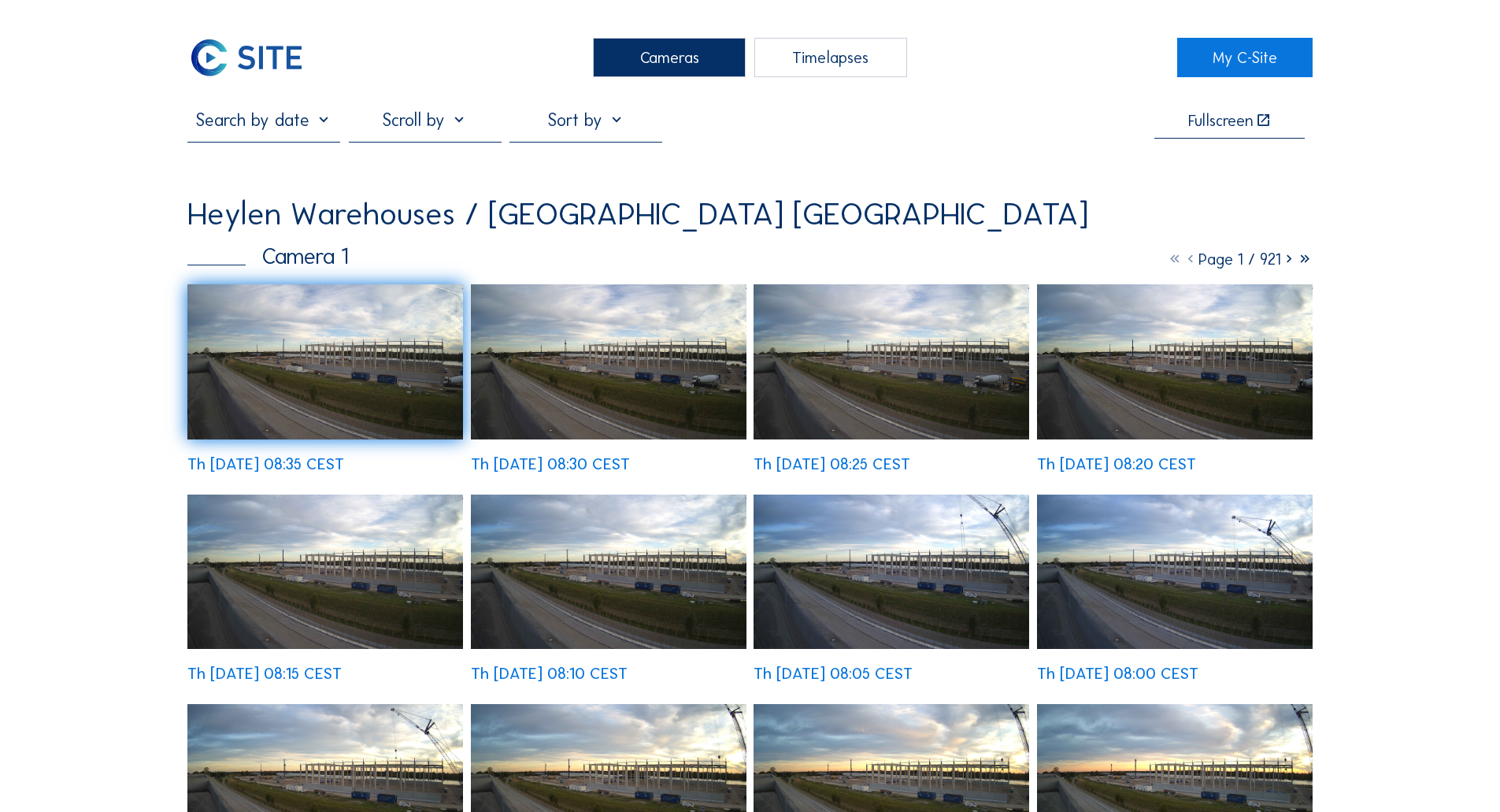
click at [537, 39] on div "Cameras Timelapses" at bounding box center [750, 57] width 855 height 39
